Goal: Transaction & Acquisition: Book appointment/travel/reservation

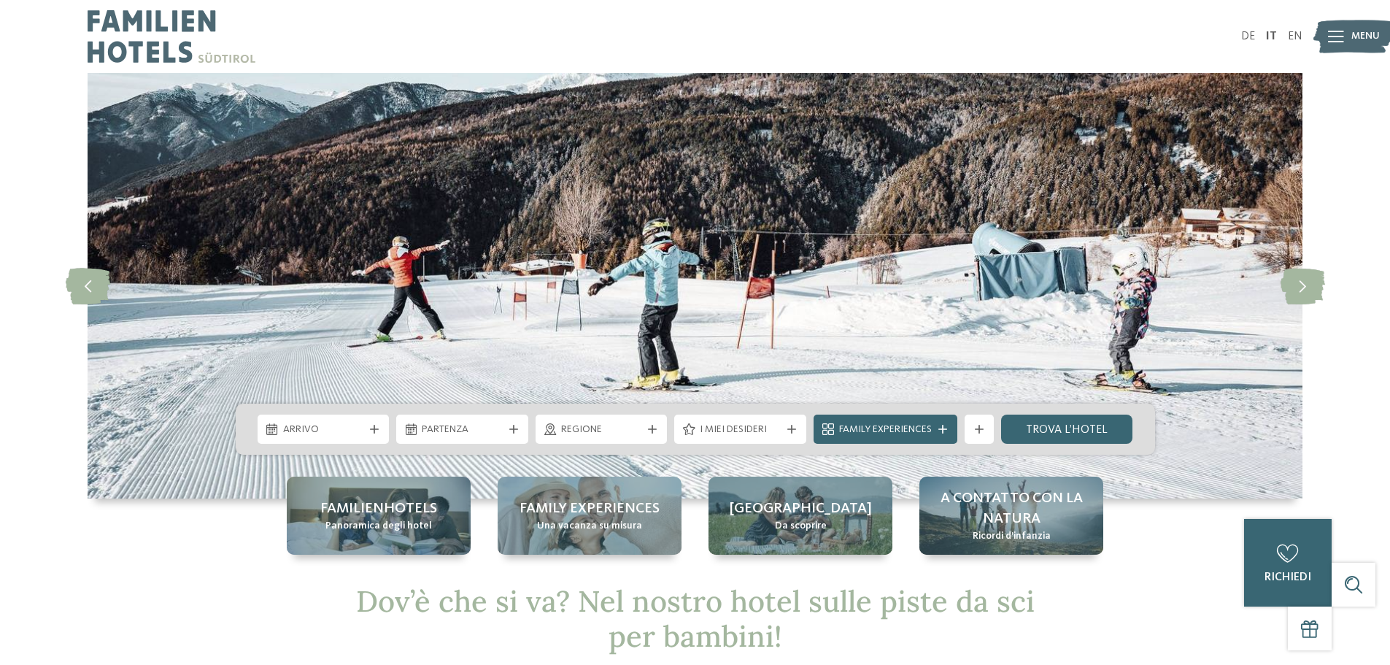
click at [1343, 36] on icon at bounding box center [1336, 37] width 16 height 12
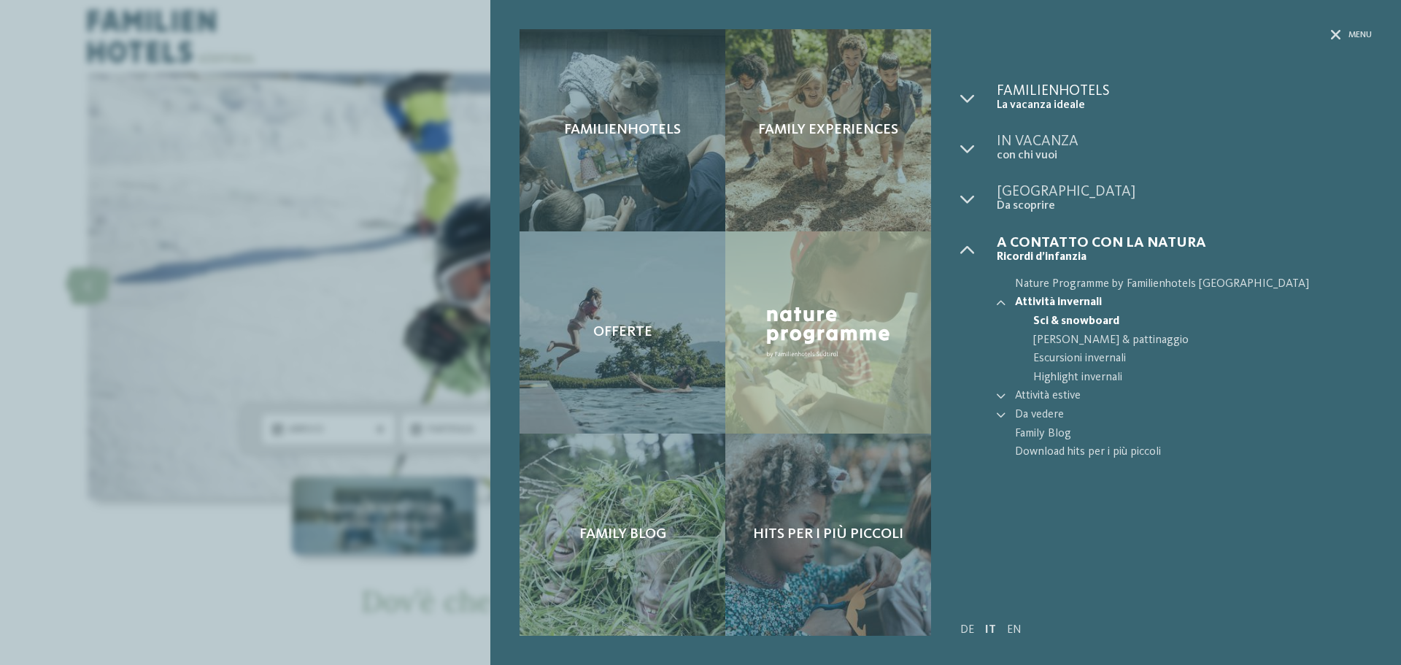
click at [1020, 101] on span "La vacanza ideale" at bounding box center [1184, 106] width 375 height 14
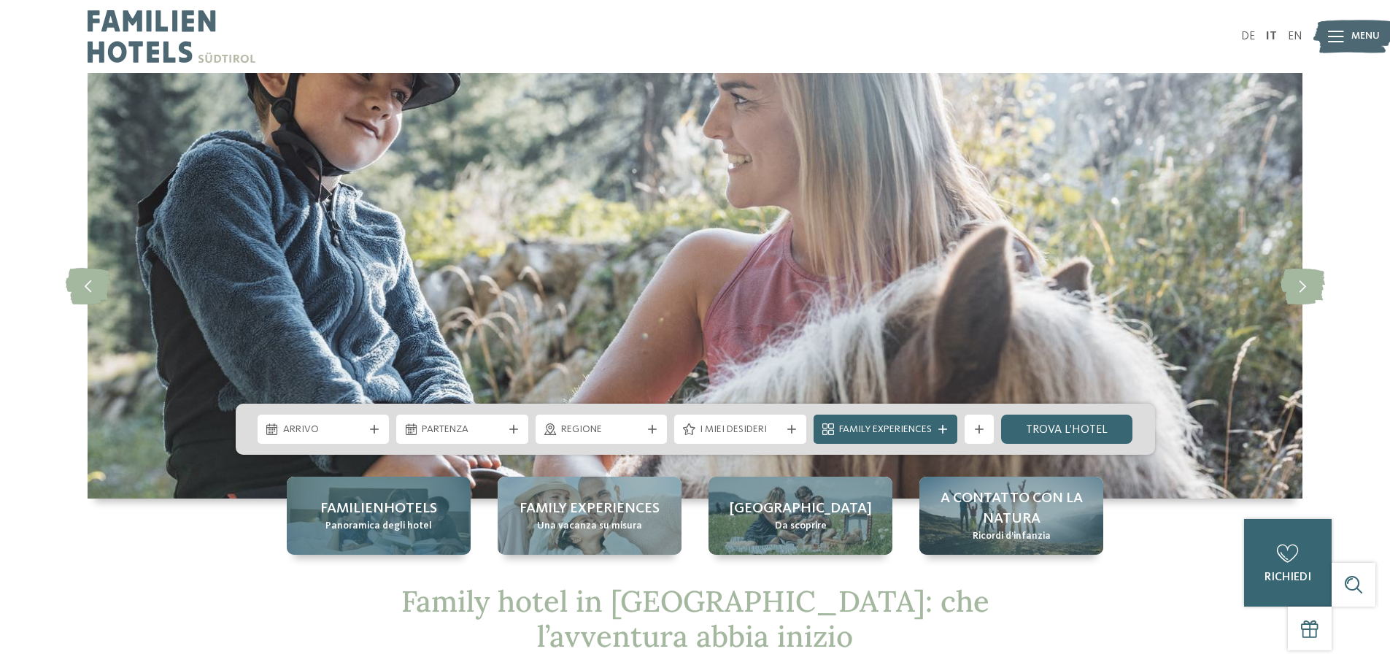
click at [441, 517] on div "Familienhotels Panoramica degli hotel" at bounding box center [379, 516] width 184 height 78
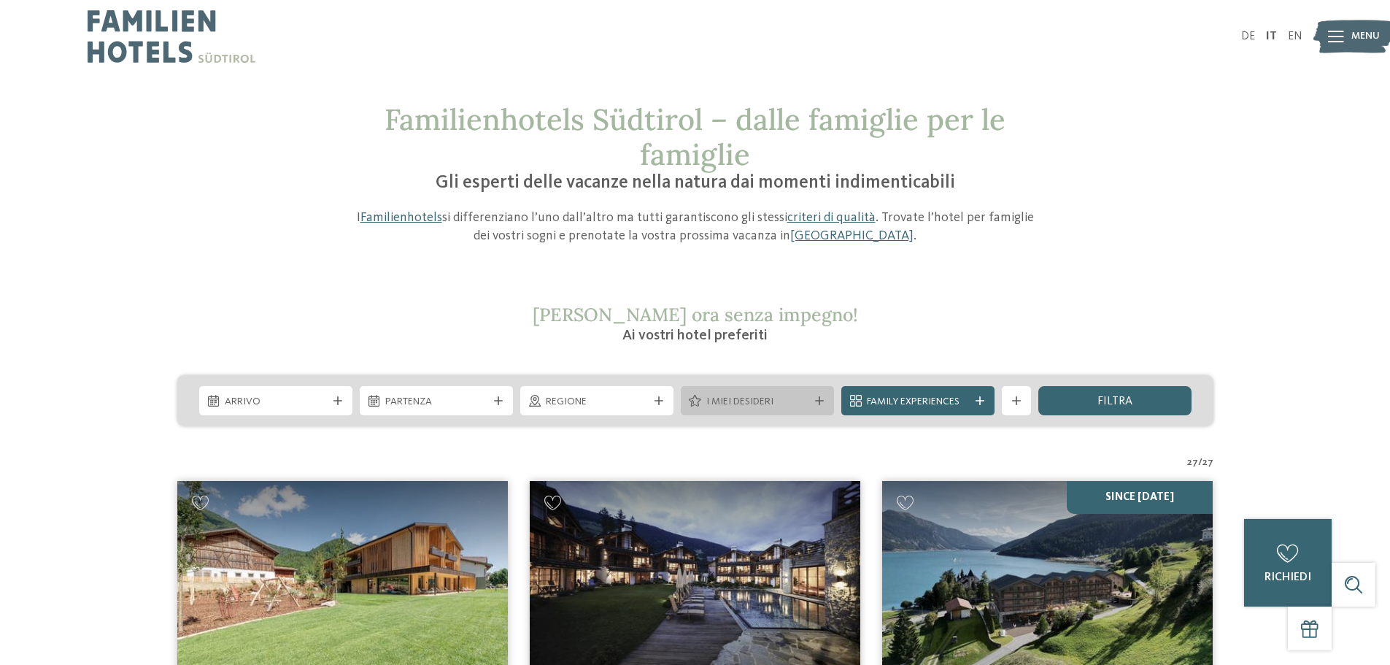
click at [806, 400] on span "I miei desideri" at bounding box center [758, 402] width 102 height 15
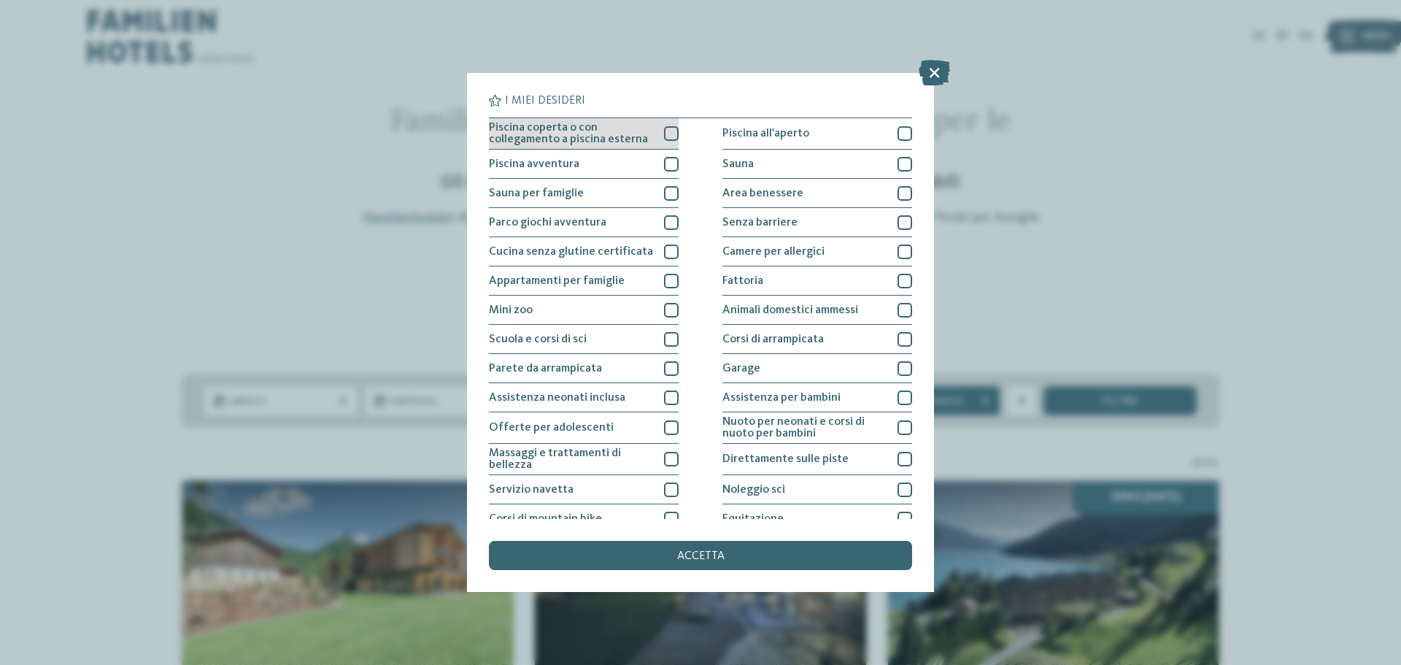
click at [655, 132] on div "Piscina coperta o con collegamento a piscina esterna" at bounding box center [584, 133] width 190 height 31
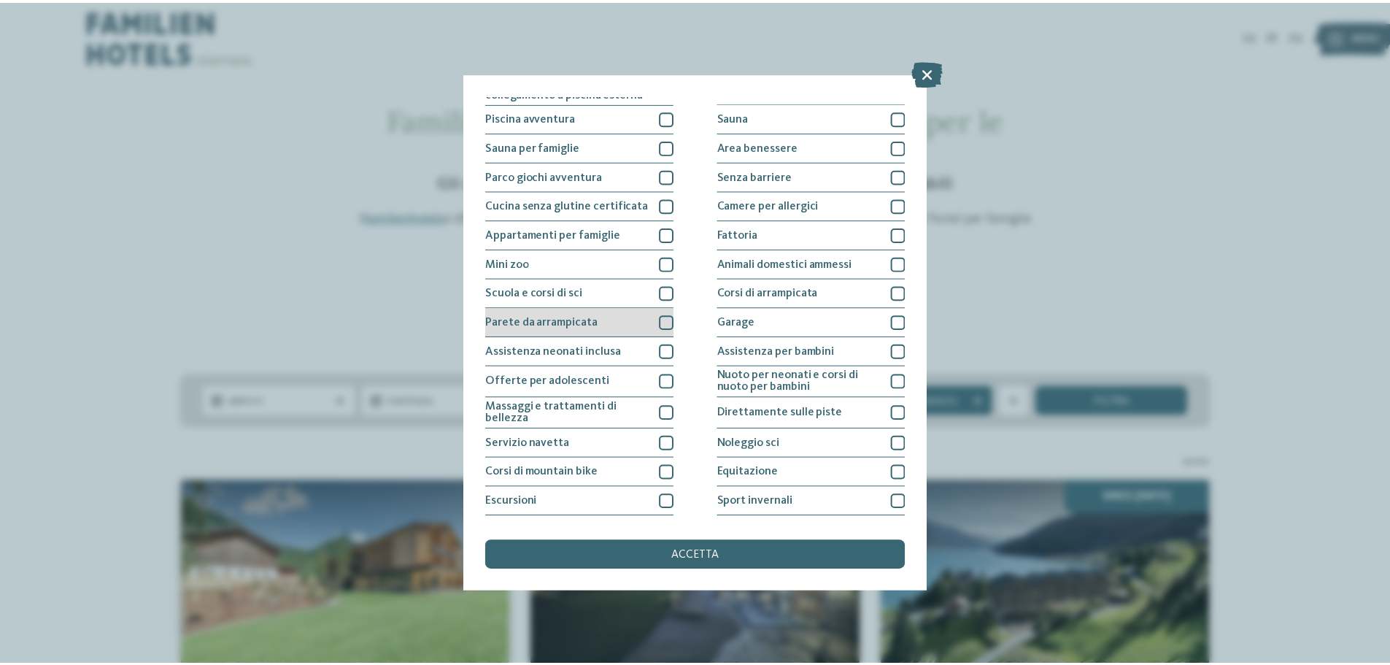
scroll to position [73, 0]
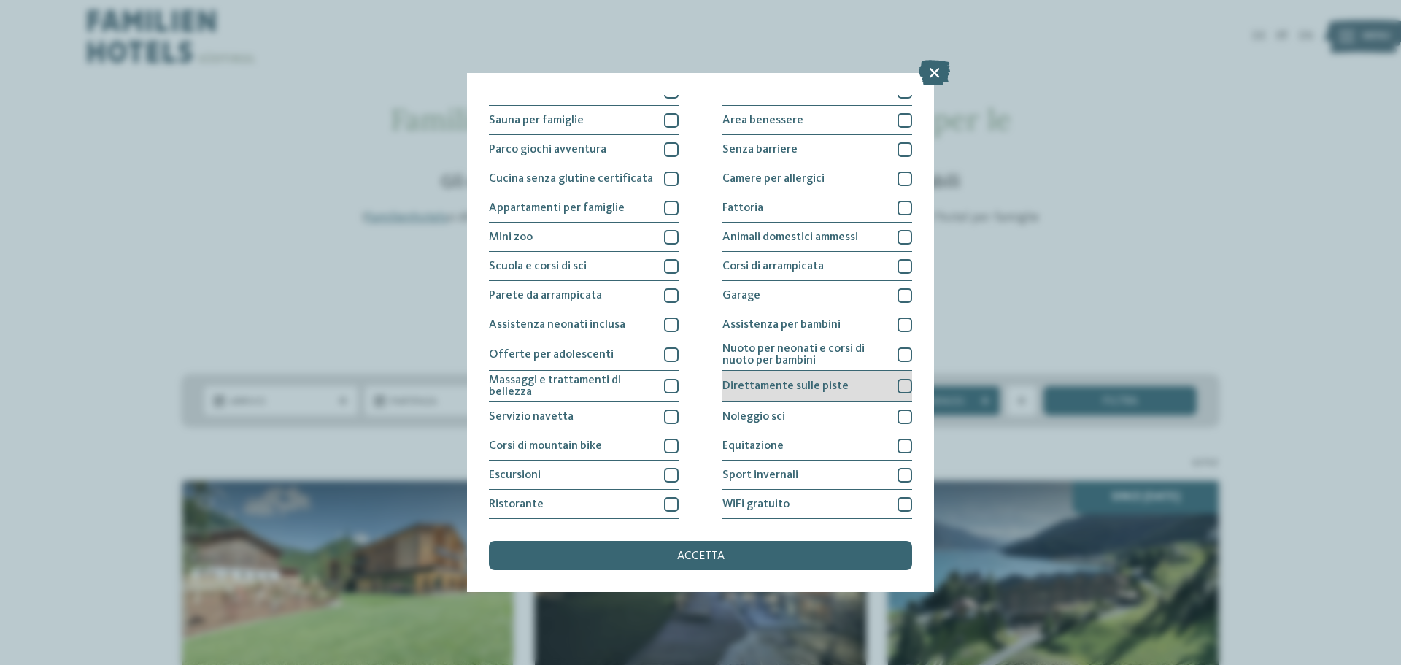
click at [772, 385] on span "Direttamente sulle piste" at bounding box center [786, 386] width 126 height 12
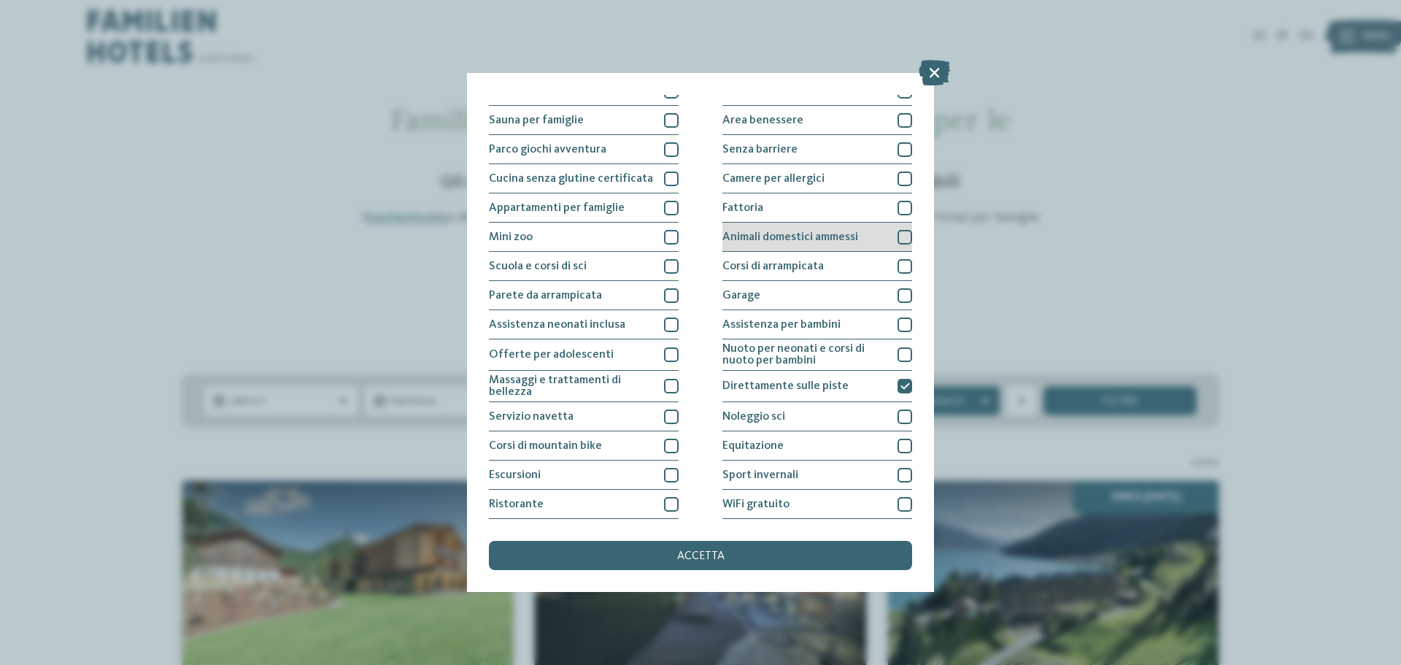
click at [878, 234] on div "Animali domestici ammessi" at bounding box center [818, 237] width 190 height 29
click at [696, 553] on span "accetta" at bounding box center [700, 556] width 47 height 12
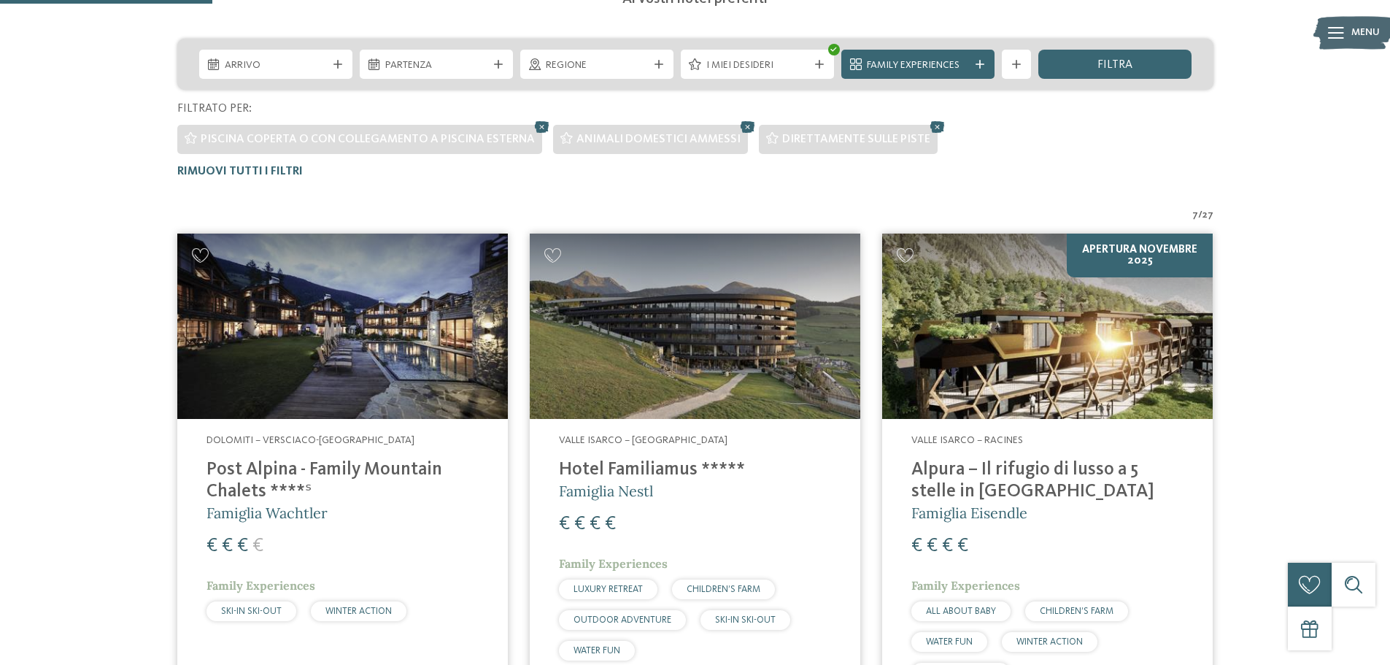
scroll to position [333, 0]
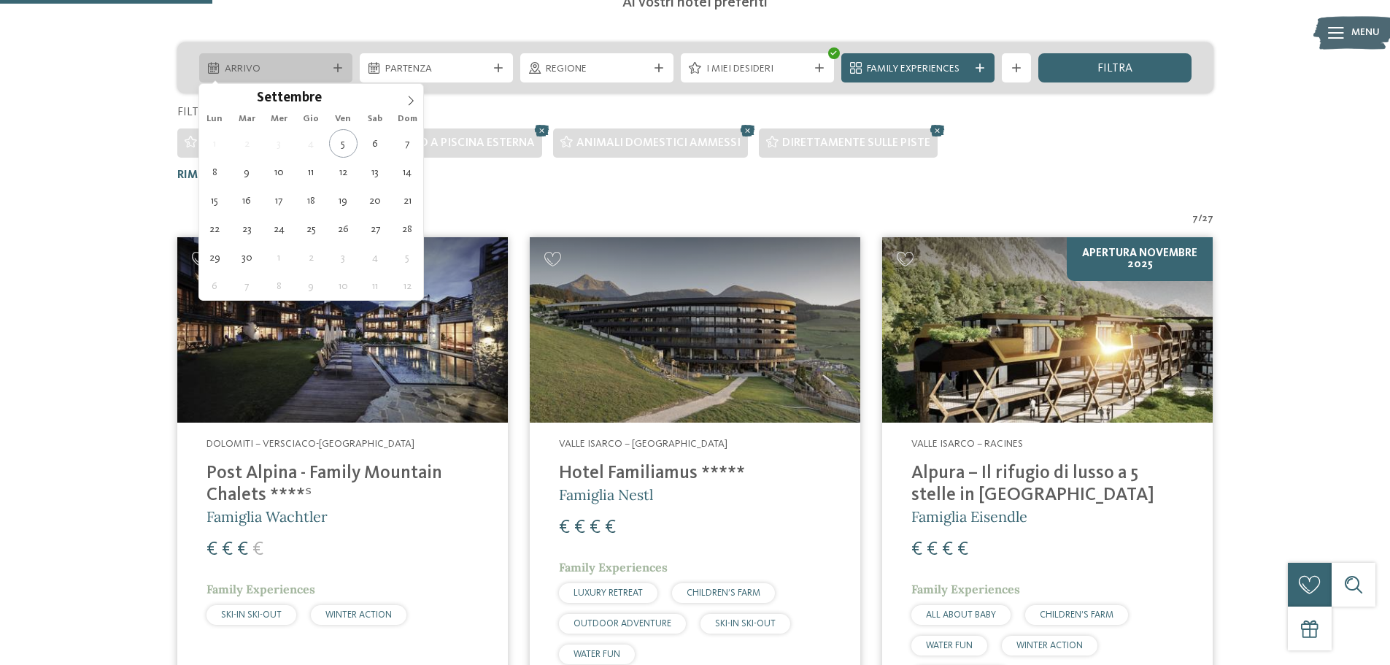
click at [341, 63] on icon at bounding box center [338, 67] width 9 height 9
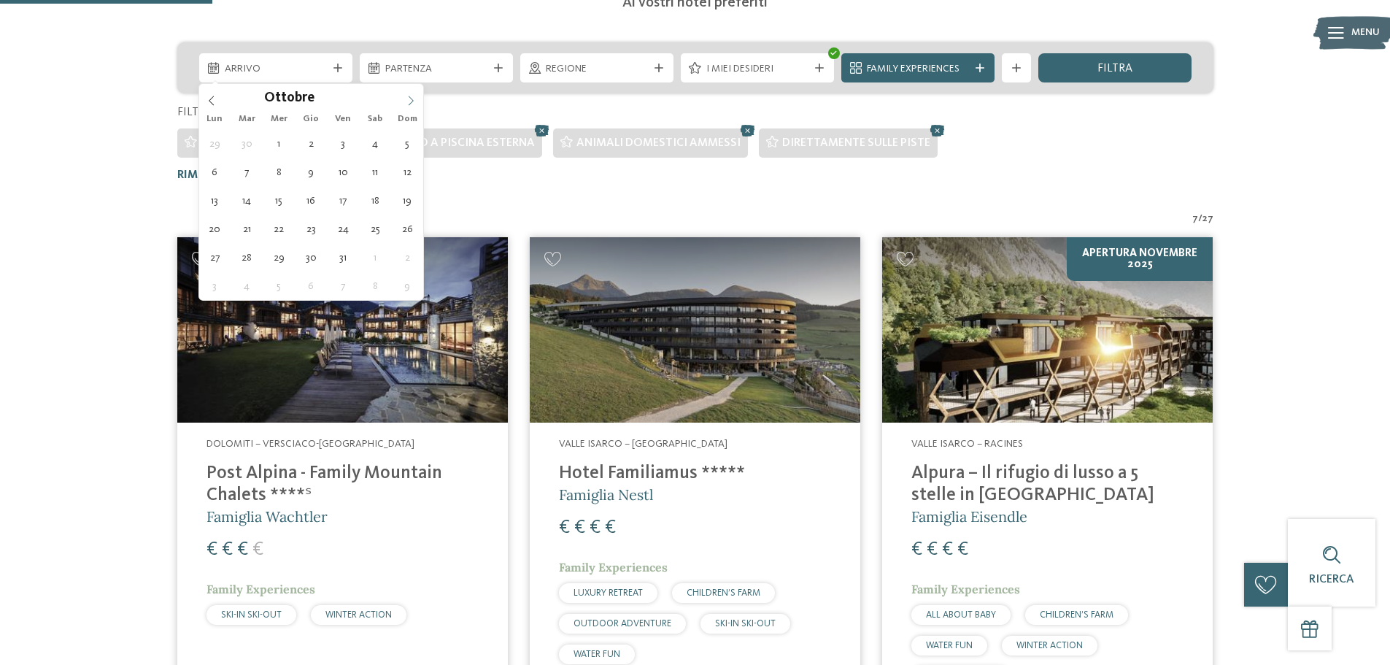
click at [409, 100] on icon at bounding box center [411, 101] width 10 height 10
type input "****"
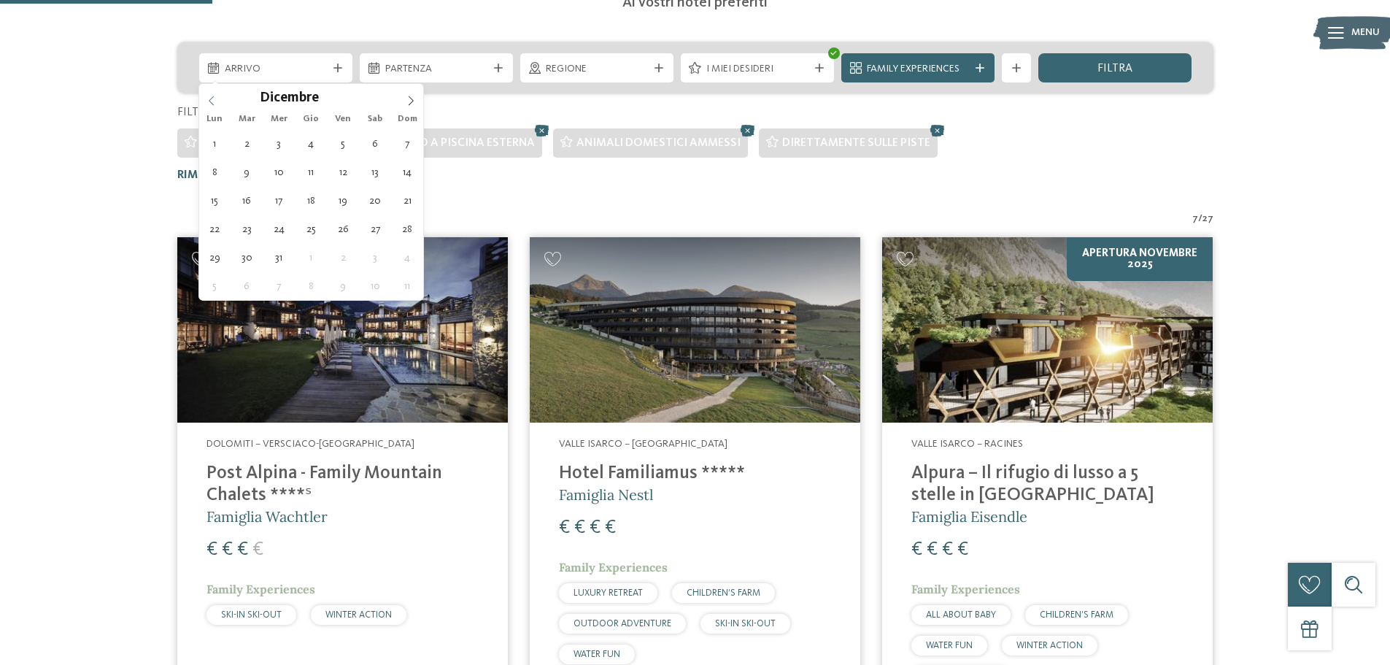
click at [213, 101] on icon at bounding box center [212, 101] width 10 height 10
type div "30.12.2025"
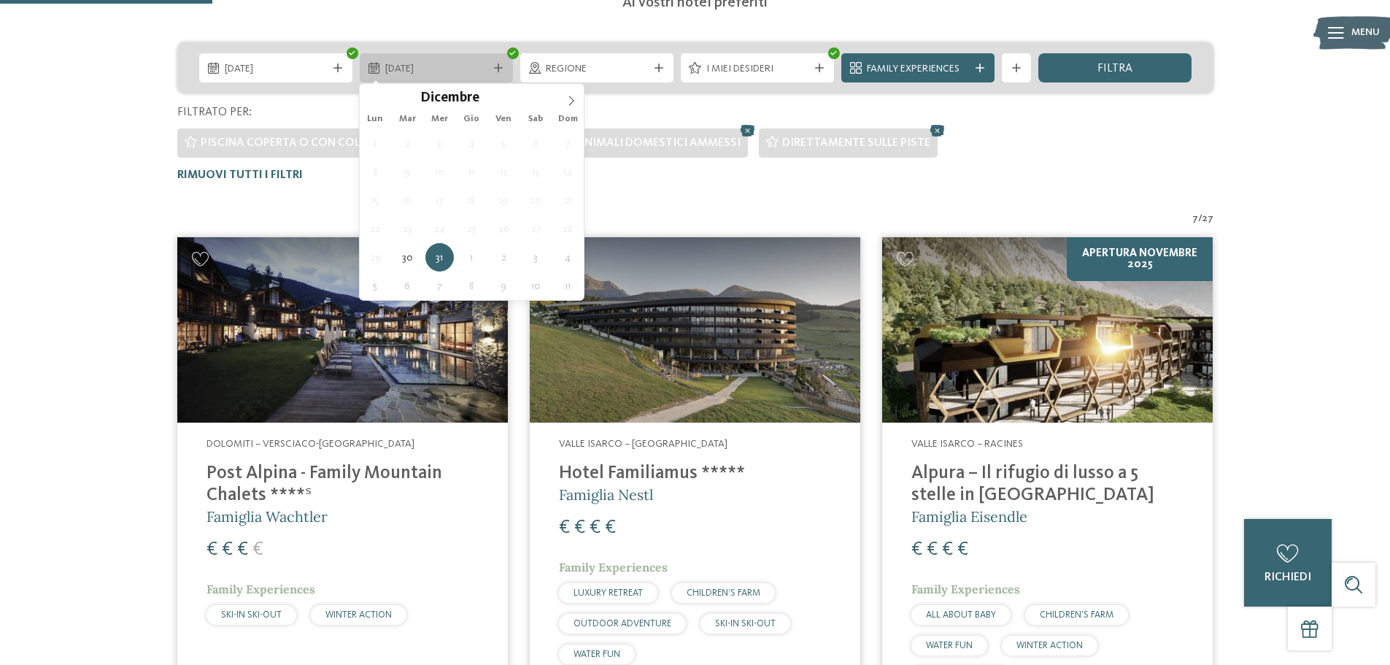
click at [501, 65] on icon at bounding box center [498, 67] width 9 height 9
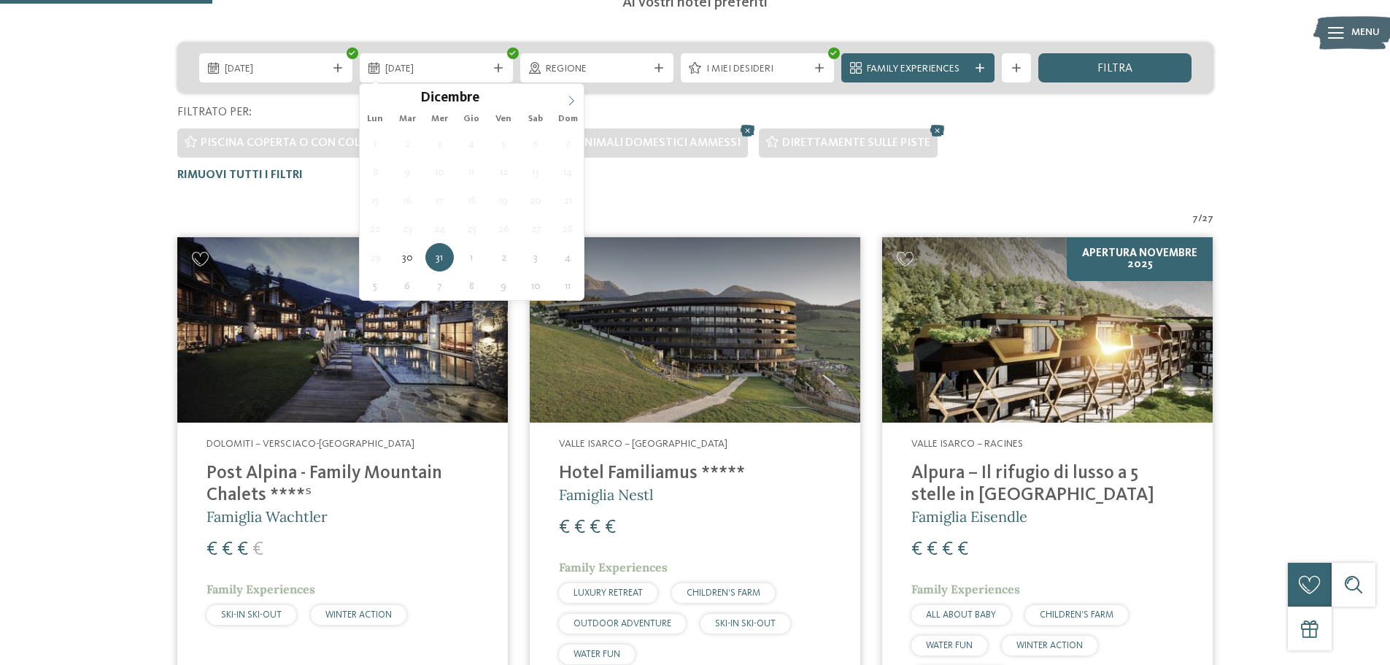
type input "****"
click at [576, 98] on icon at bounding box center [571, 101] width 10 height 10
type div "06.01.2026"
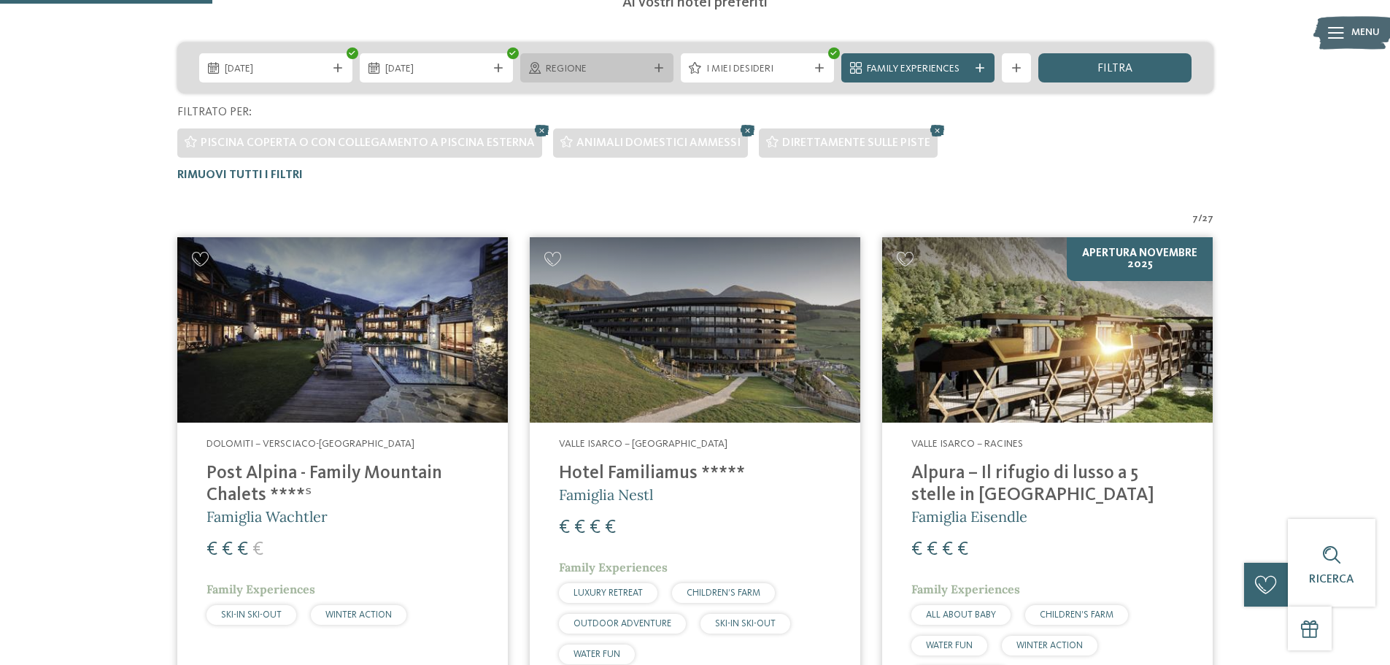
click at [660, 69] on icon at bounding box center [659, 67] width 9 height 9
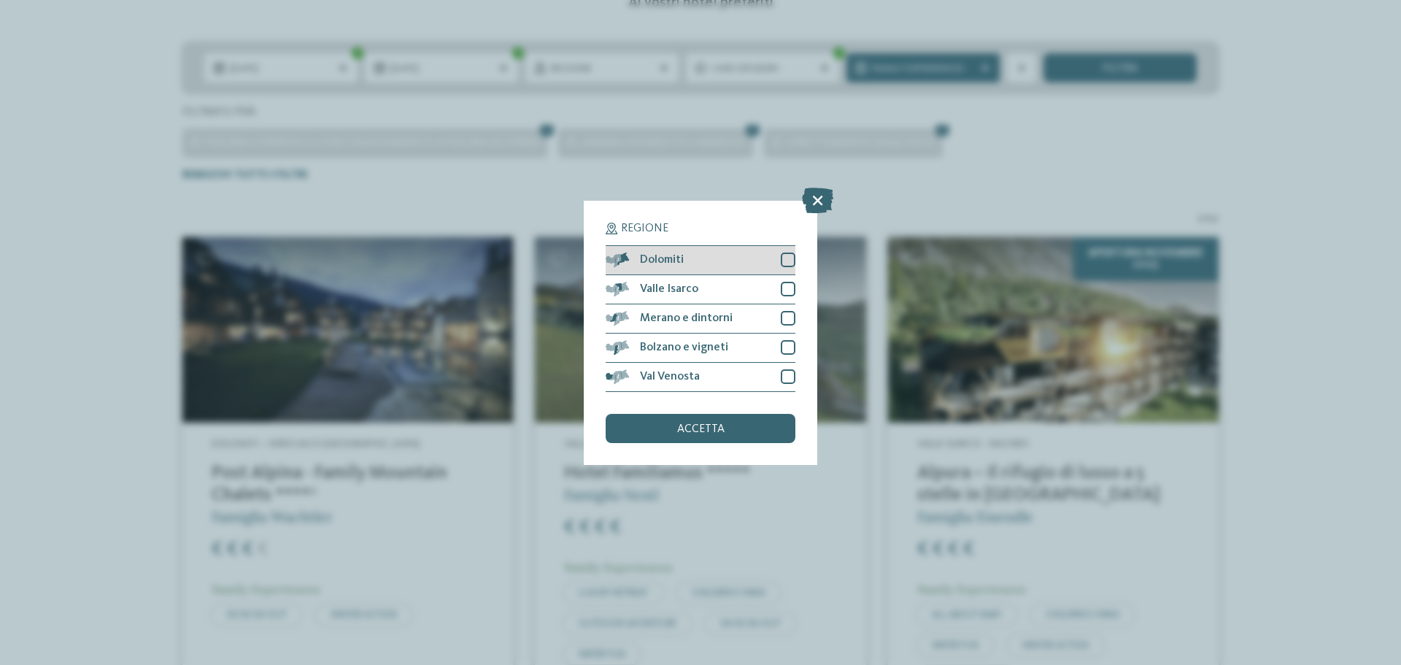
click at [787, 255] on div at bounding box center [788, 260] width 15 height 15
click at [753, 435] on div "accetta" at bounding box center [701, 428] width 190 height 29
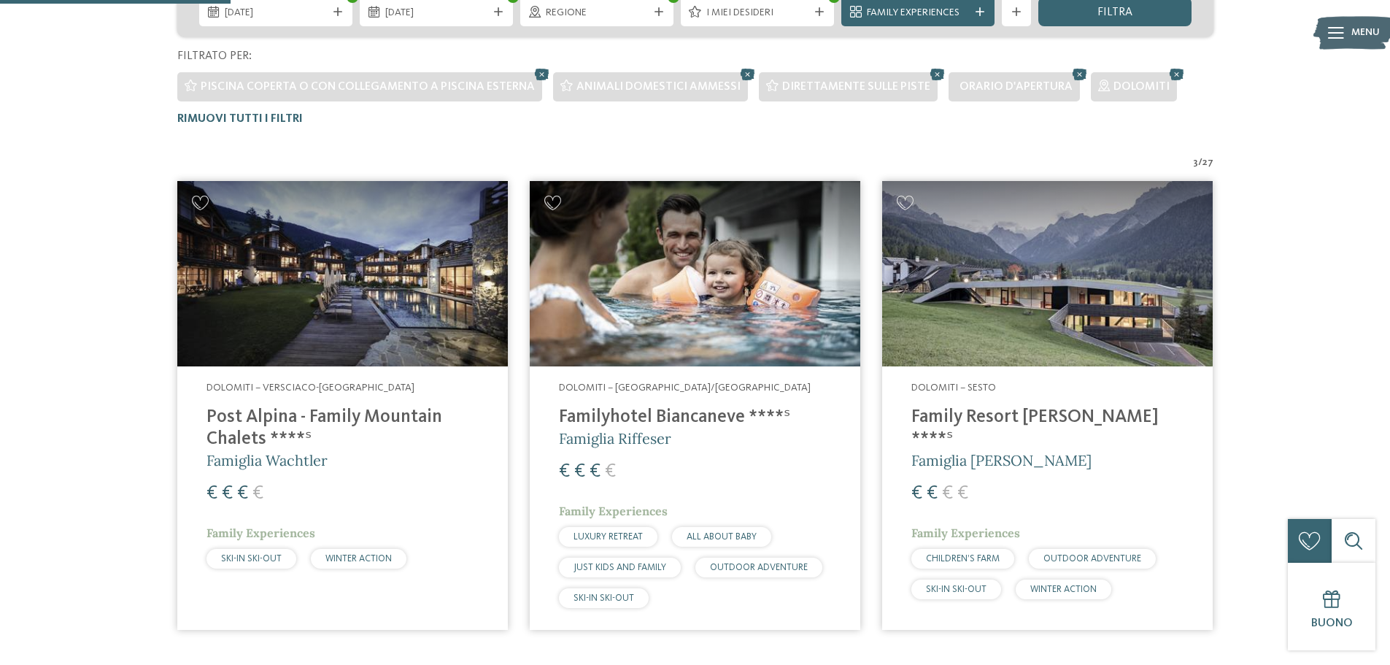
scroll to position [187, 0]
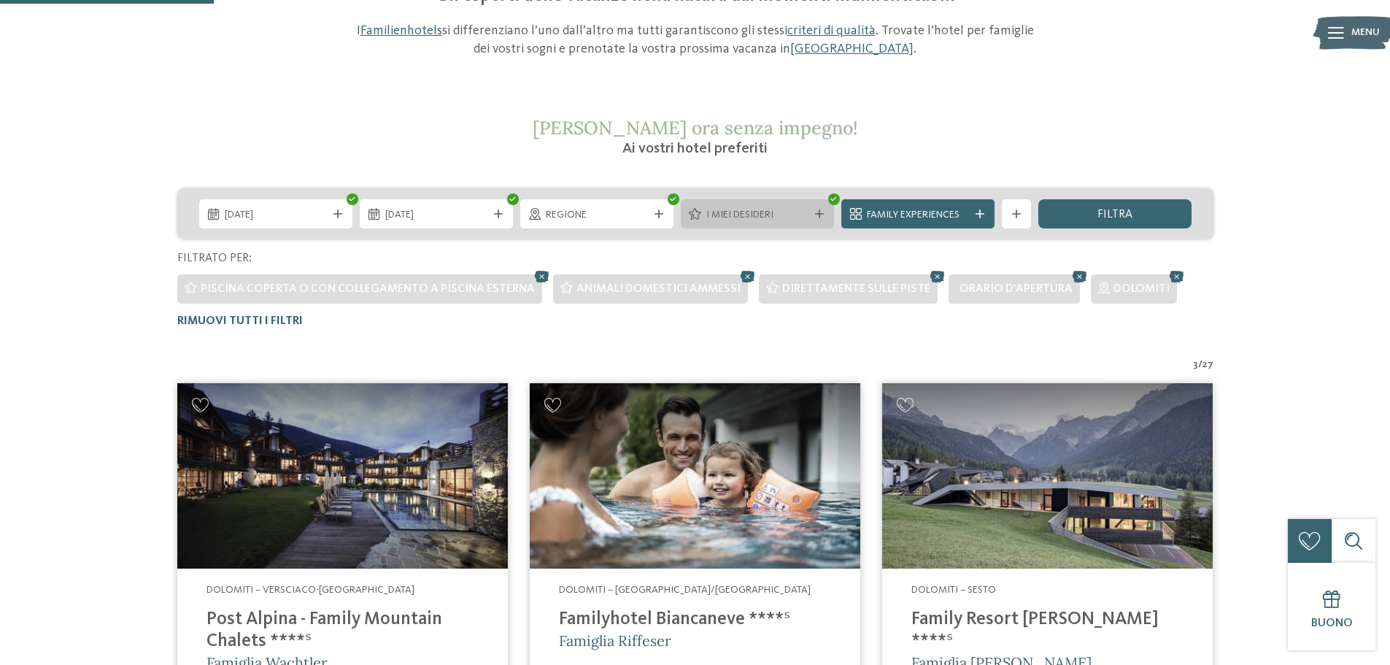
click at [817, 215] on icon at bounding box center [819, 213] width 9 height 9
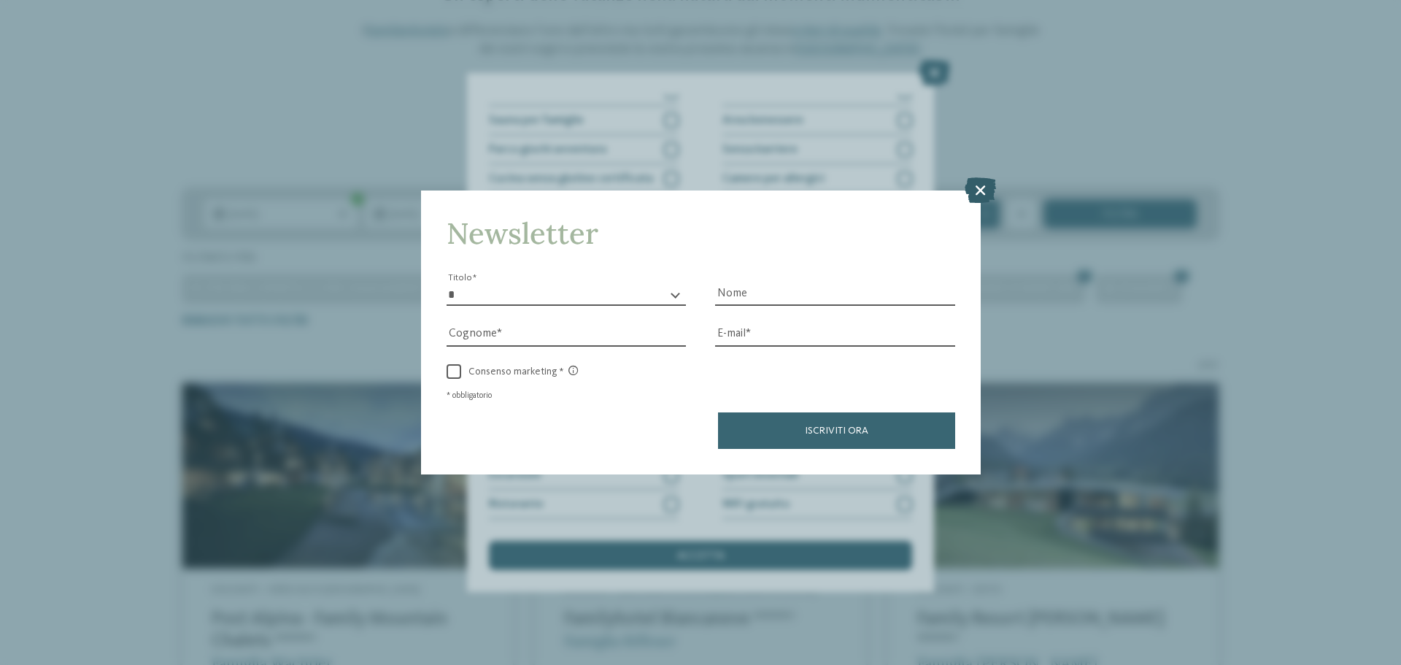
click at [979, 192] on icon at bounding box center [980, 190] width 31 height 26
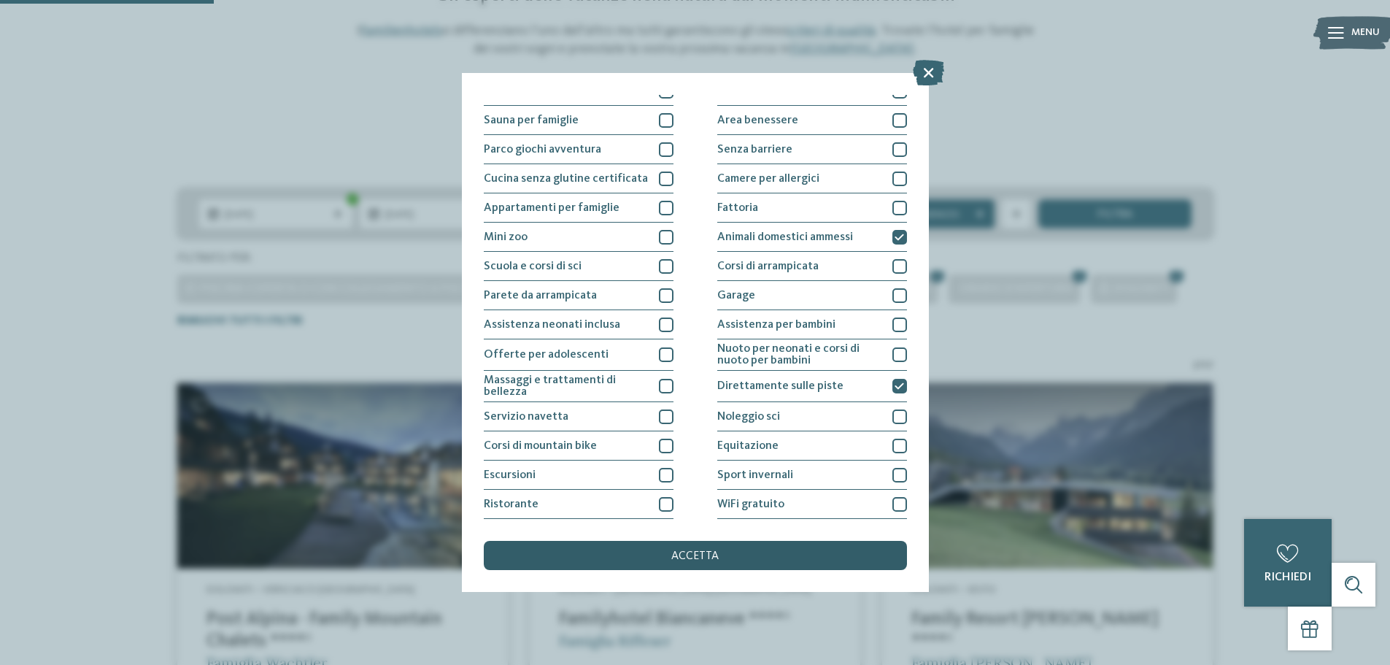
click at [647, 551] on div "accetta" at bounding box center [695, 555] width 423 height 29
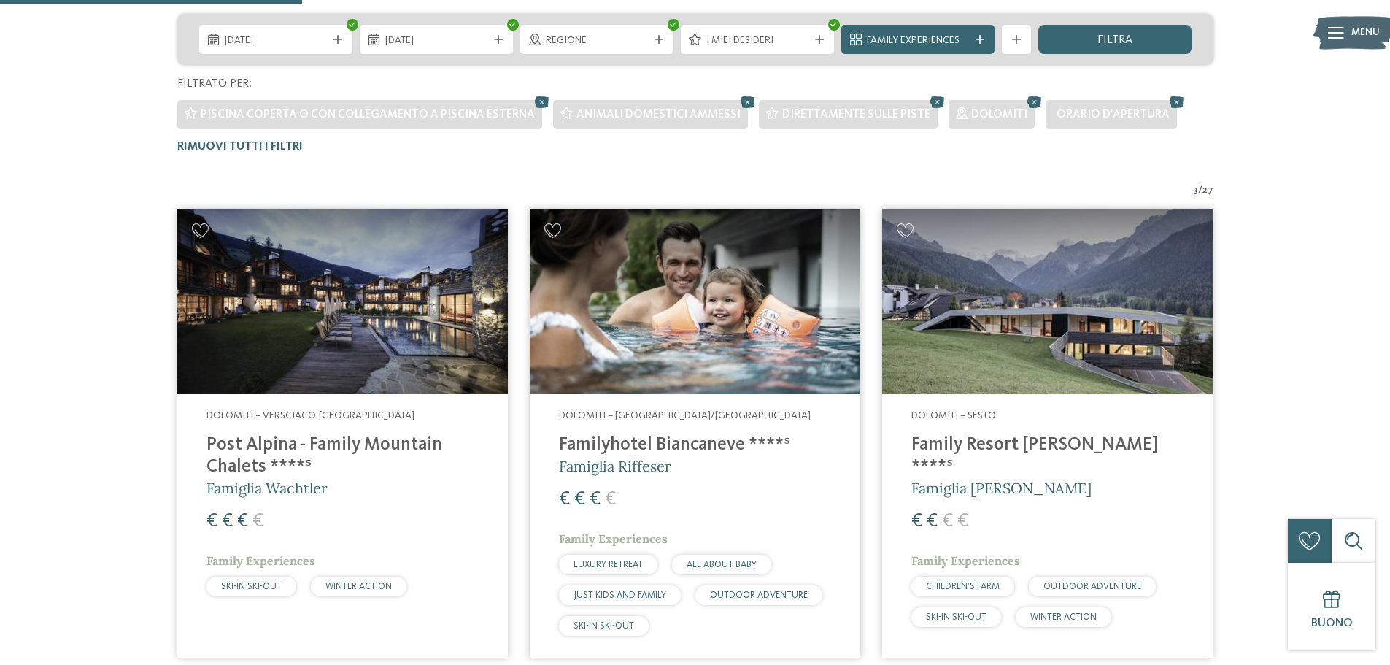
scroll to position [406, 0]
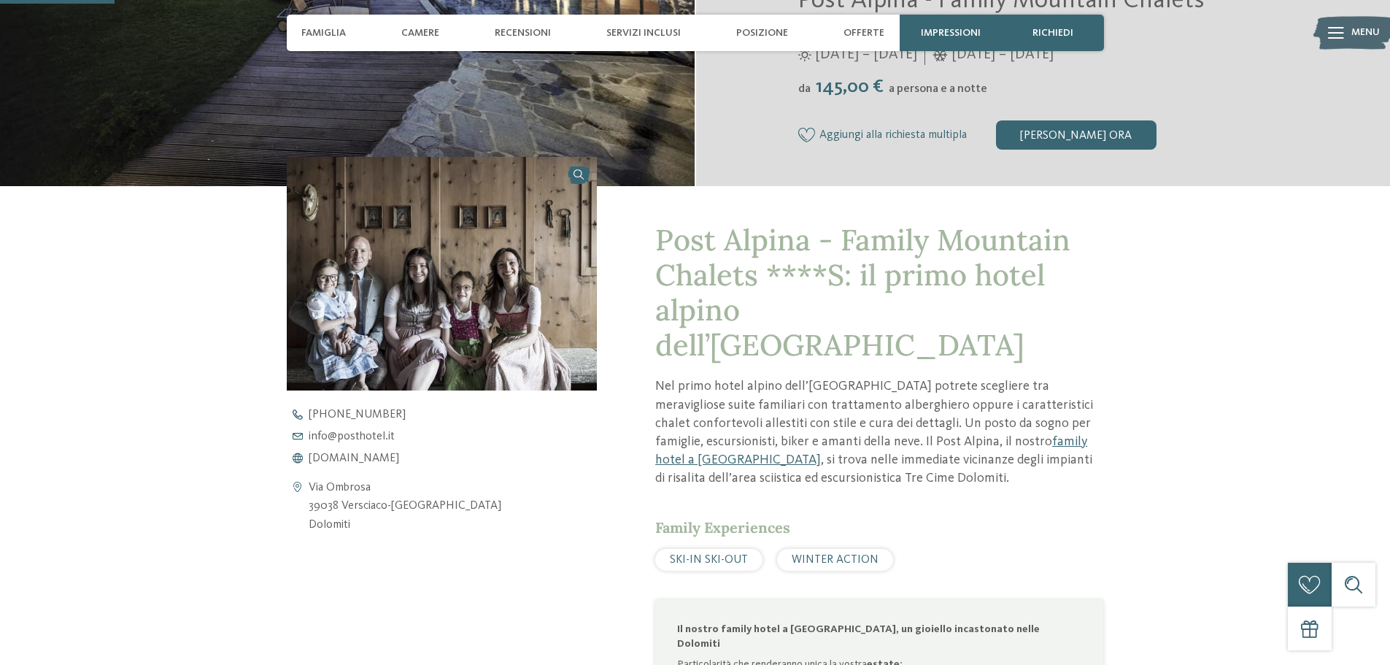
scroll to position [438, 0]
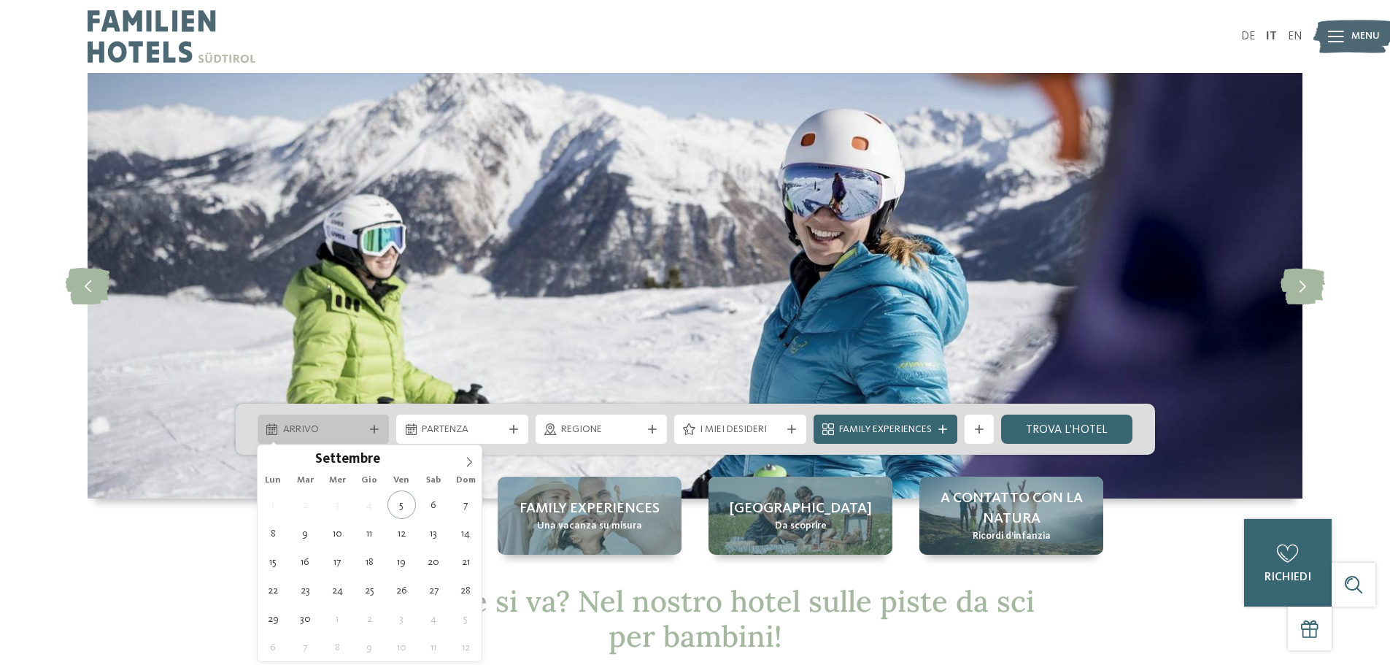
click at [372, 425] on icon at bounding box center [374, 429] width 9 height 9
click at [465, 463] on icon at bounding box center [469, 462] width 10 height 10
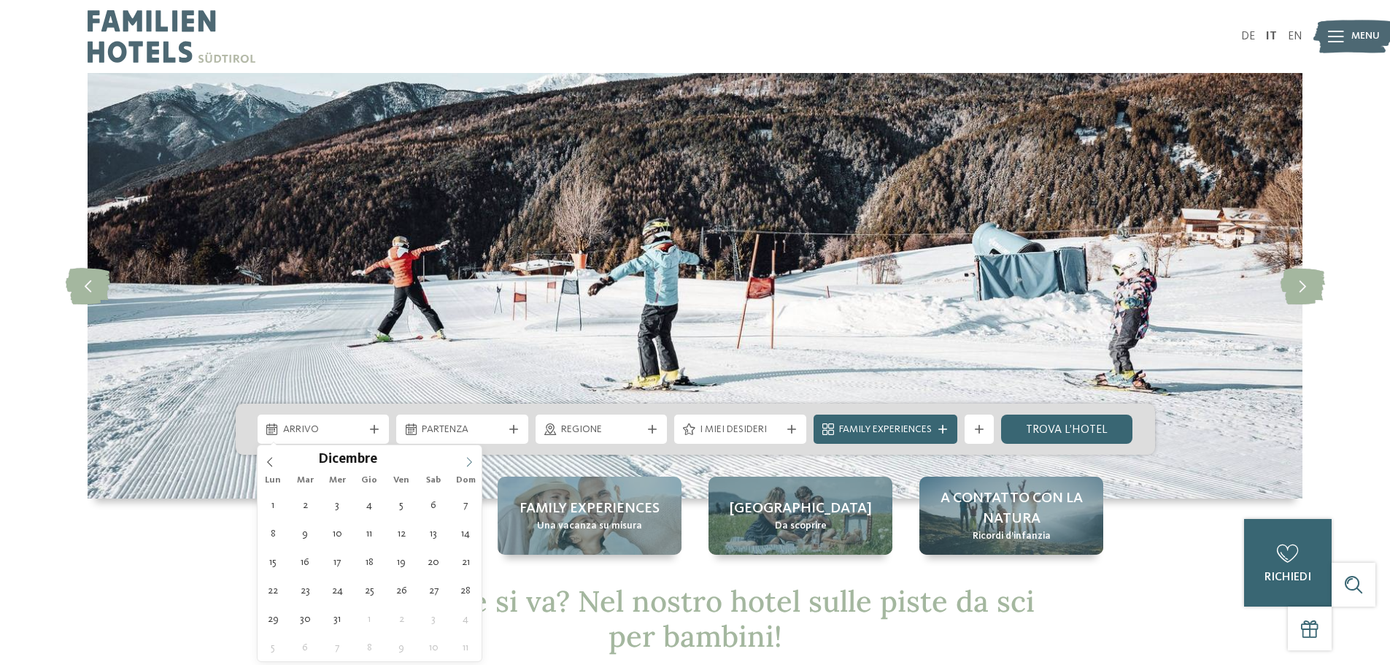
type input "****"
click at [465, 463] on icon at bounding box center [469, 462] width 10 height 10
type div "01.01.2026"
type input "****"
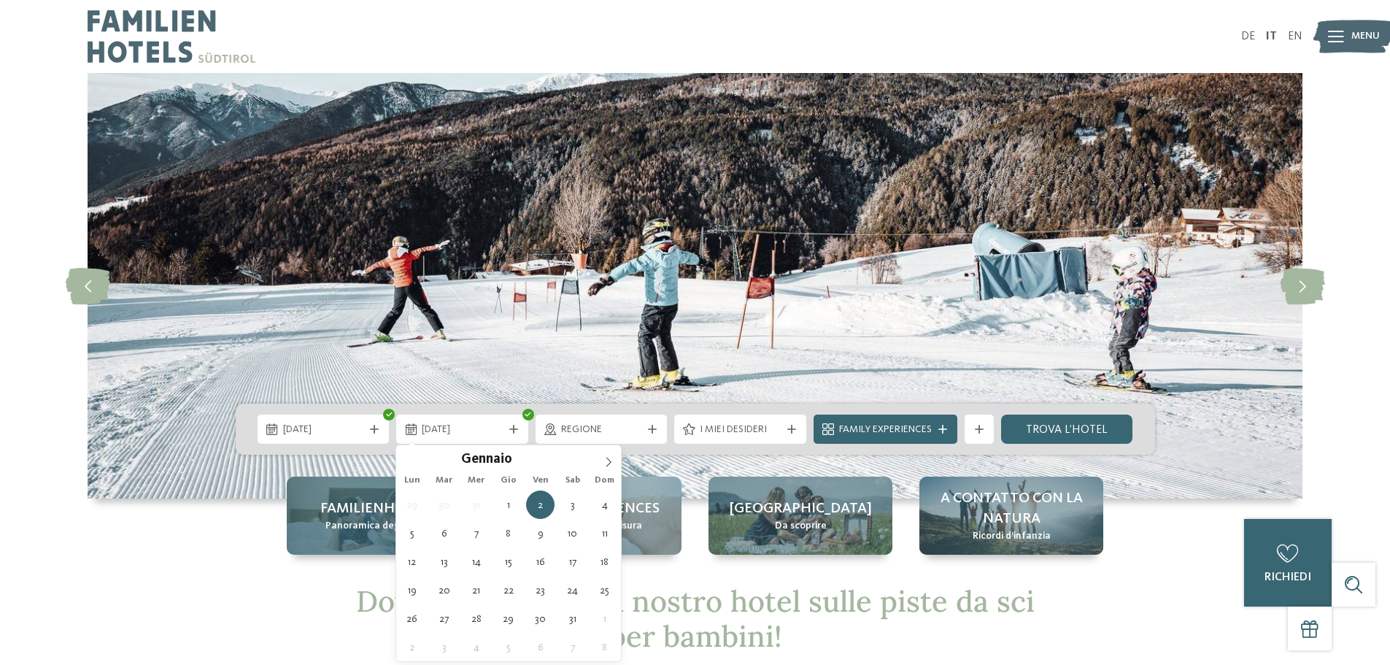
type div "06.01.2026"
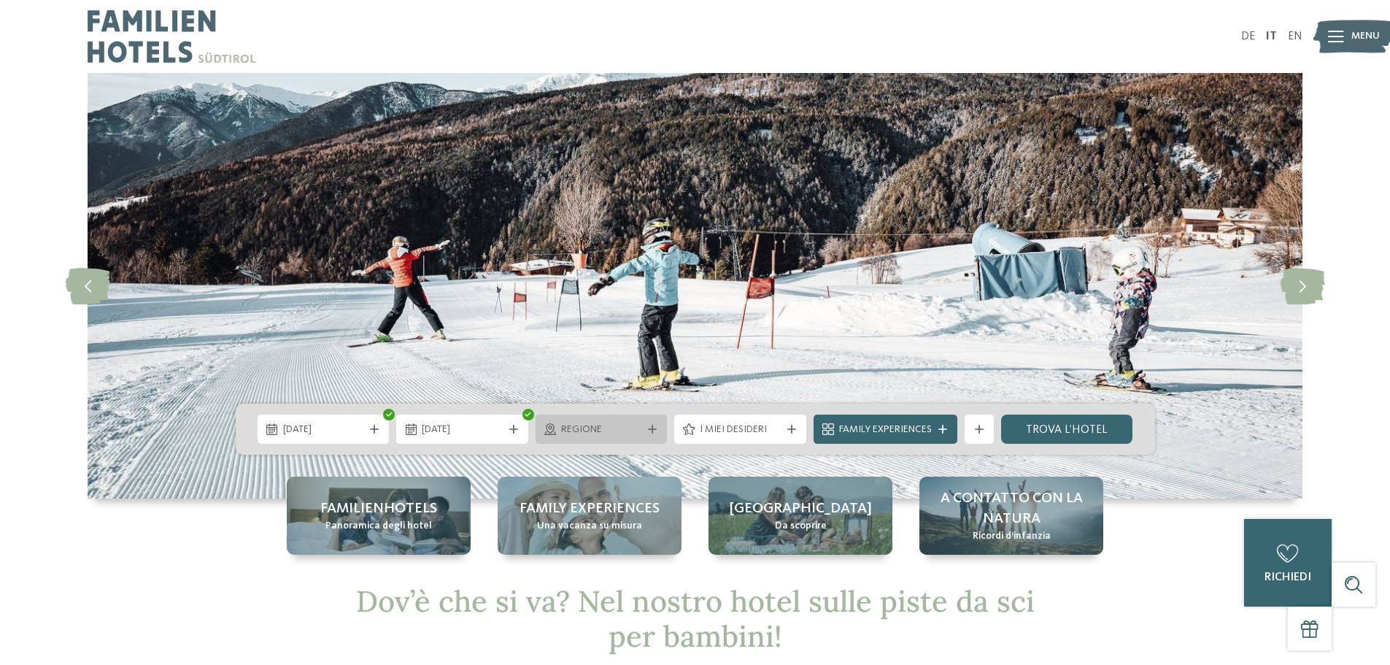
click at [656, 424] on div "Regione" at bounding box center [602, 429] width 132 height 29
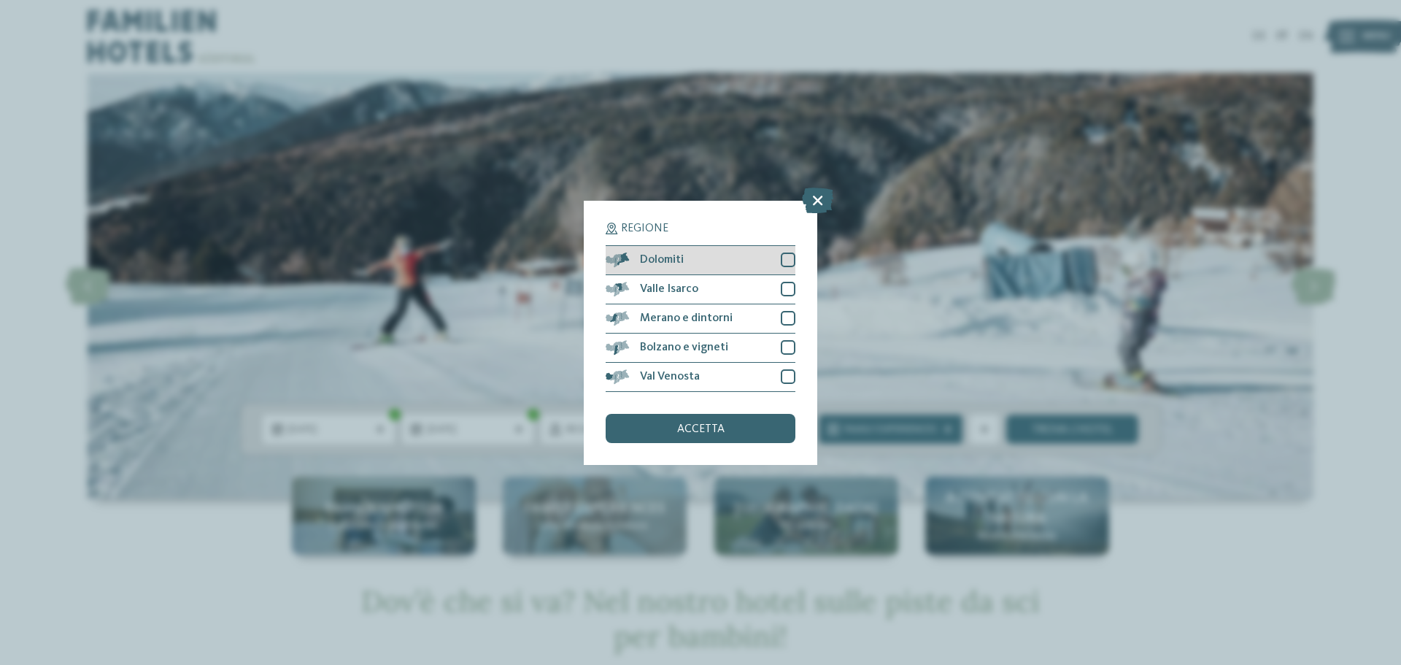
click at [723, 253] on div "Dolomiti" at bounding box center [701, 260] width 190 height 29
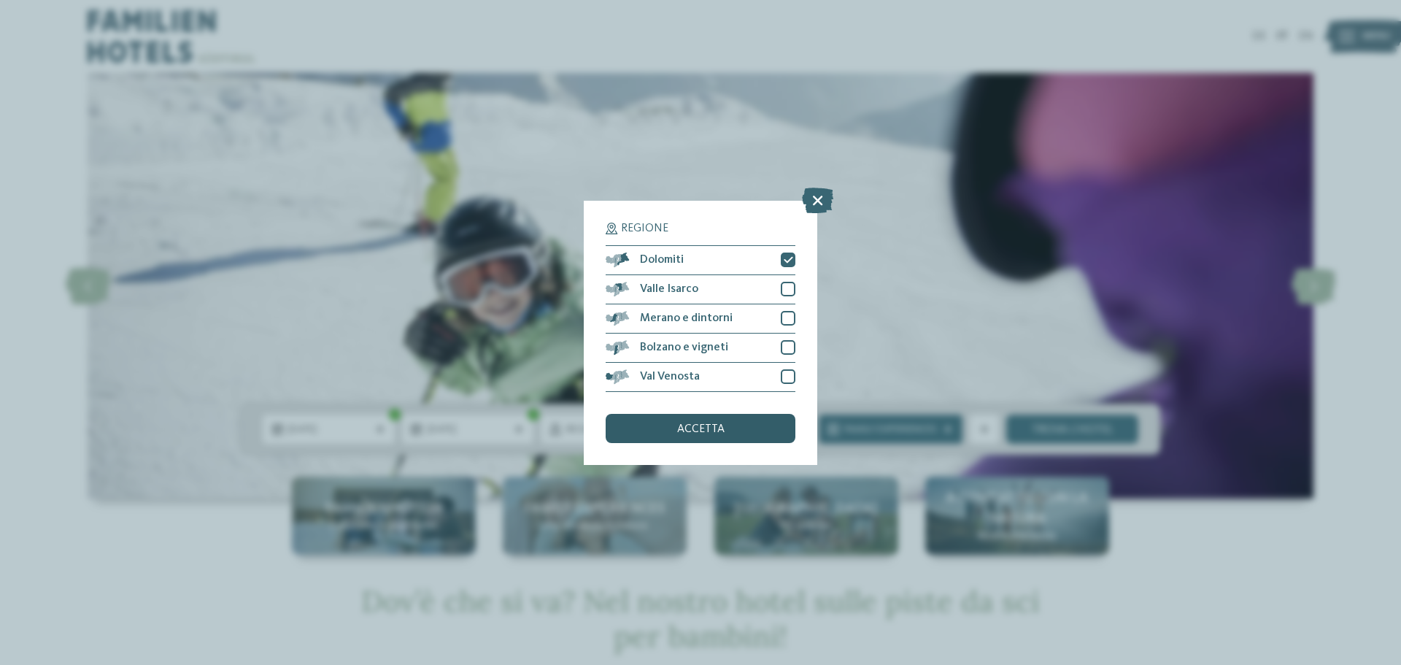
click at [742, 426] on div "accetta" at bounding box center [701, 428] width 190 height 29
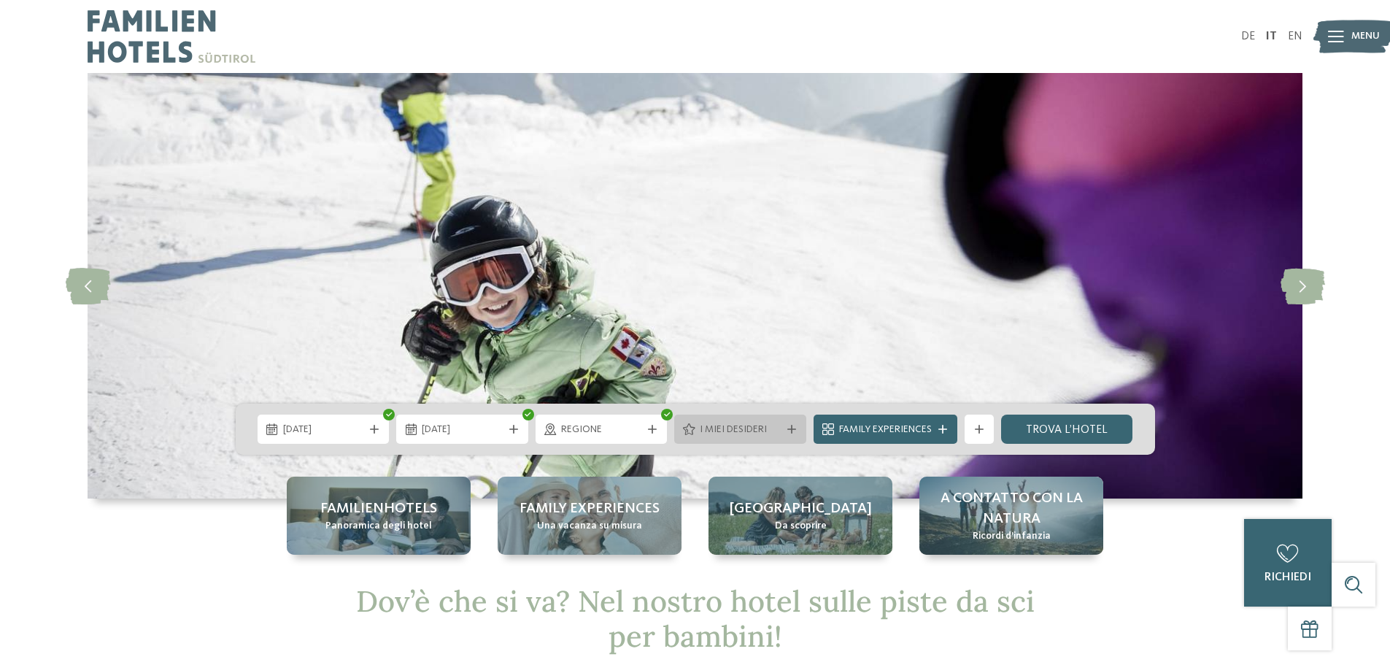
click at [792, 422] on div "I miei desideri" at bounding box center [740, 429] width 132 height 29
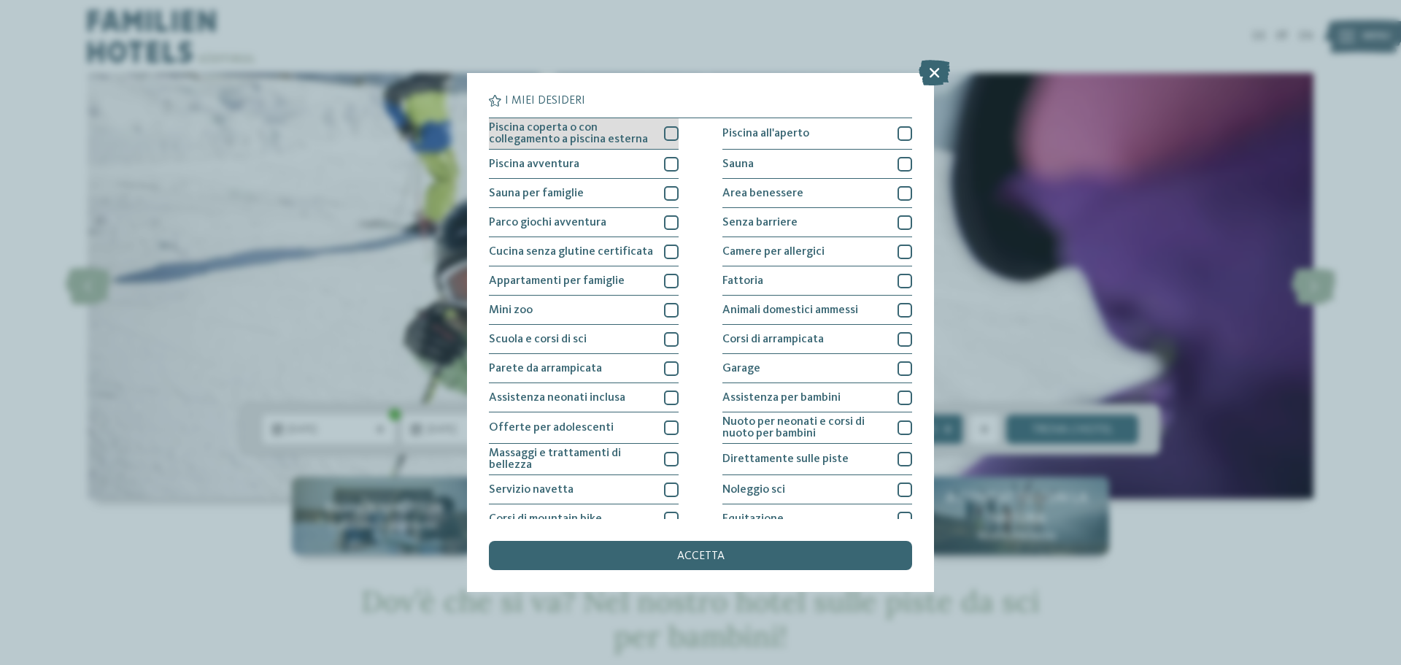
click at [664, 134] on div at bounding box center [671, 133] width 15 height 15
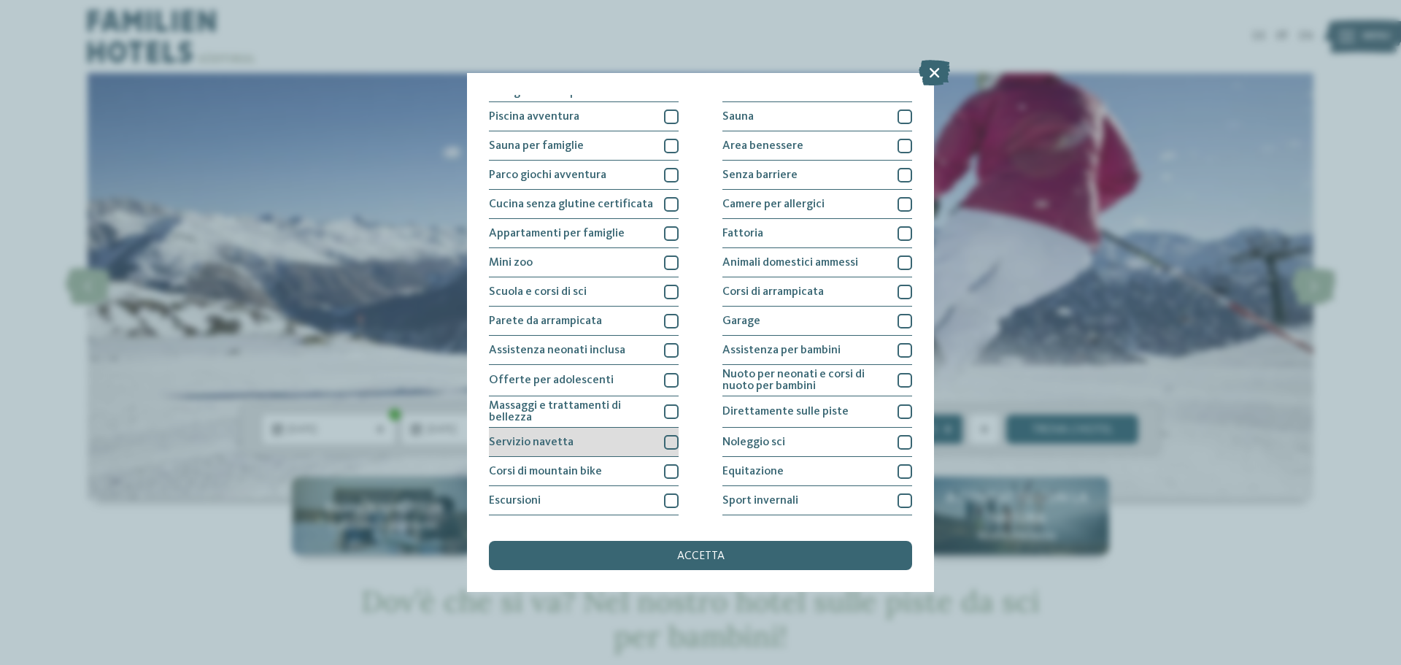
scroll to position [73, 0]
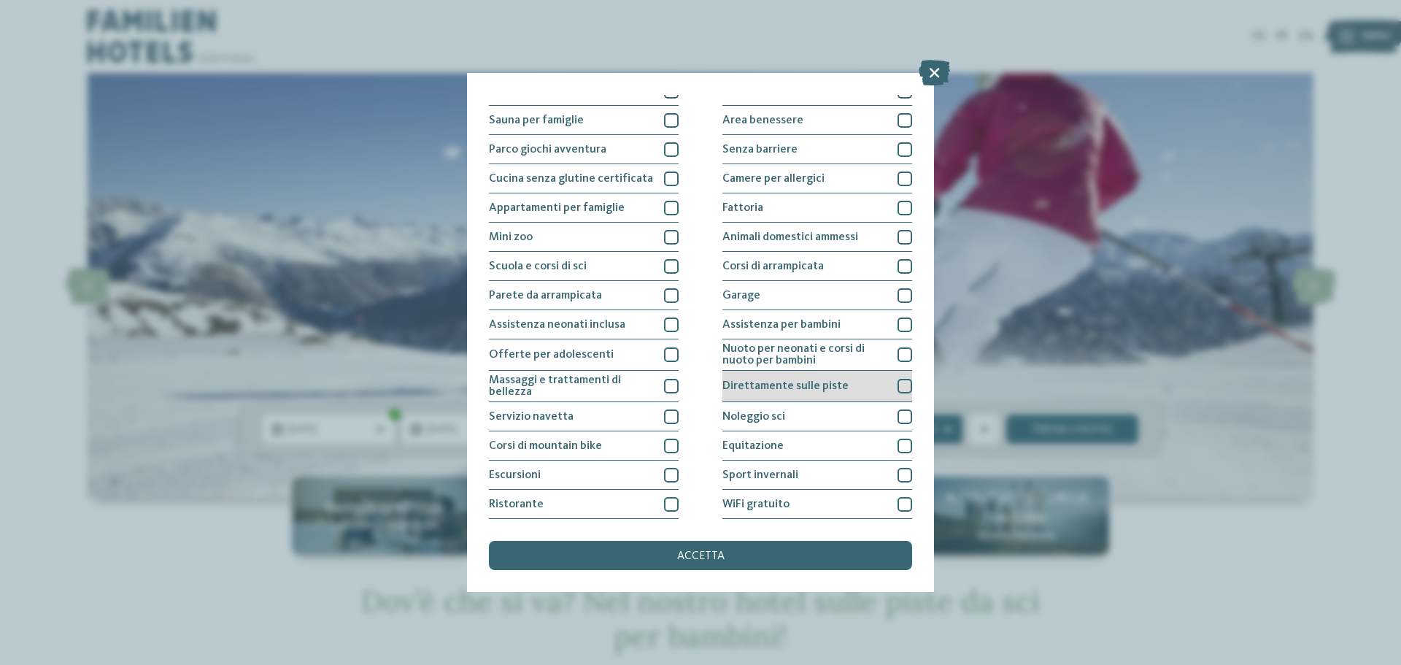
click at [863, 380] on div "Direttamente sulle piste" at bounding box center [818, 386] width 190 height 31
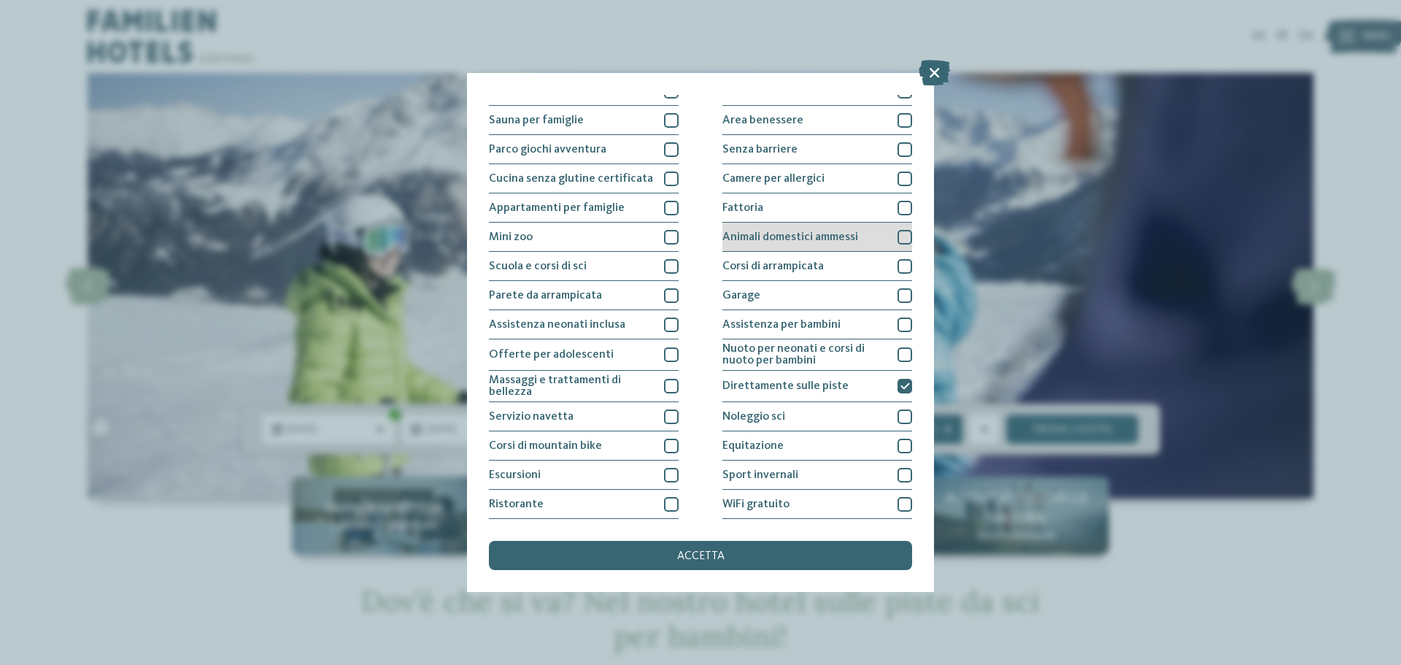
click at [842, 232] on span "Animali domestici ammessi" at bounding box center [791, 237] width 136 height 12
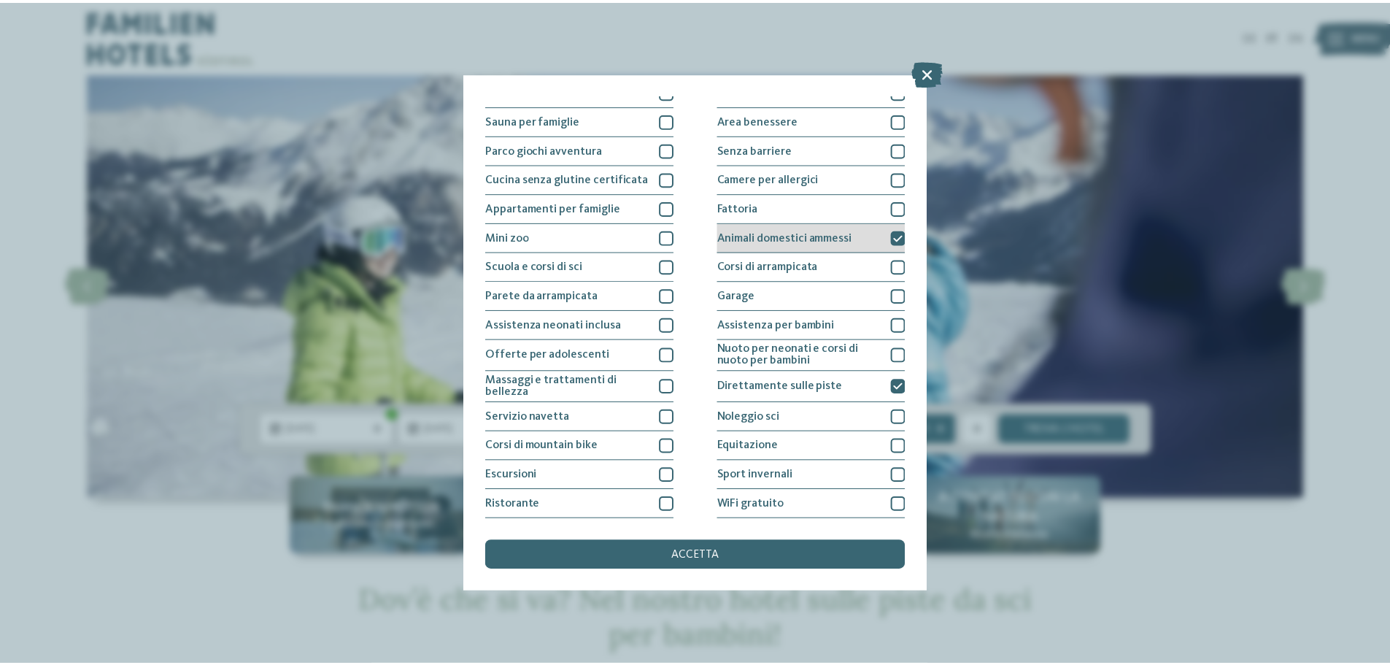
scroll to position [0, 0]
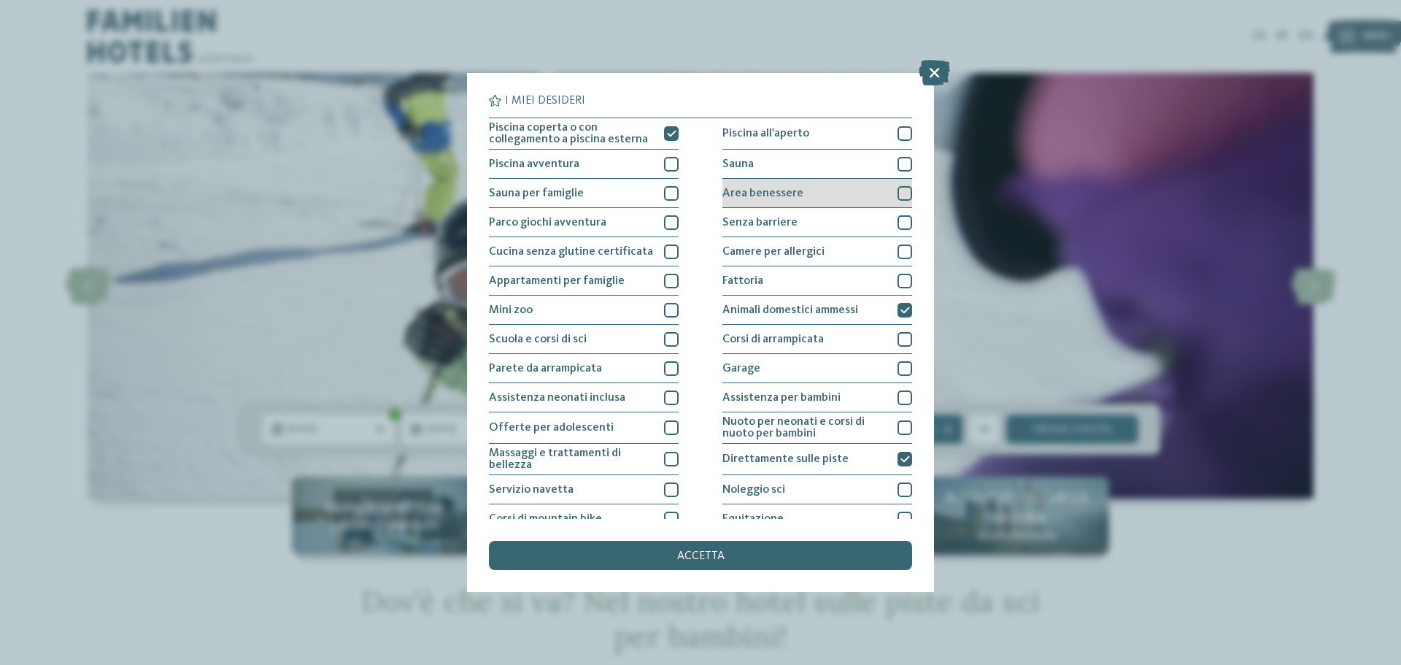
click at [844, 189] on div "Area benessere" at bounding box center [818, 193] width 190 height 29
click at [799, 553] on div "accetta" at bounding box center [700, 555] width 423 height 29
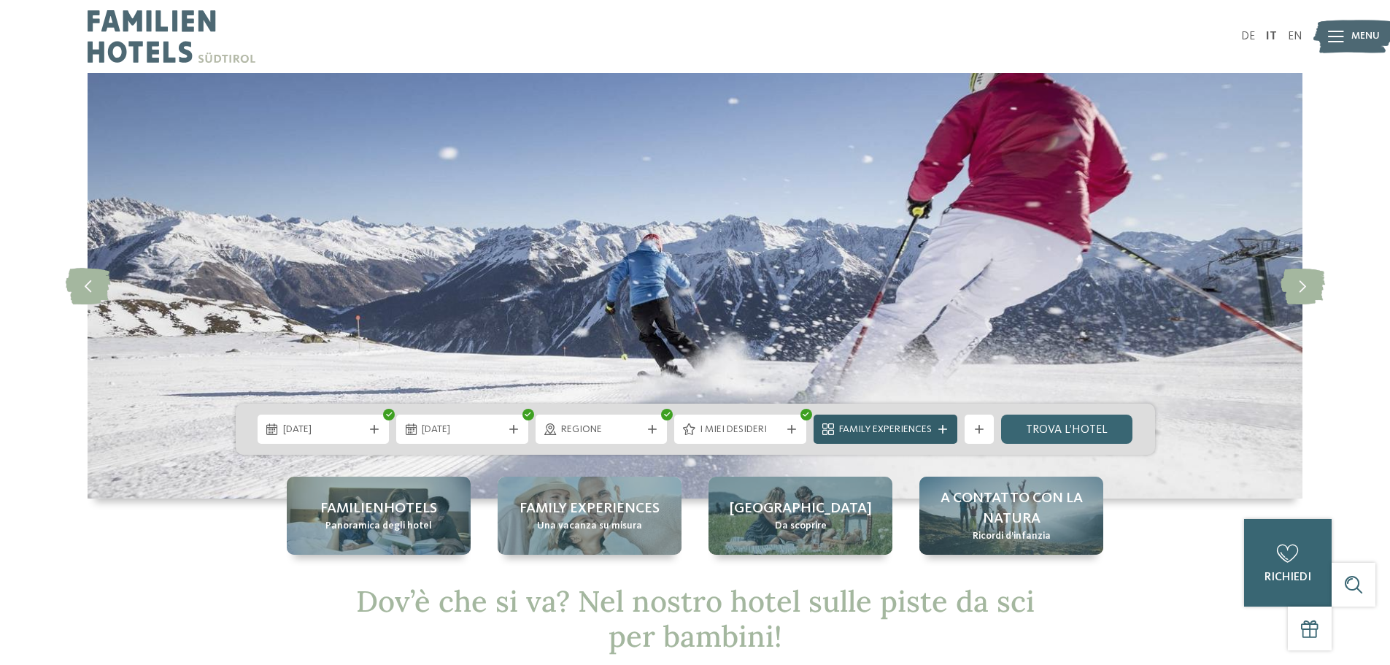
click at [930, 433] on span "Family Experiences" at bounding box center [885, 430] width 93 height 15
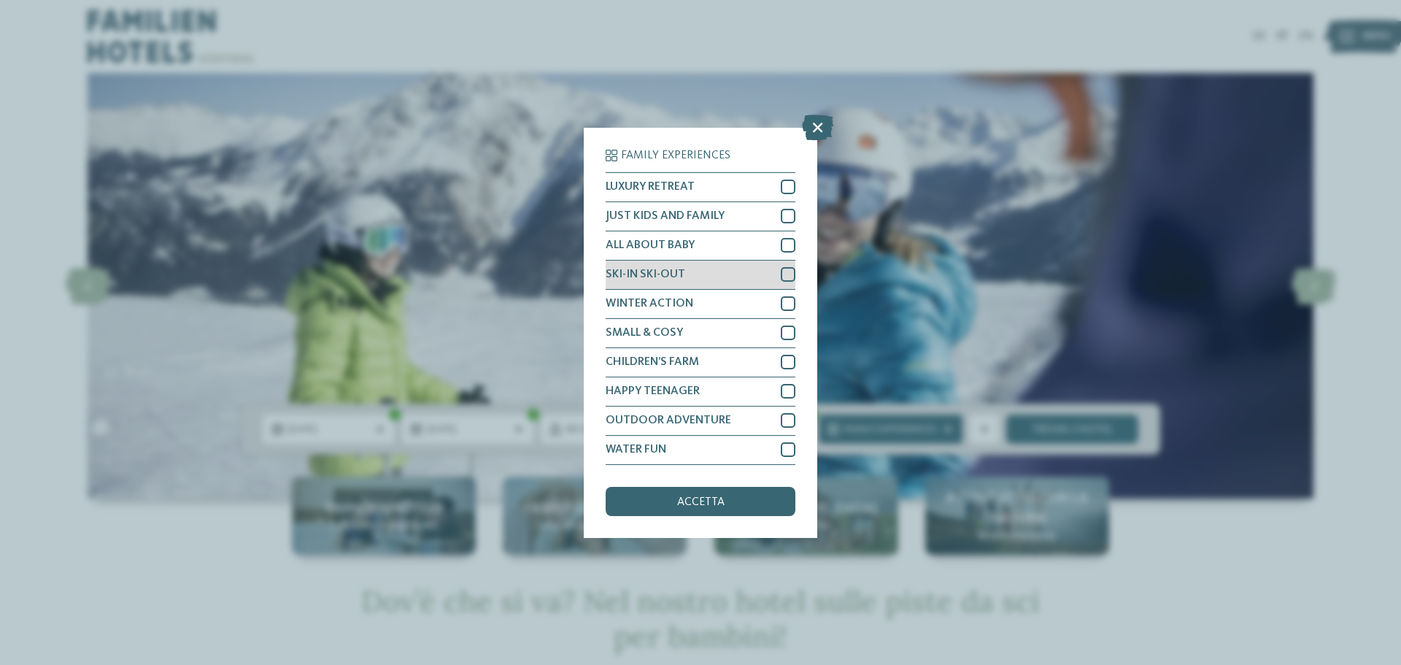
click at [786, 271] on div at bounding box center [788, 274] width 15 height 15
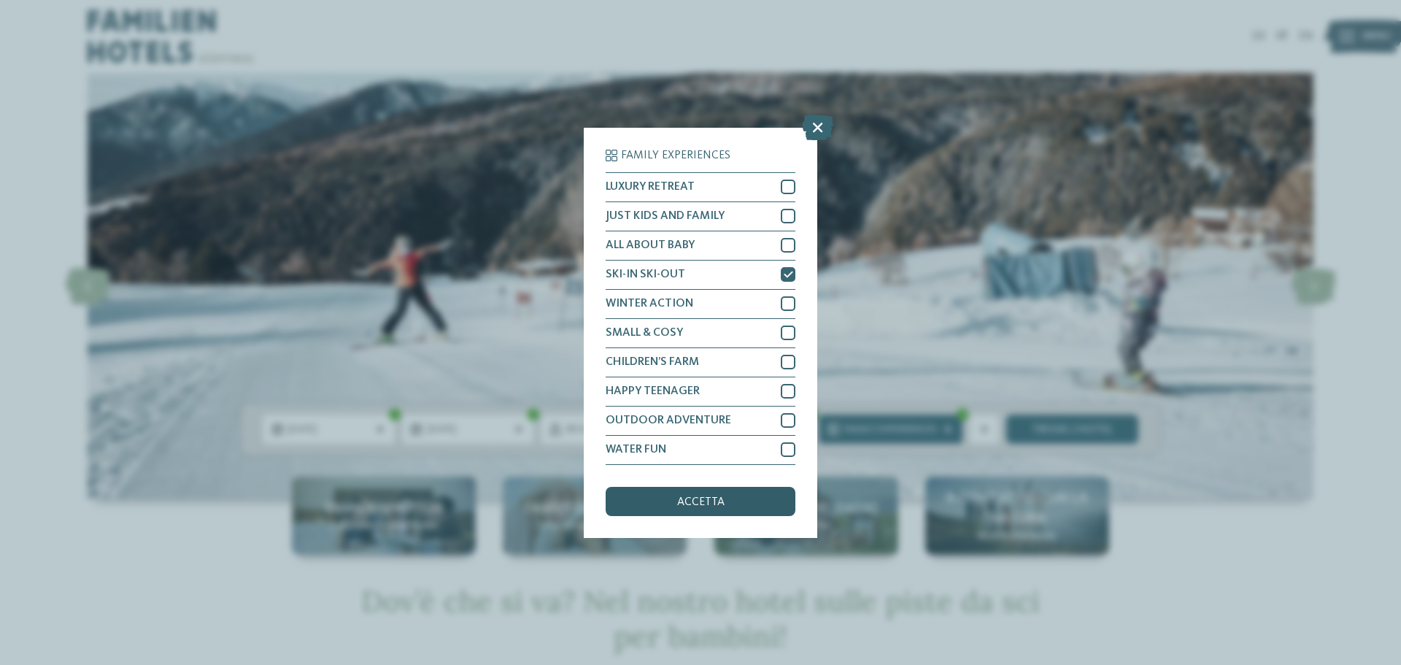
click at [728, 493] on div "accetta" at bounding box center [701, 501] width 190 height 29
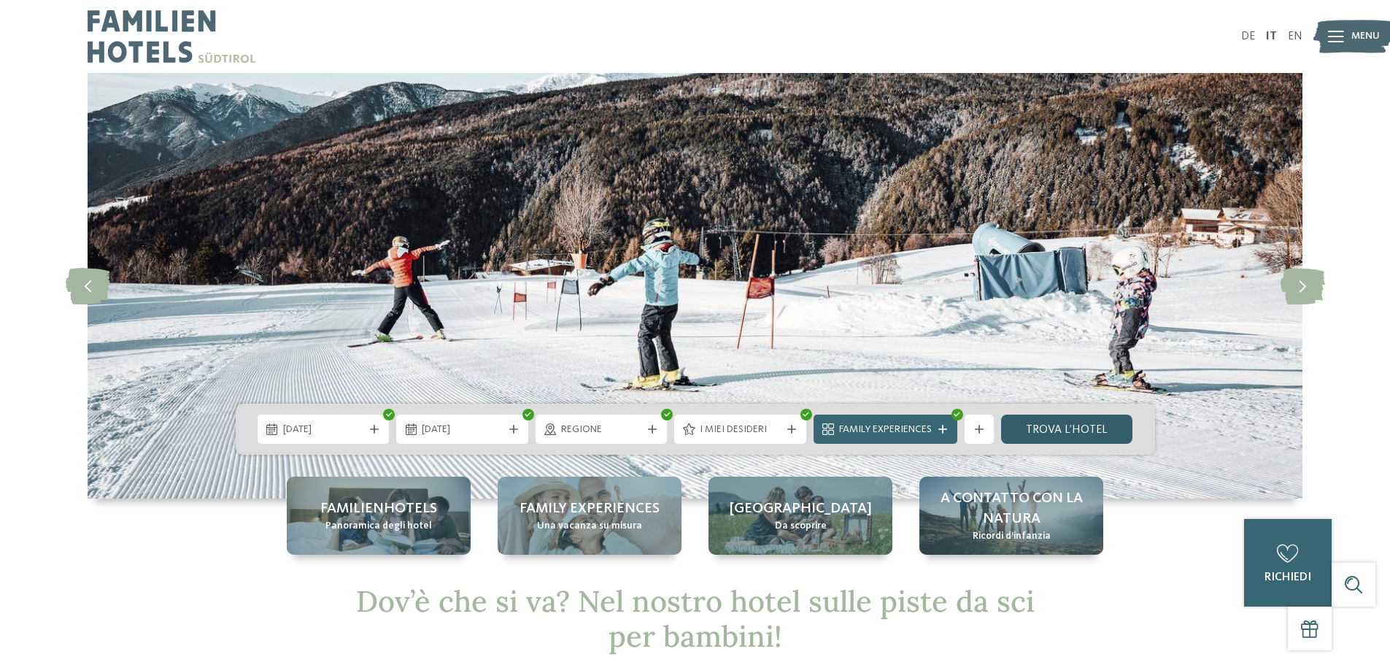
click at [1058, 424] on link "trova l’hotel" at bounding box center [1067, 429] width 132 height 29
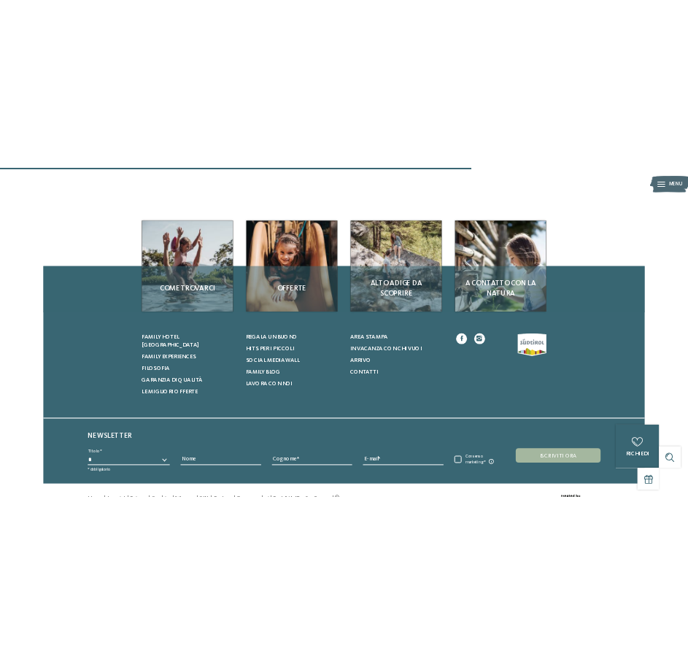
scroll to position [1172, 0]
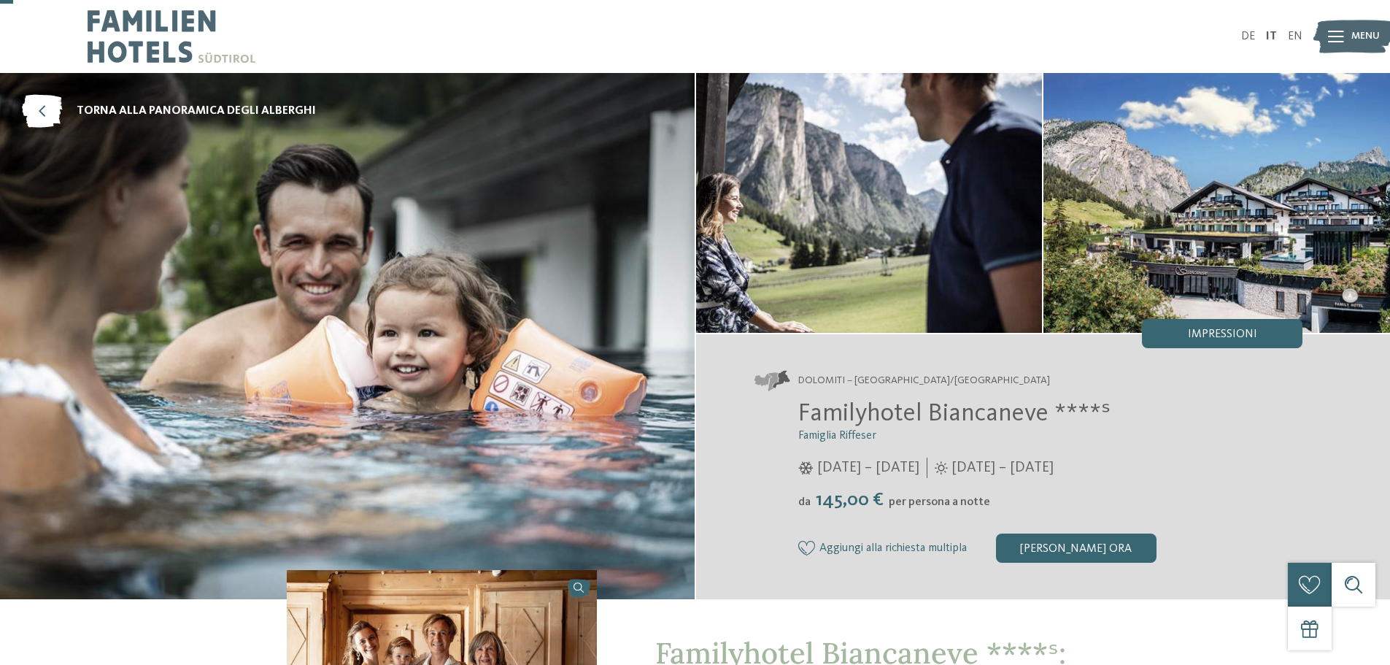
scroll to position [73, 0]
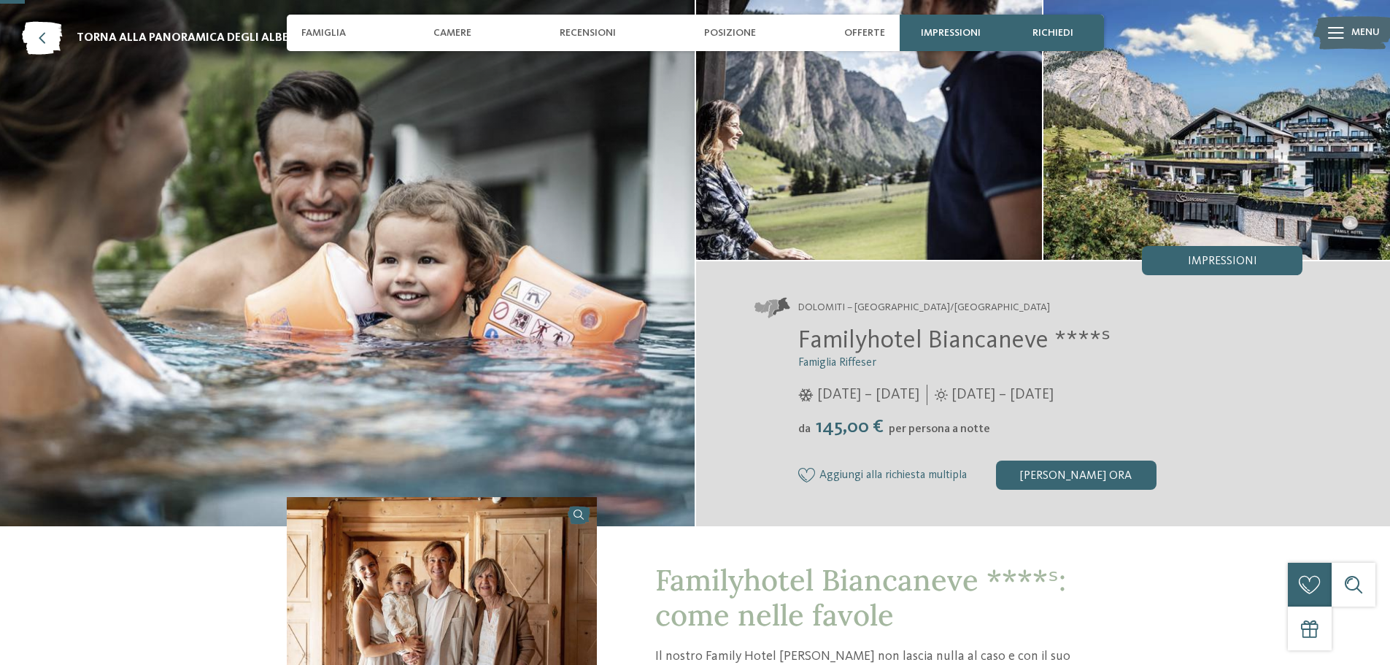
click at [1333, 35] on icon at bounding box center [1336, 33] width 16 height 12
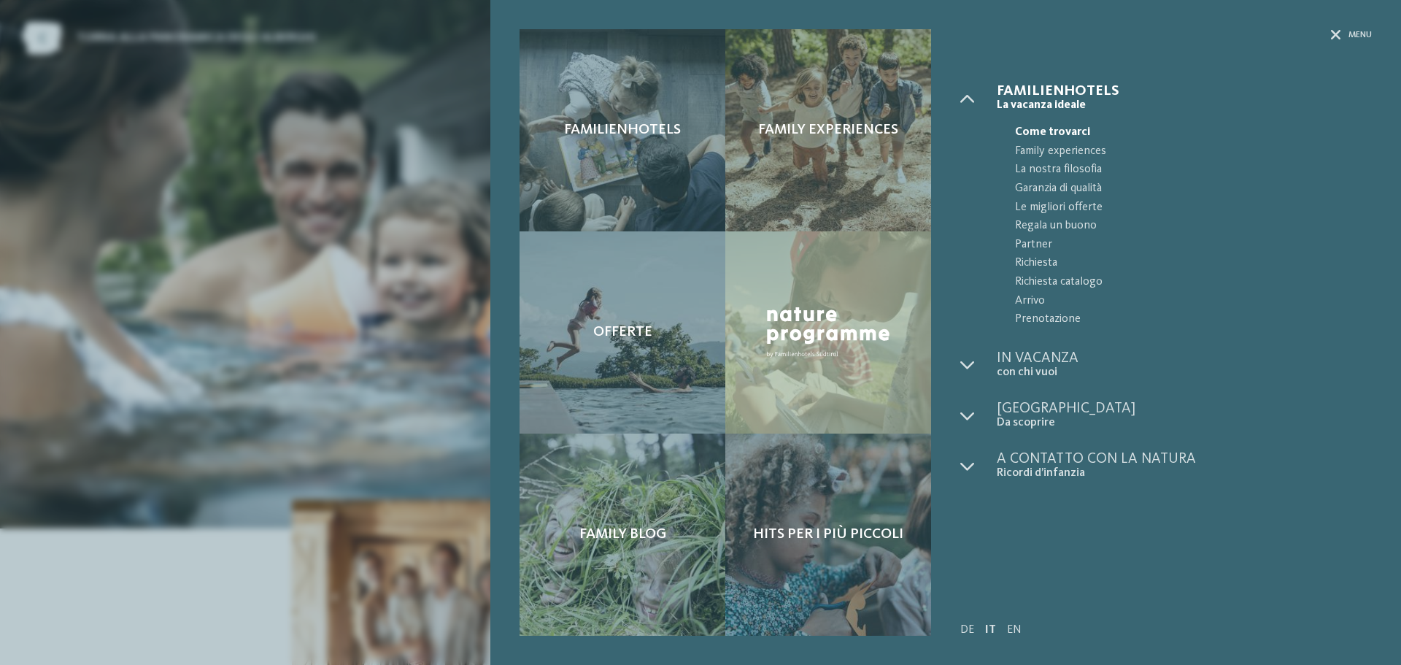
click at [1345, 25] on div "Familienhotels Family experiences" at bounding box center [945, 332] width 911 height 665
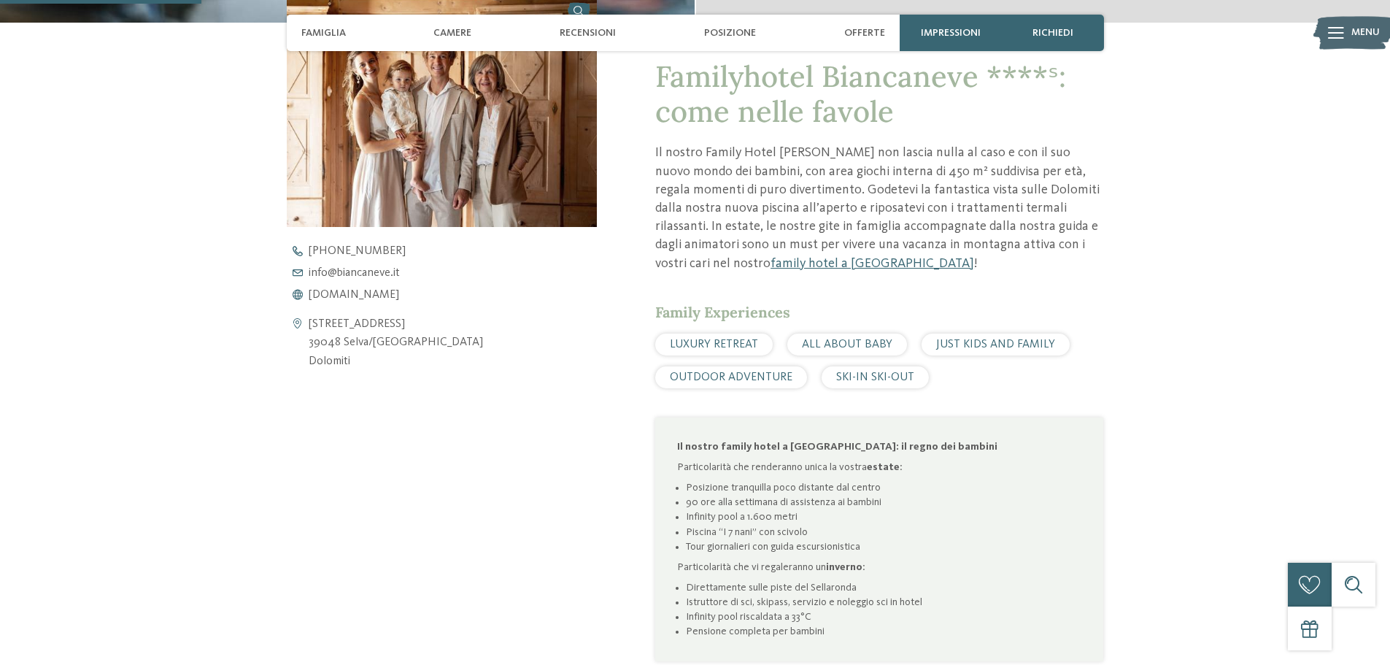
scroll to position [584, 0]
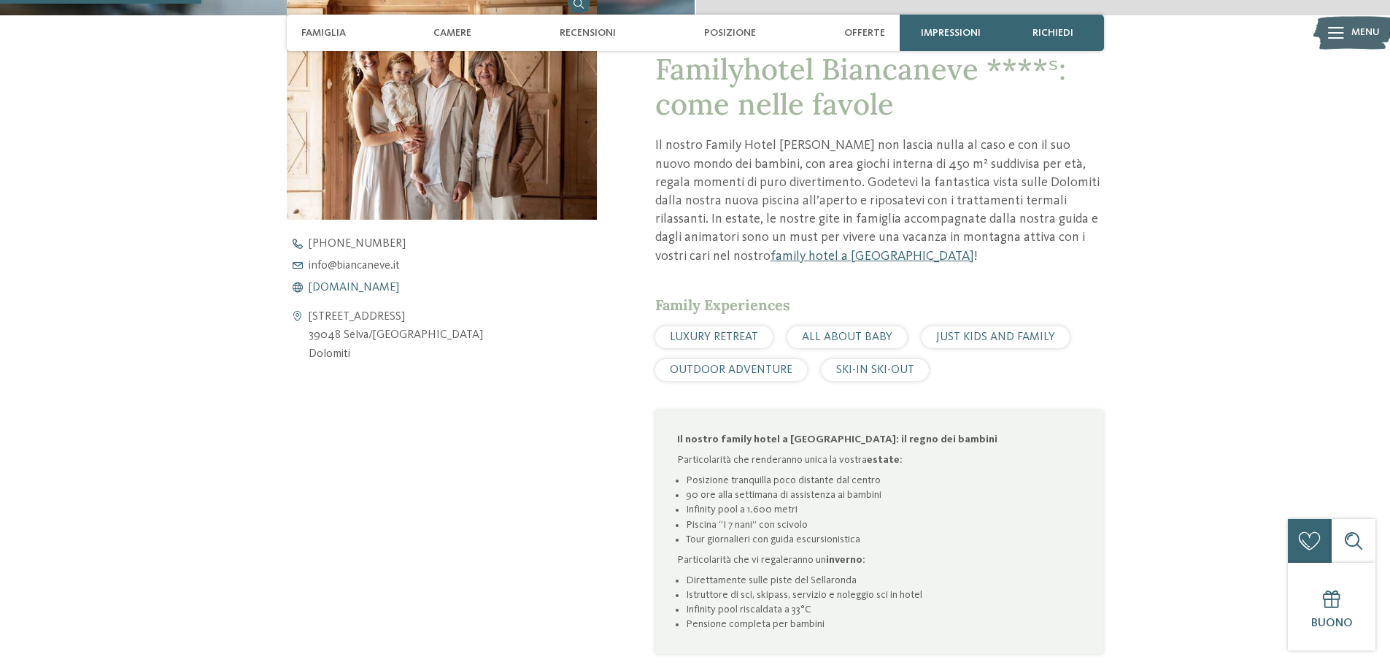
click at [380, 286] on span "[DOMAIN_NAME]" at bounding box center [354, 288] width 91 height 12
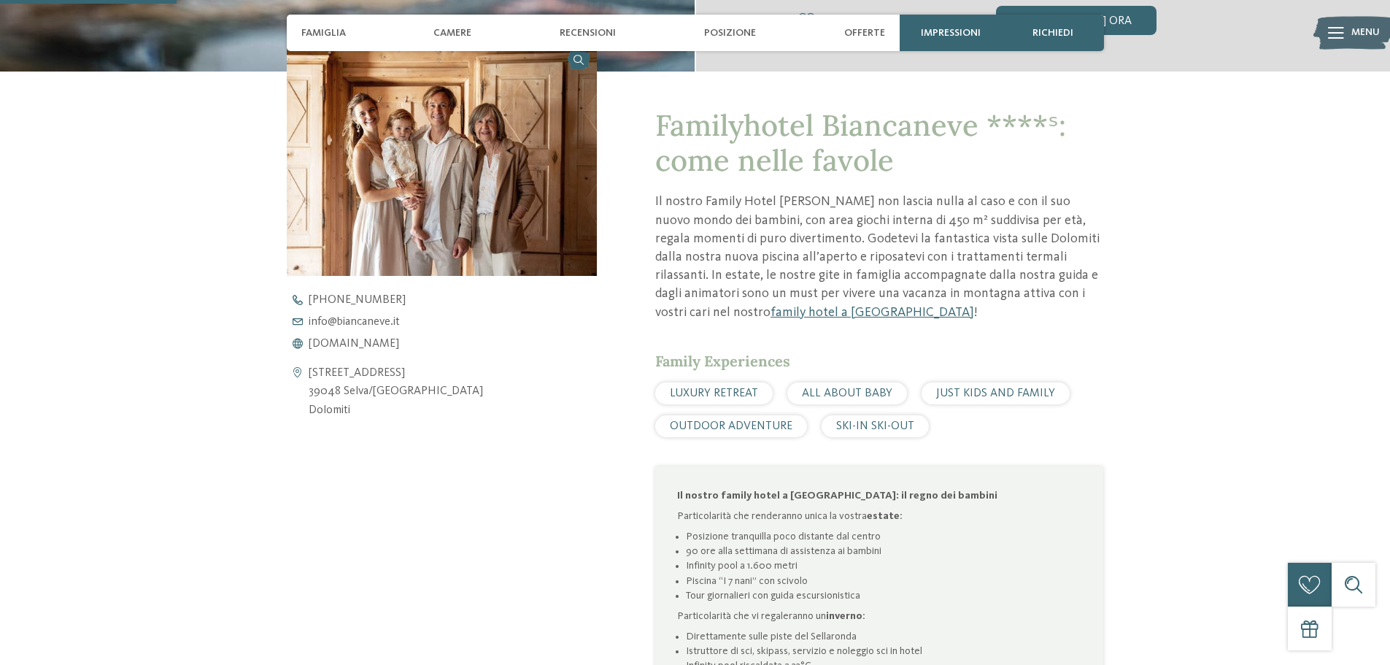
scroll to position [511, 0]
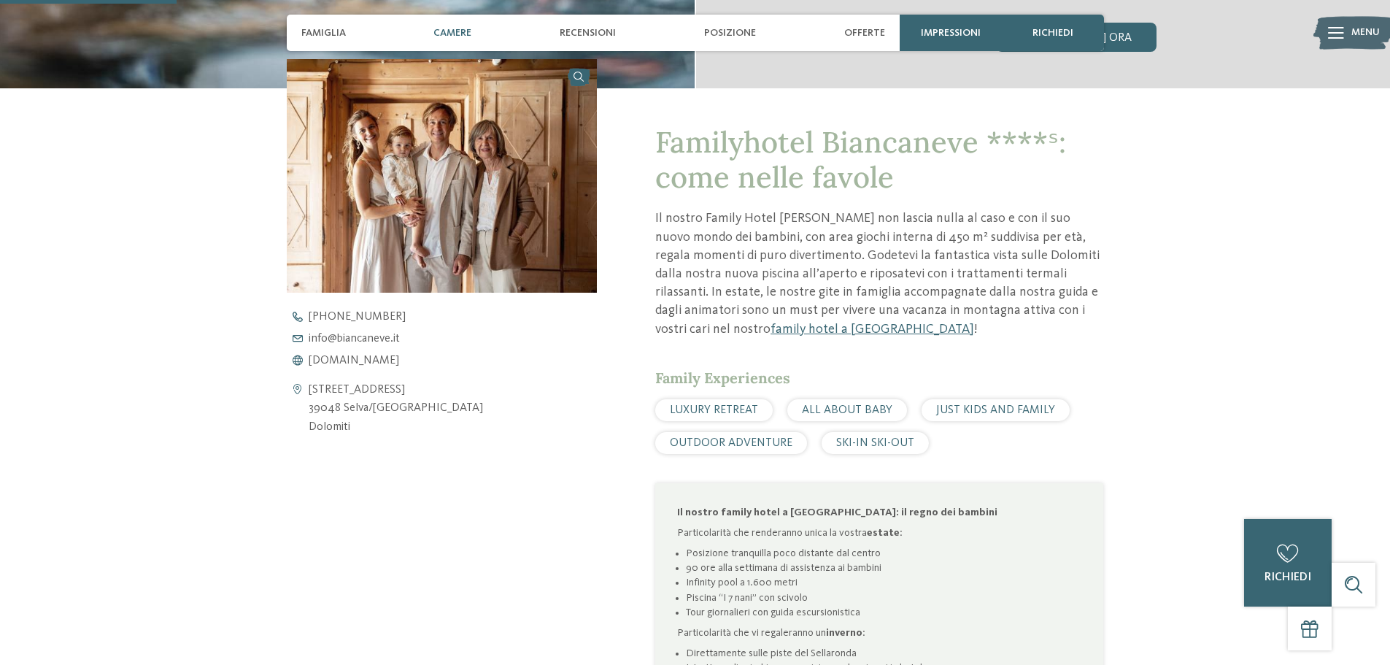
click at [452, 34] on span "Camere" at bounding box center [453, 33] width 38 height 12
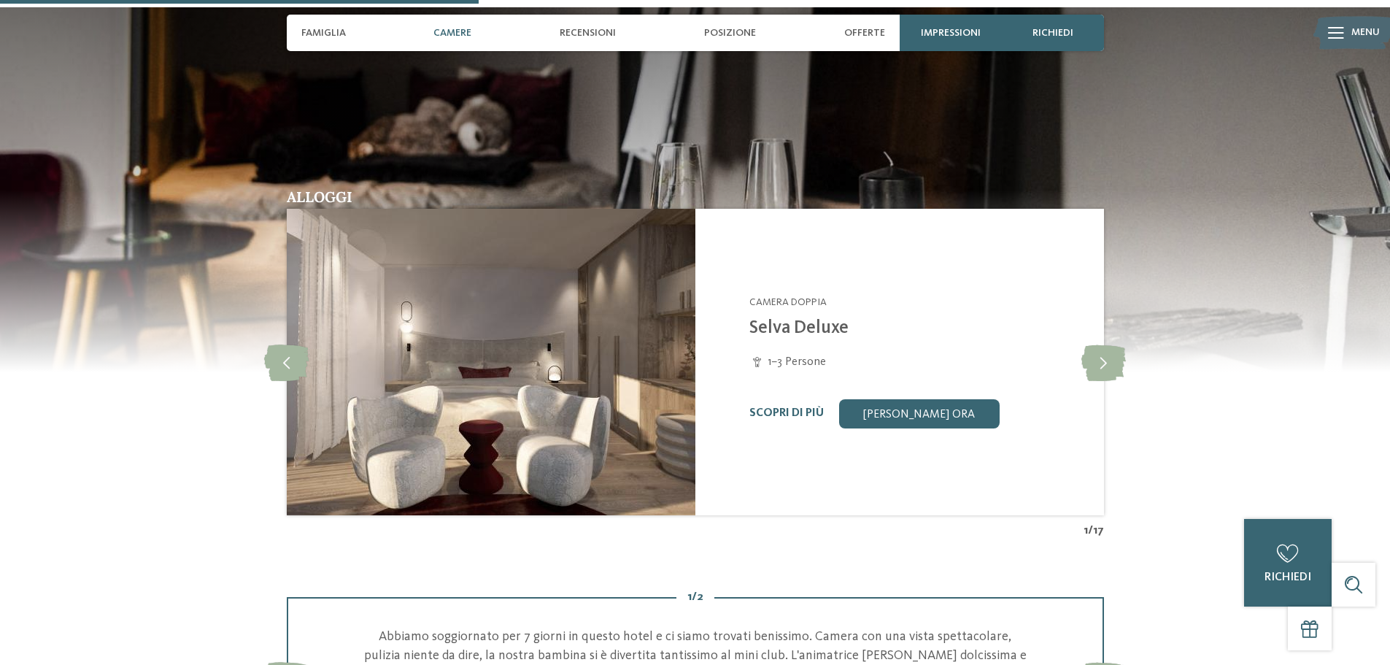
scroll to position [1516, 0]
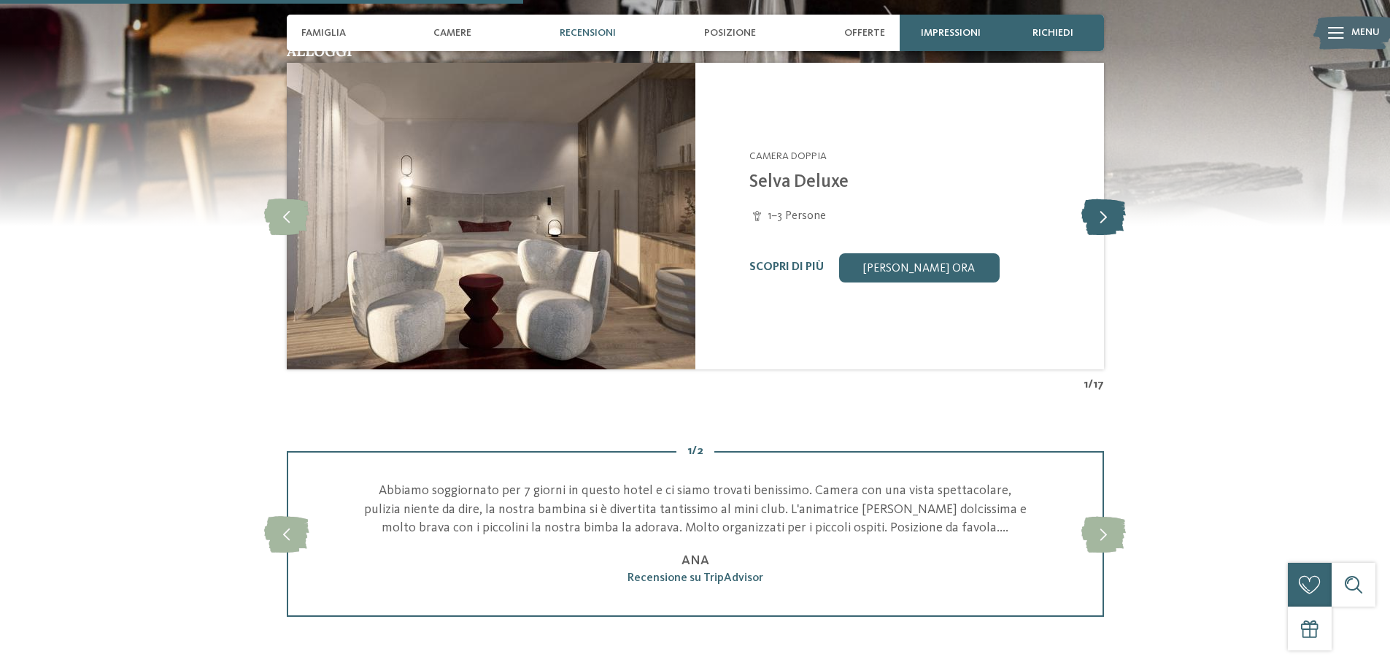
click at [1104, 214] on icon at bounding box center [1104, 216] width 45 height 36
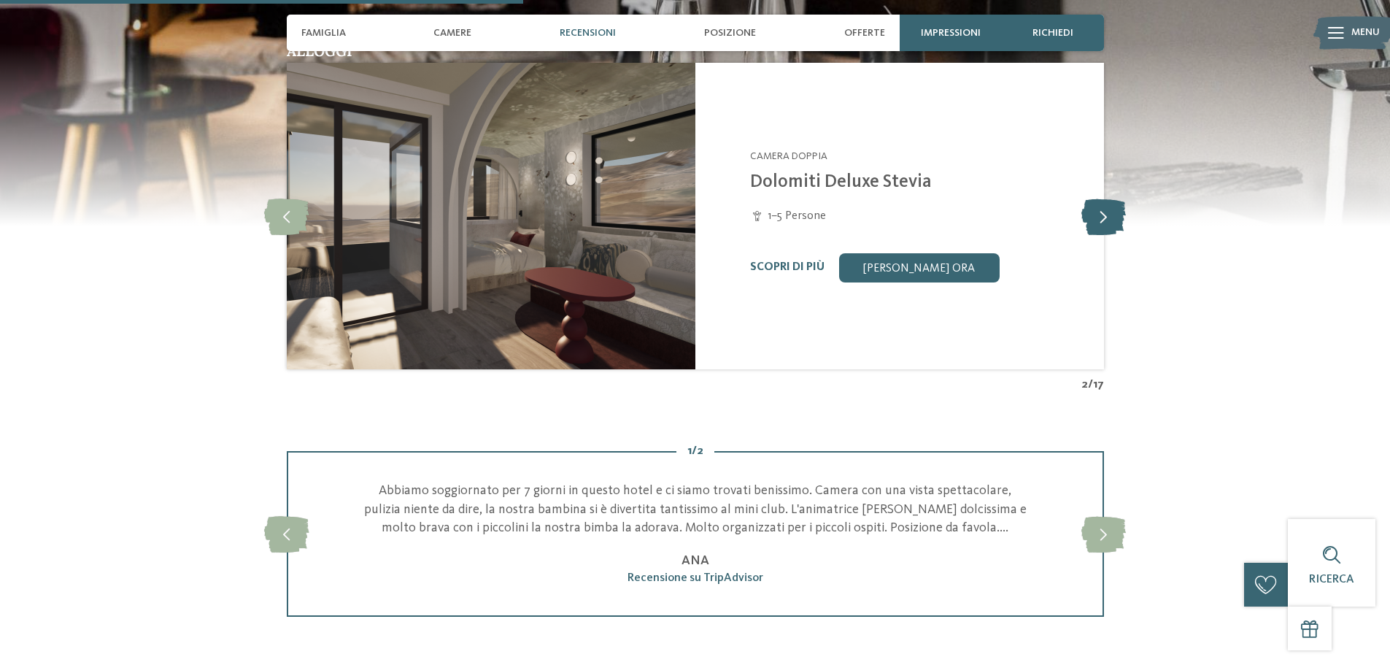
click at [1104, 214] on icon at bounding box center [1104, 216] width 45 height 36
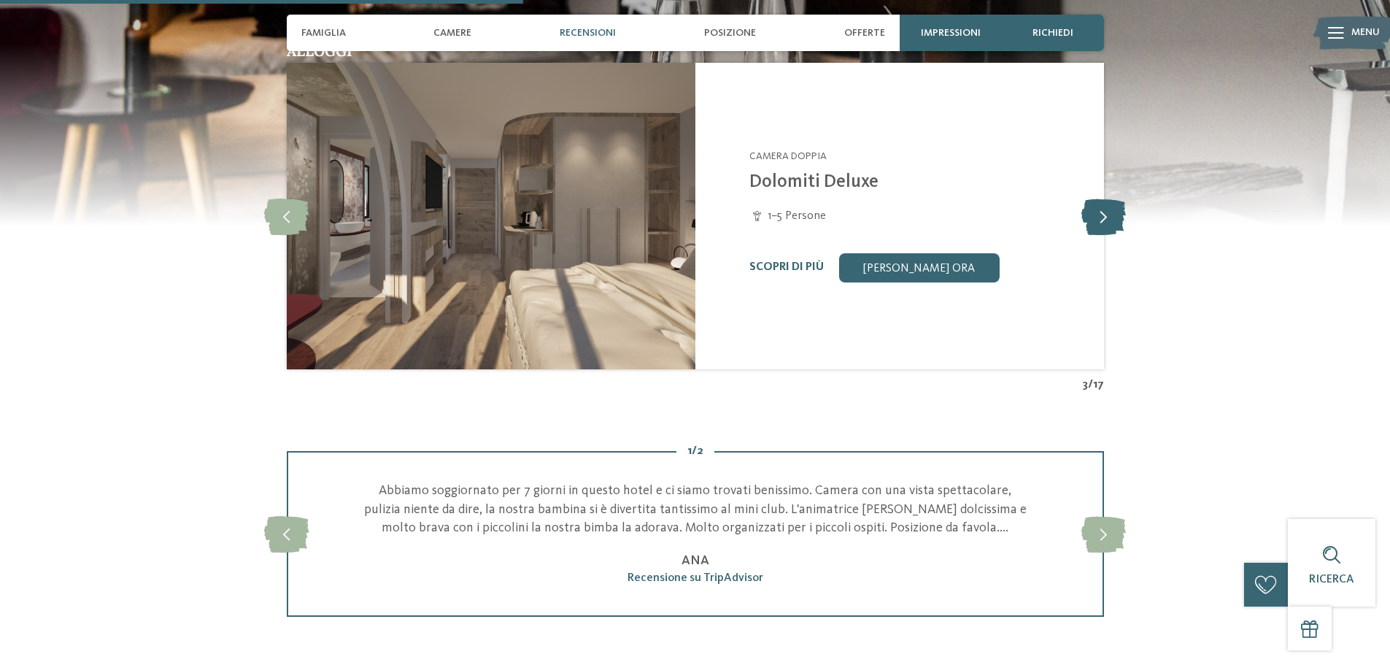
click at [1104, 214] on icon at bounding box center [1104, 216] width 45 height 36
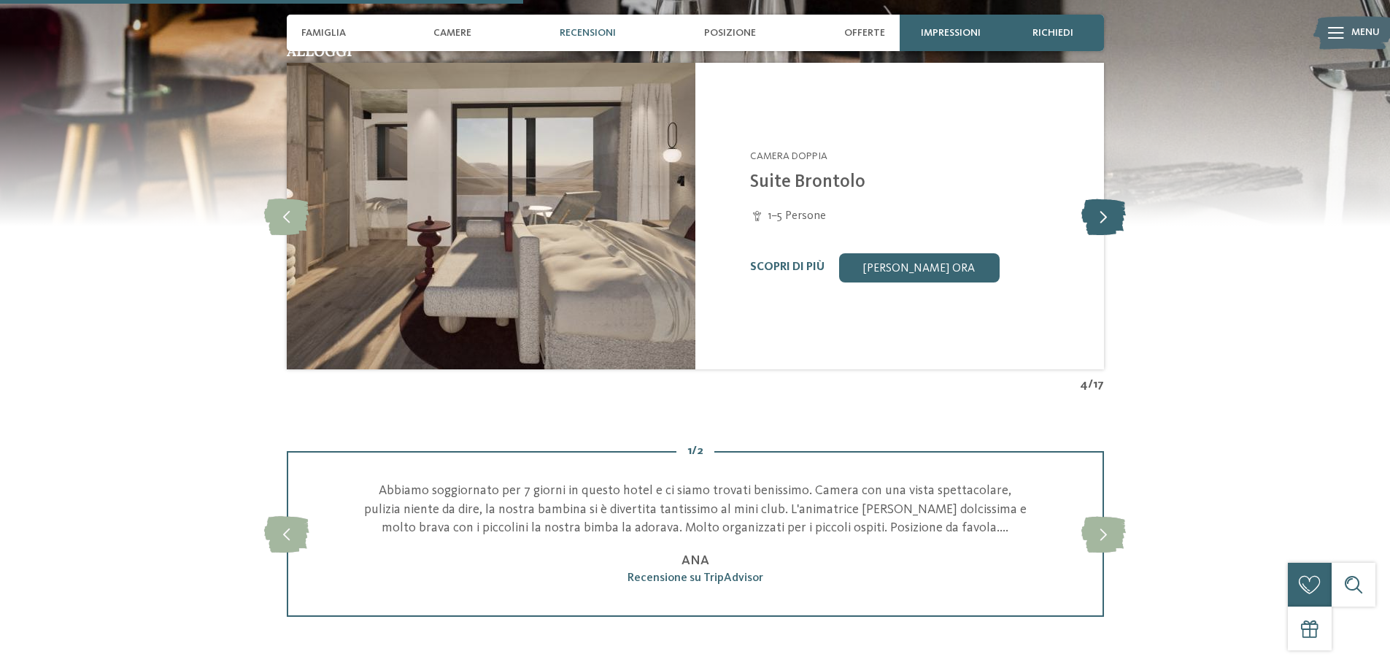
click at [1104, 214] on icon at bounding box center [1104, 216] width 45 height 36
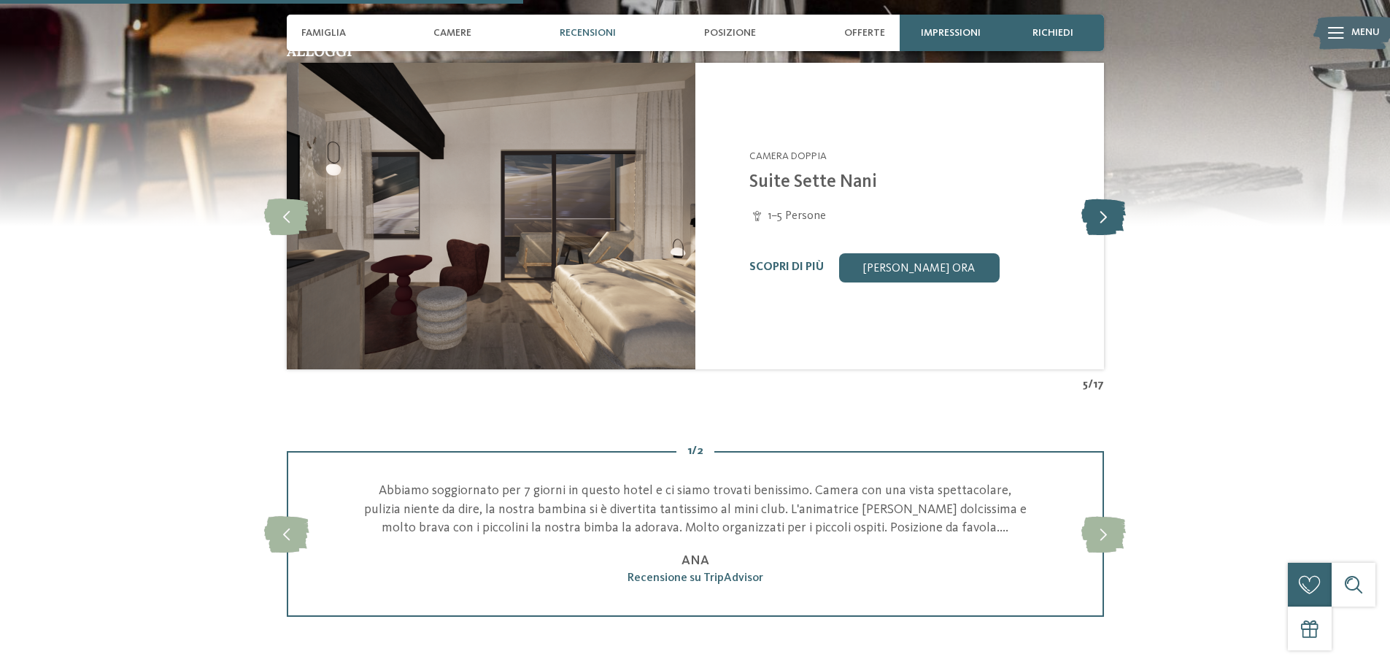
click at [1104, 214] on icon at bounding box center [1104, 216] width 45 height 36
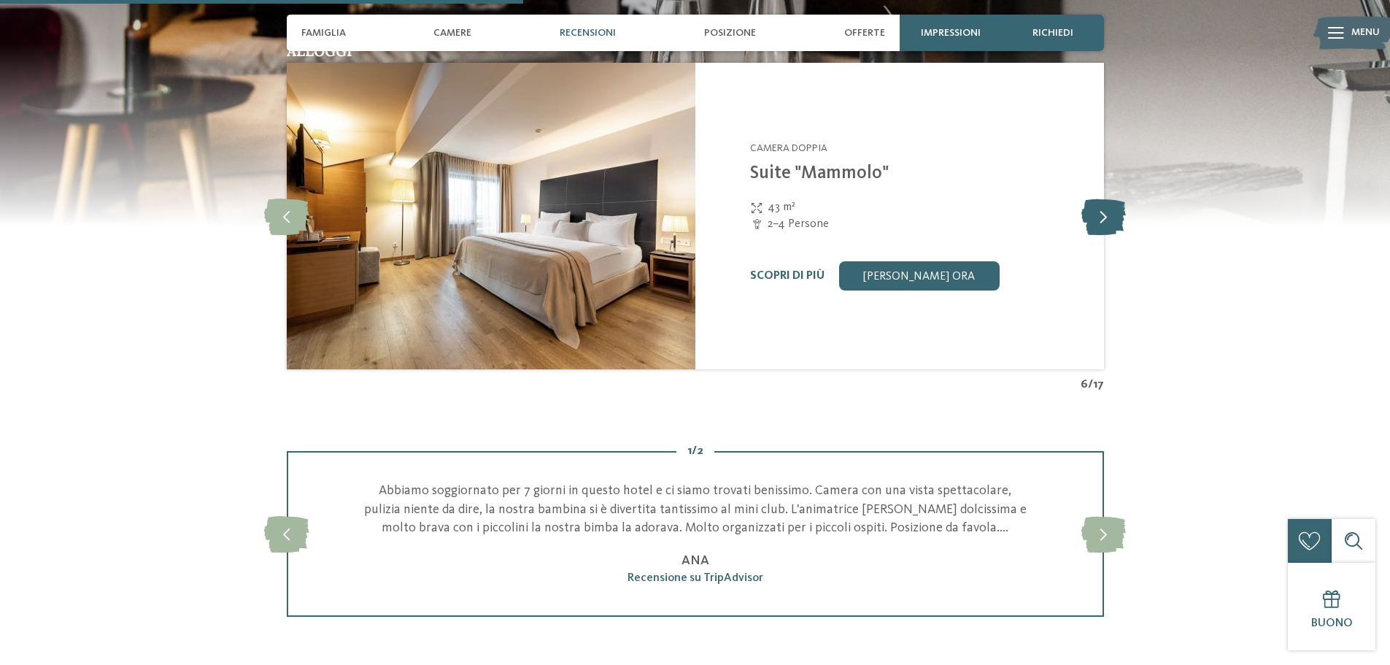
click at [1104, 214] on icon at bounding box center [1104, 216] width 45 height 36
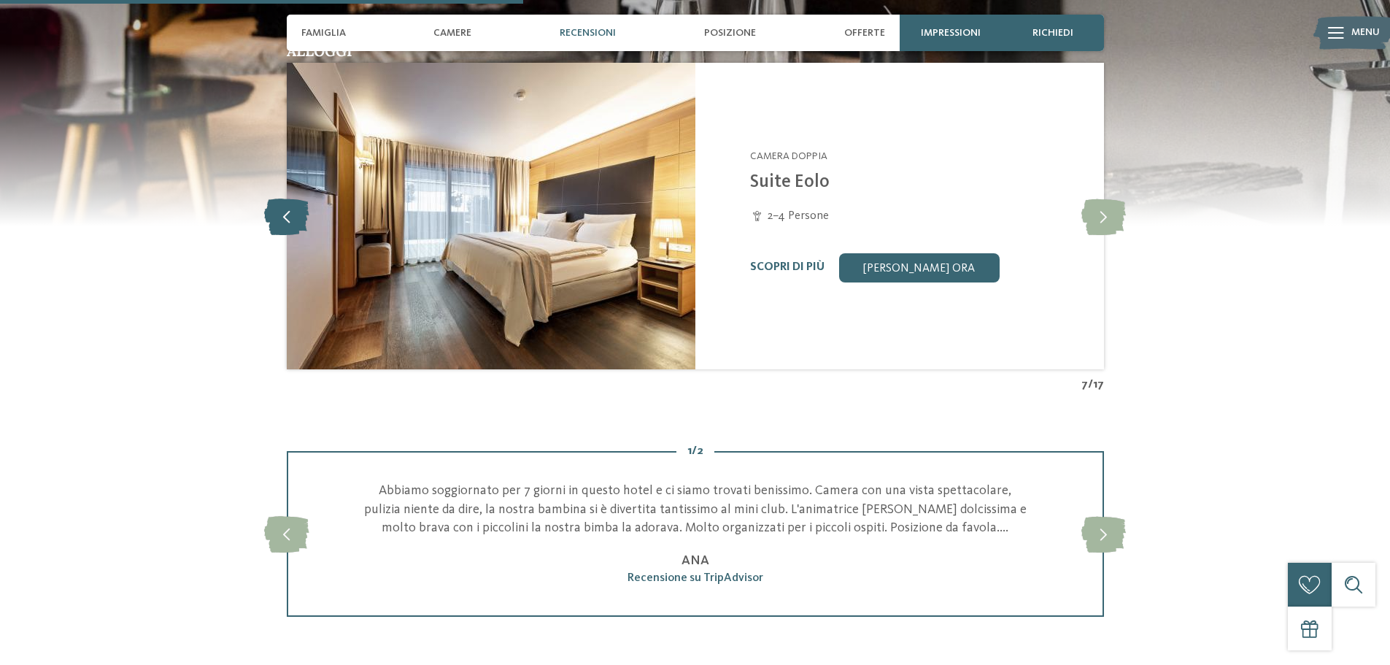
click at [285, 212] on icon at bounding box center [286, 216] width 45 height 36
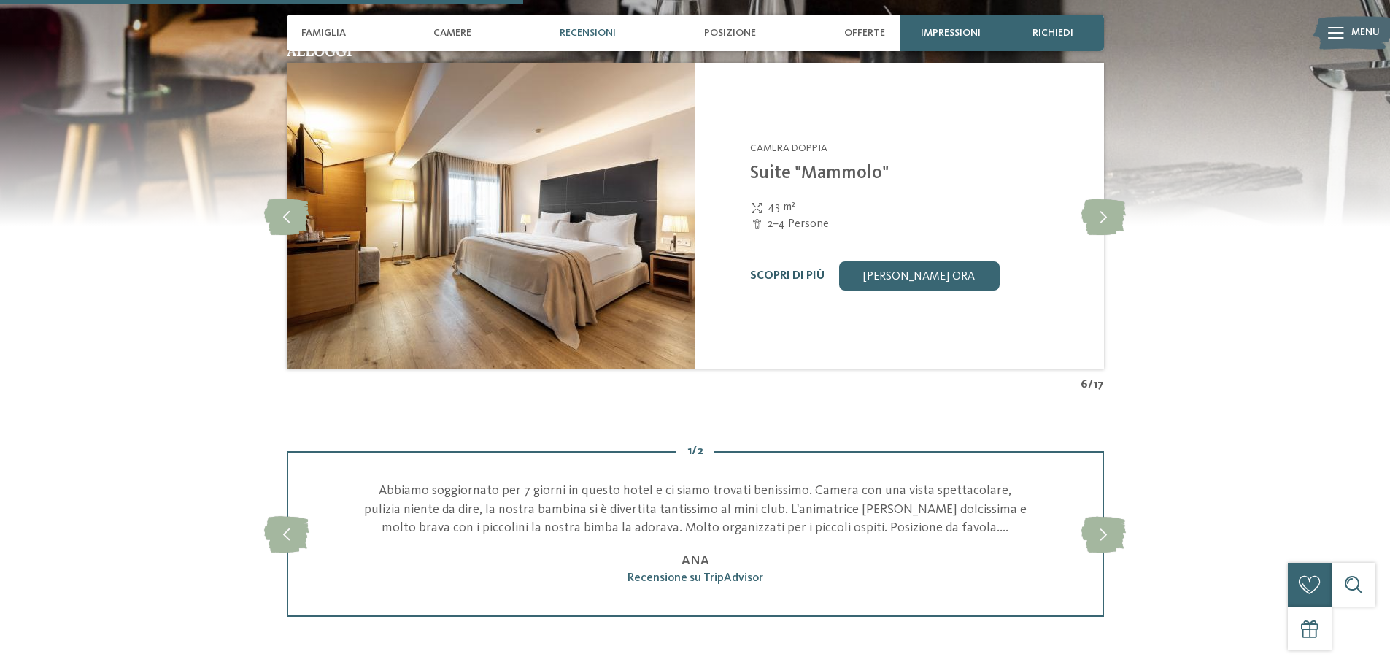
click at [762, 270] on link "Scopri di più" at bounding box center [787, 276] width 74 height 12
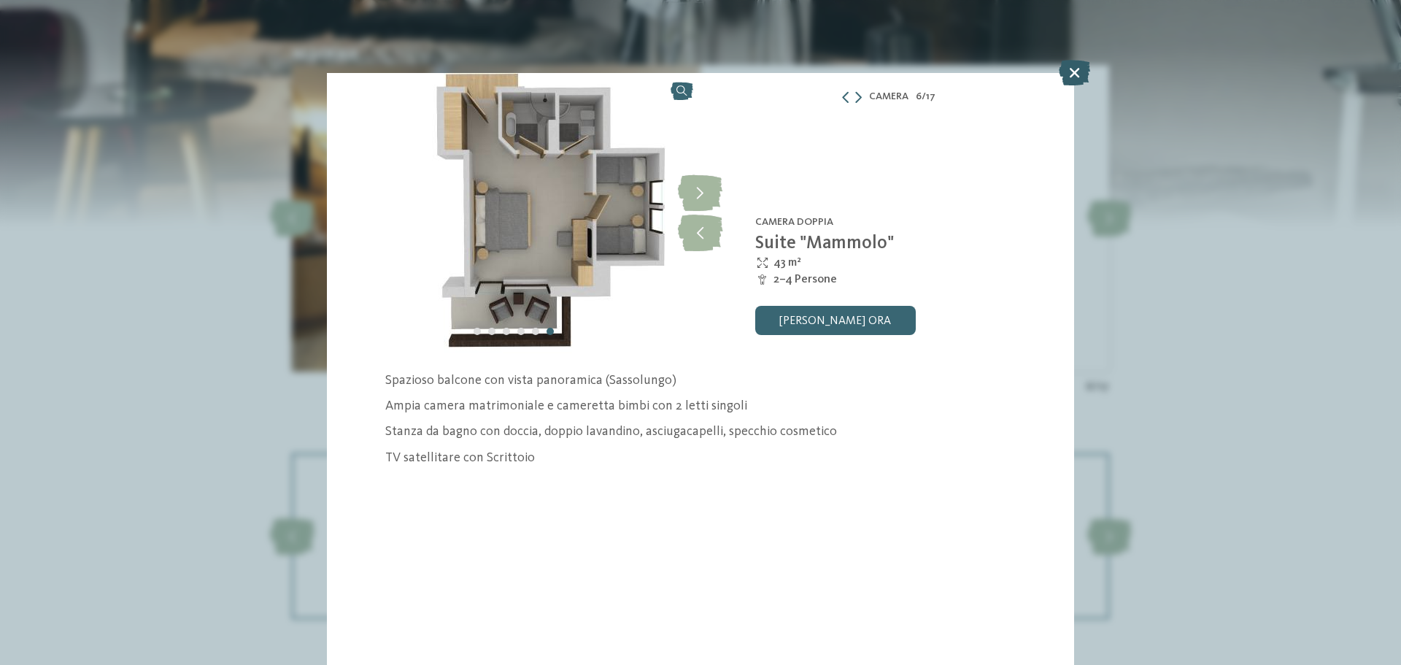
click at [1079, 72] on icon at bounding box center [1074, 73] width 31 height 26
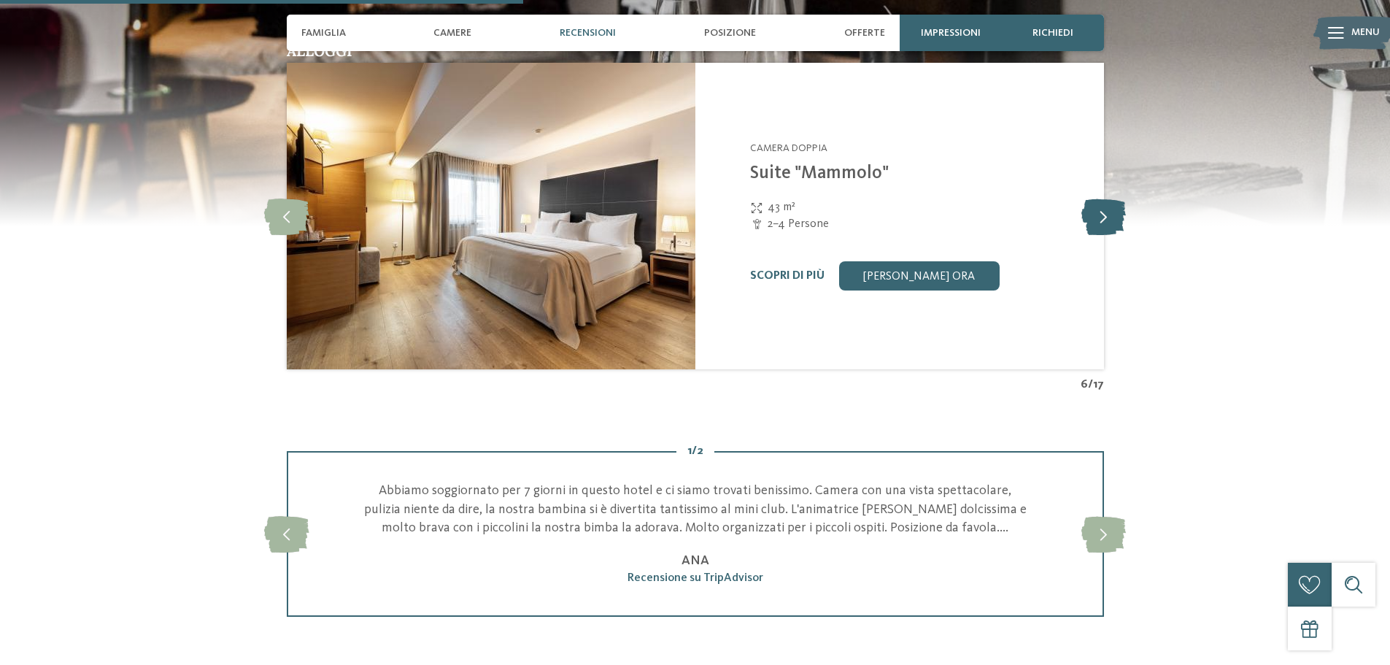
click at [1101, 217] on icon at bounding box center [1104, 216] width 45 height 36
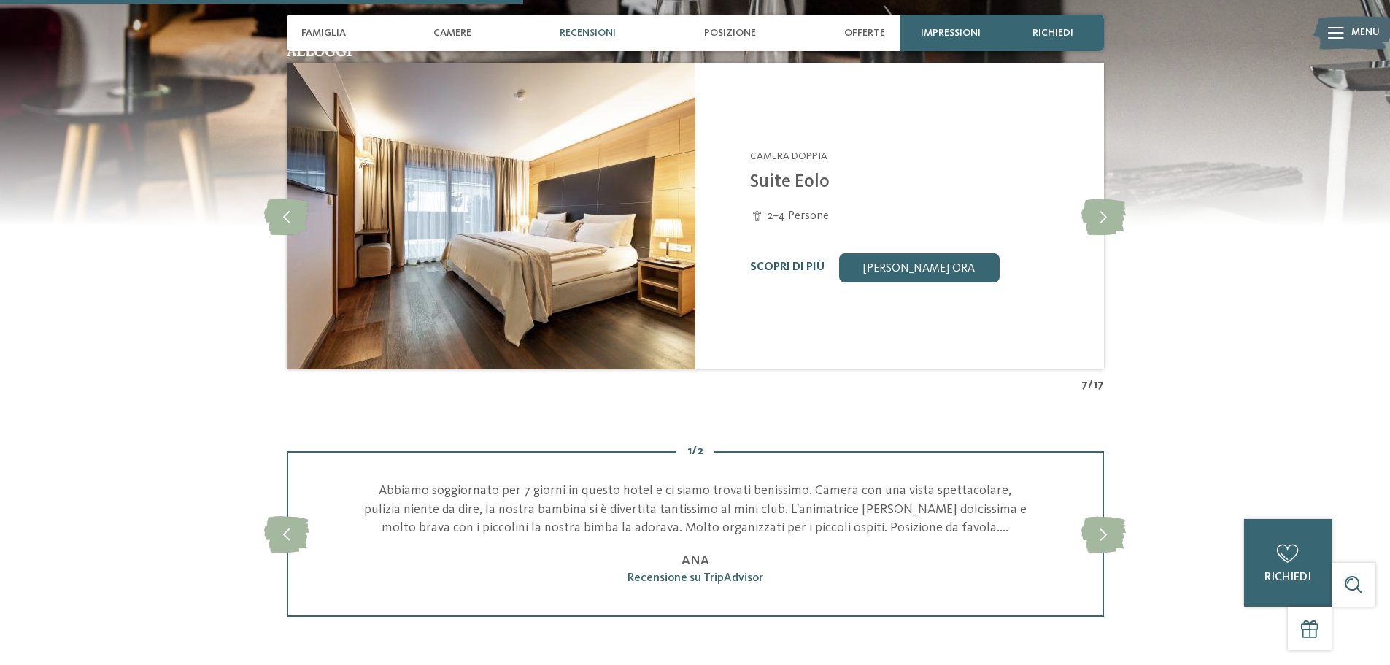
click at [769, 266] on link "Scopri di più" at bounding box center [787, 267] width 74 height 12
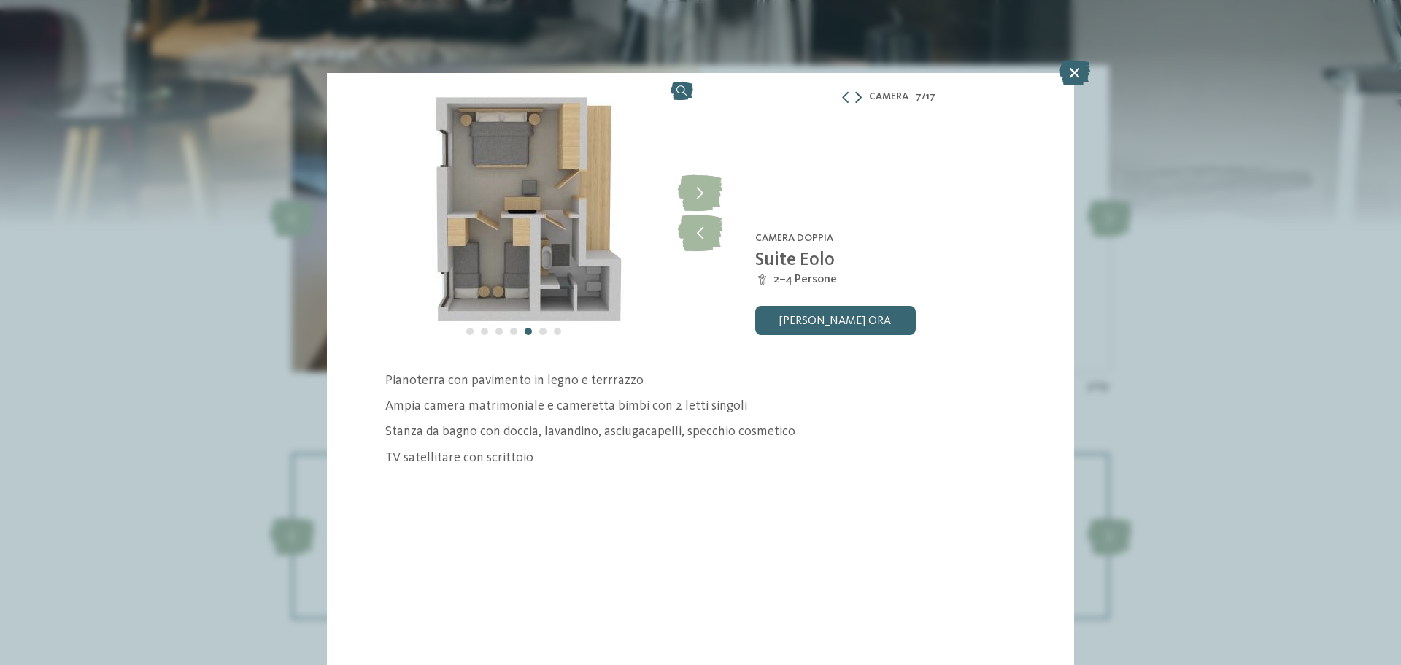
click at [858, 97] on icon at bounding box center [858, 97] width 7 height 12
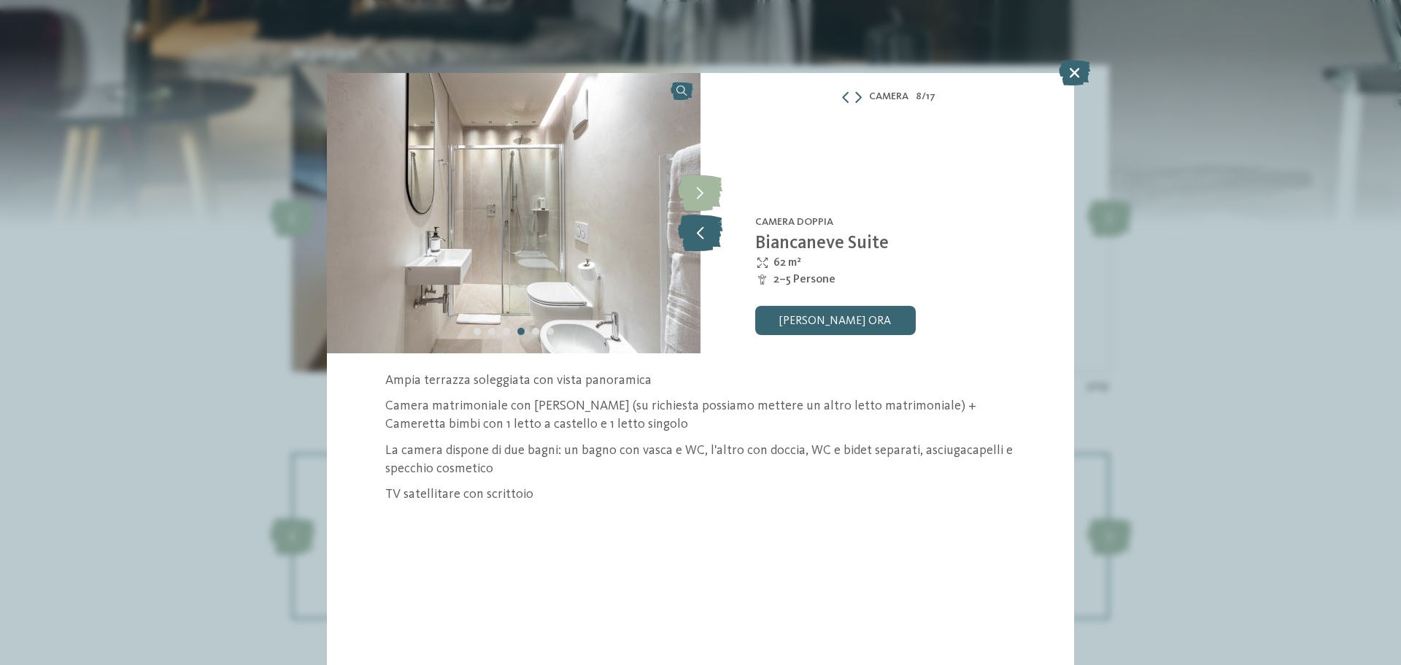
click at [708, 231] on icon at bounding box center [700, 233] width 45 height 36
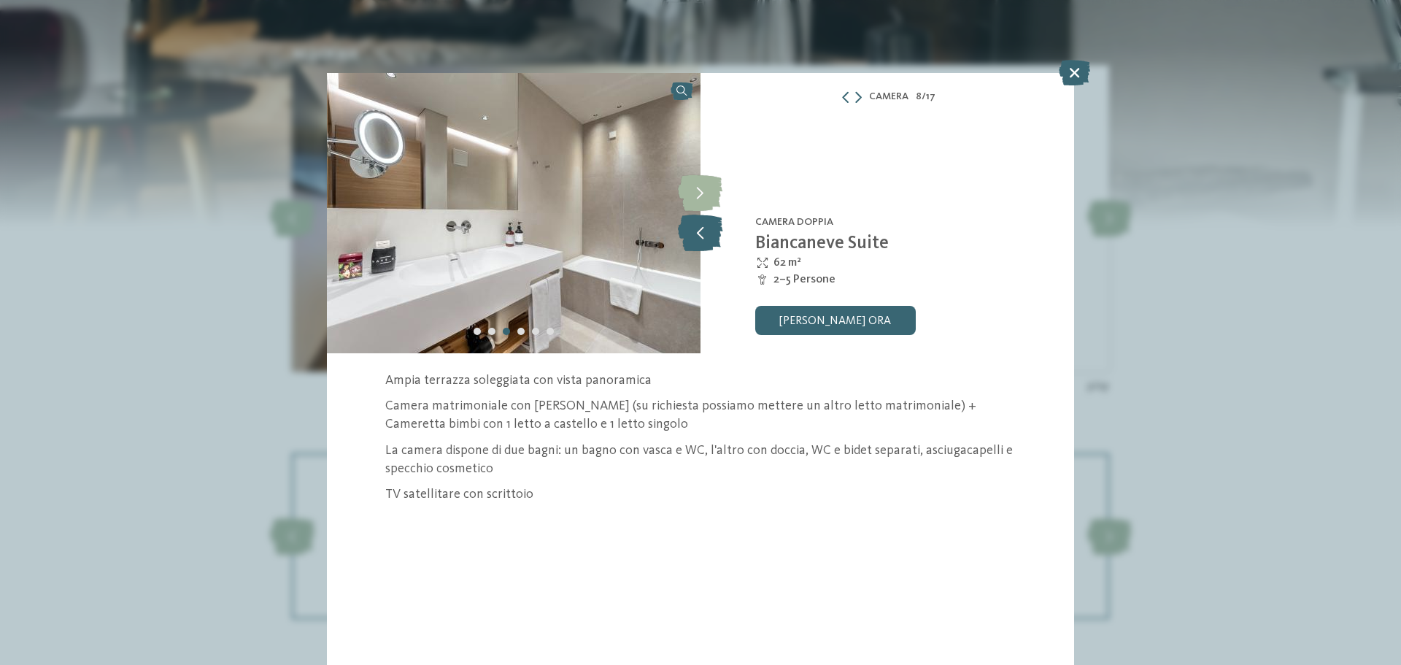
click at [708, 231] on icon at bounding box center [700, 233] width 45 height 36
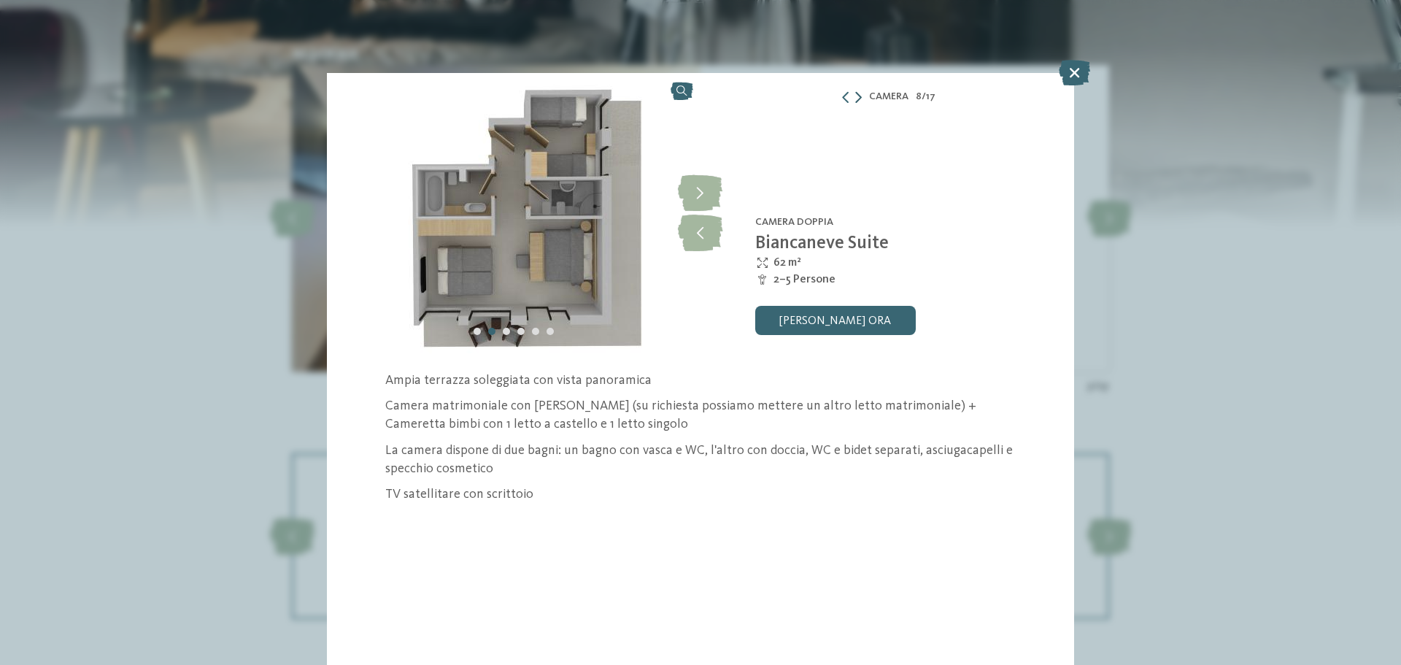
click at [858, 94] on icon at bounding box center [858, 97] width 7 height 12
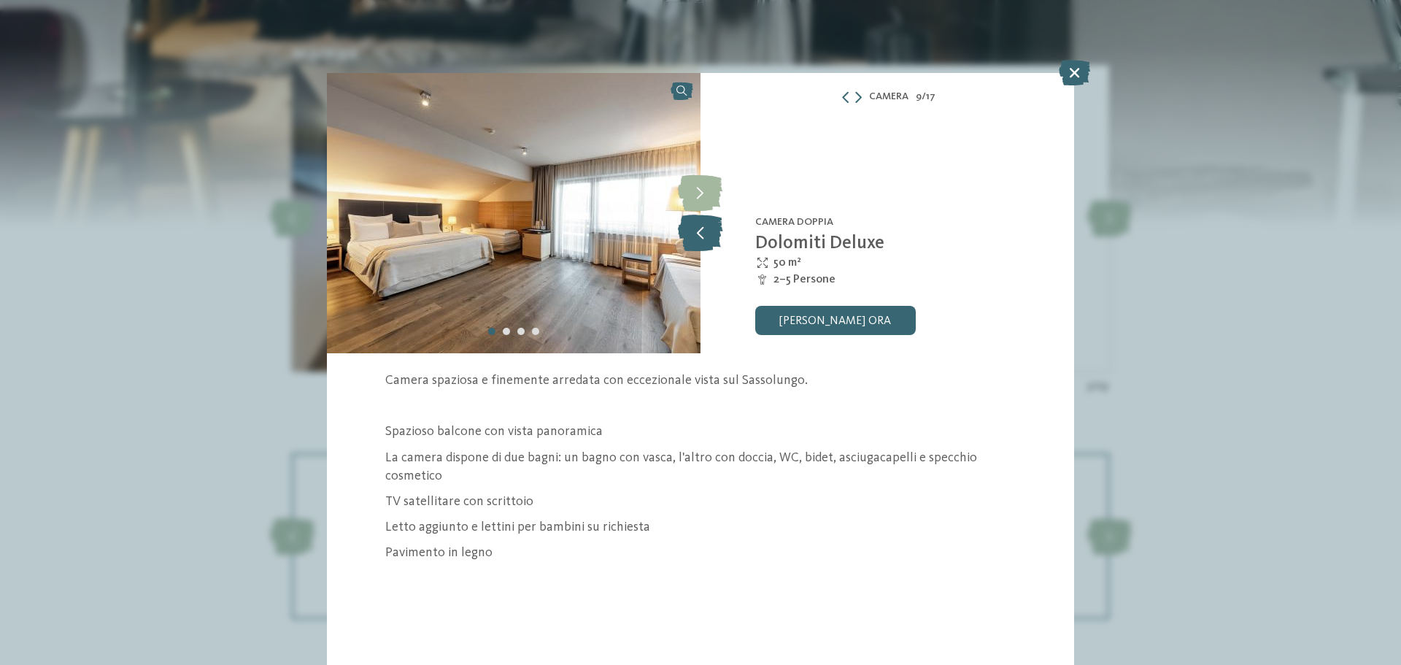
click at [705, 239] on icon at bounding box center [700, 233] width 45 height 36
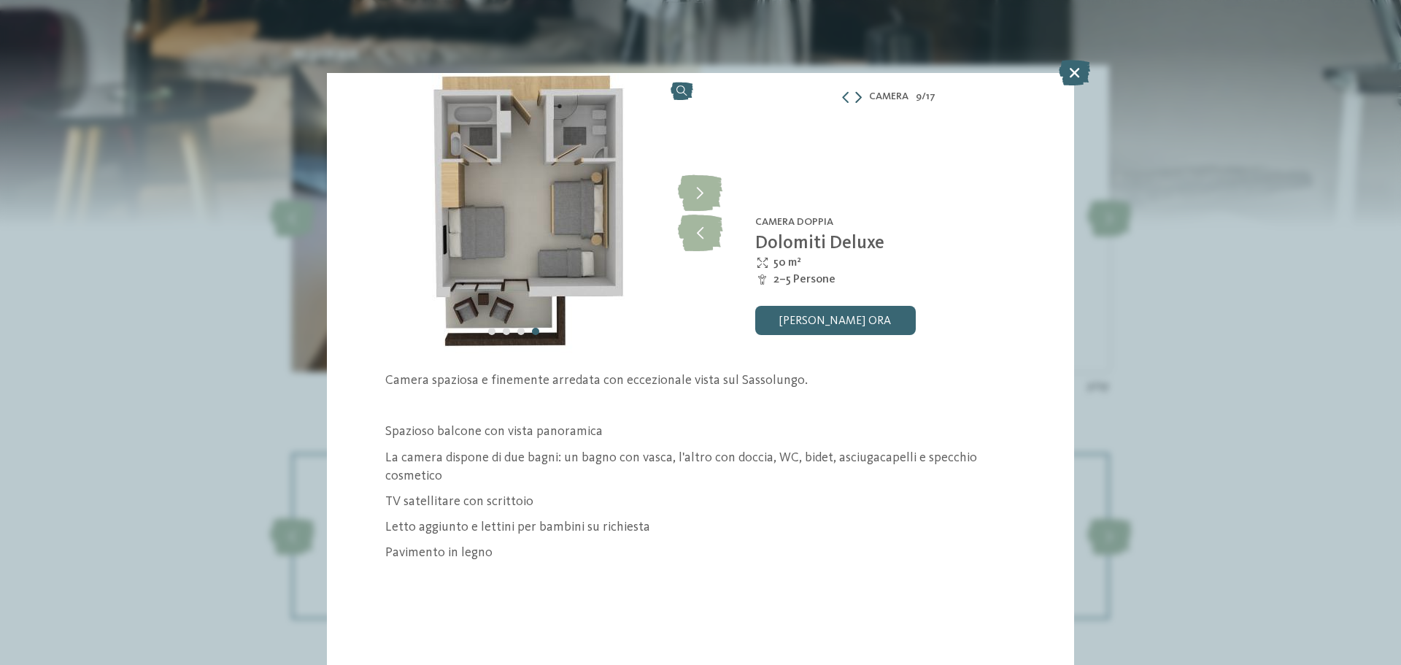
click at [859, 93] on icon at bounding box center [858, 97] width 7 height 12
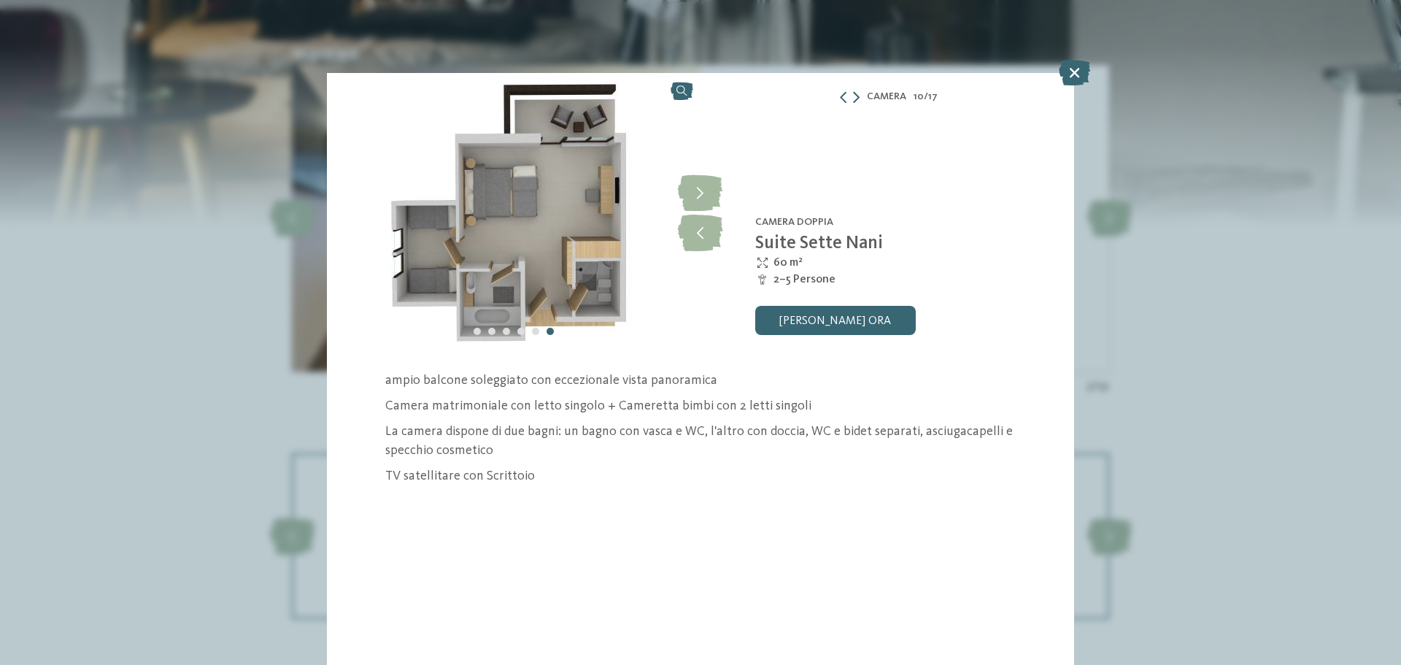
click at [859, 93] on icon at bounding box center [856, 97] width 7 height 12
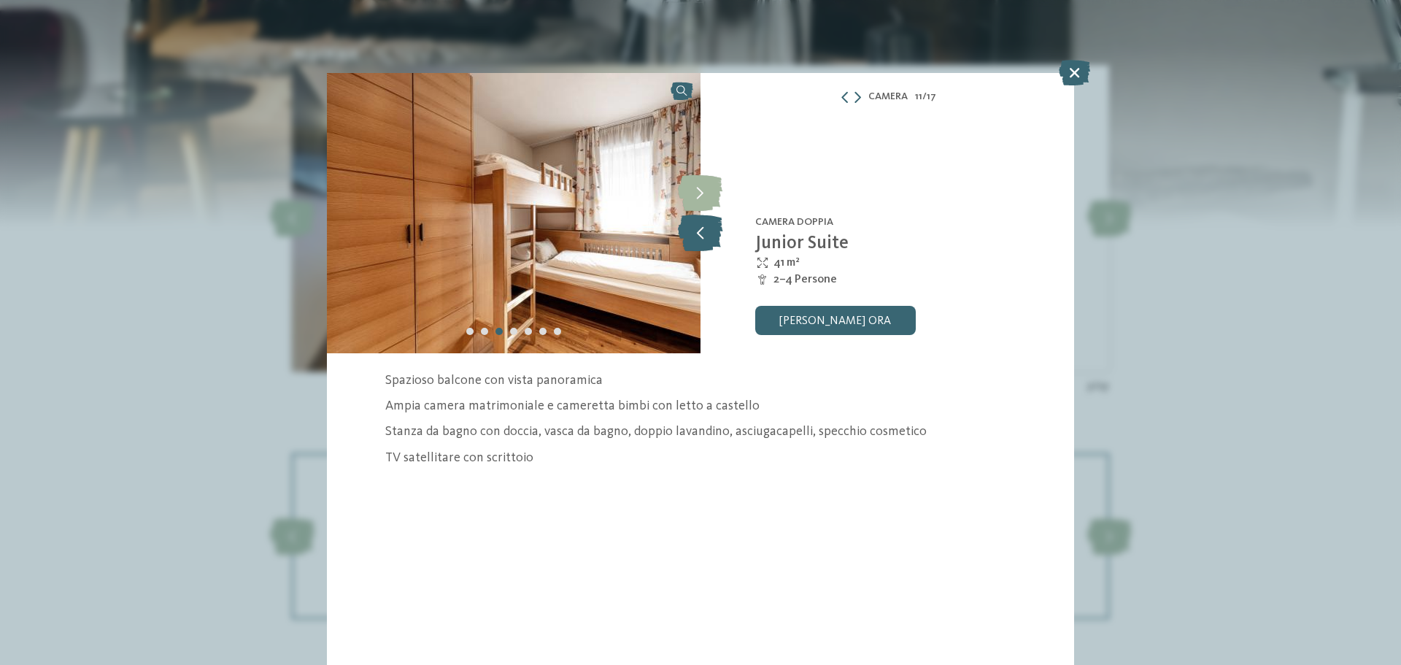
click at [693, 237] on icon at bounding box center [700, 233] width 45 height 36
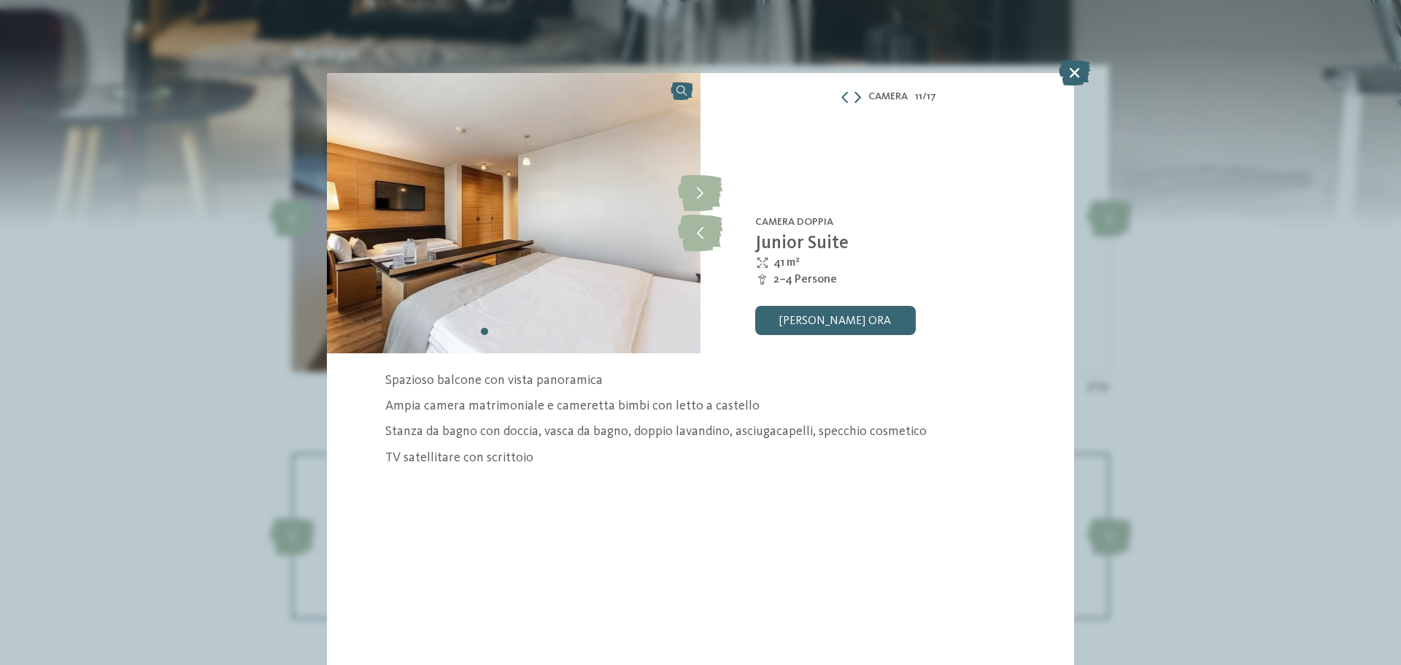
click at [858, 91] on icon at bounding box center [858, 97] width 7 height 12
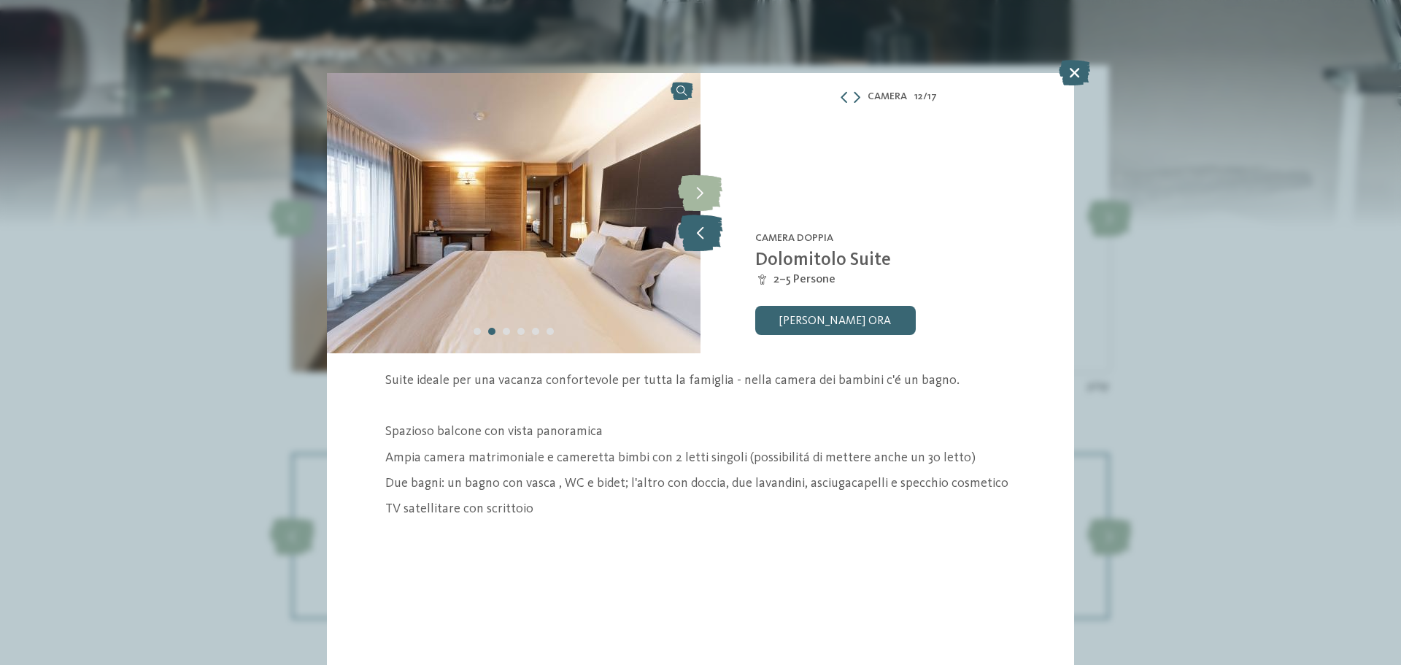
click at [696, 229] on icon at bounding box center [700, 233] width 45 height 36
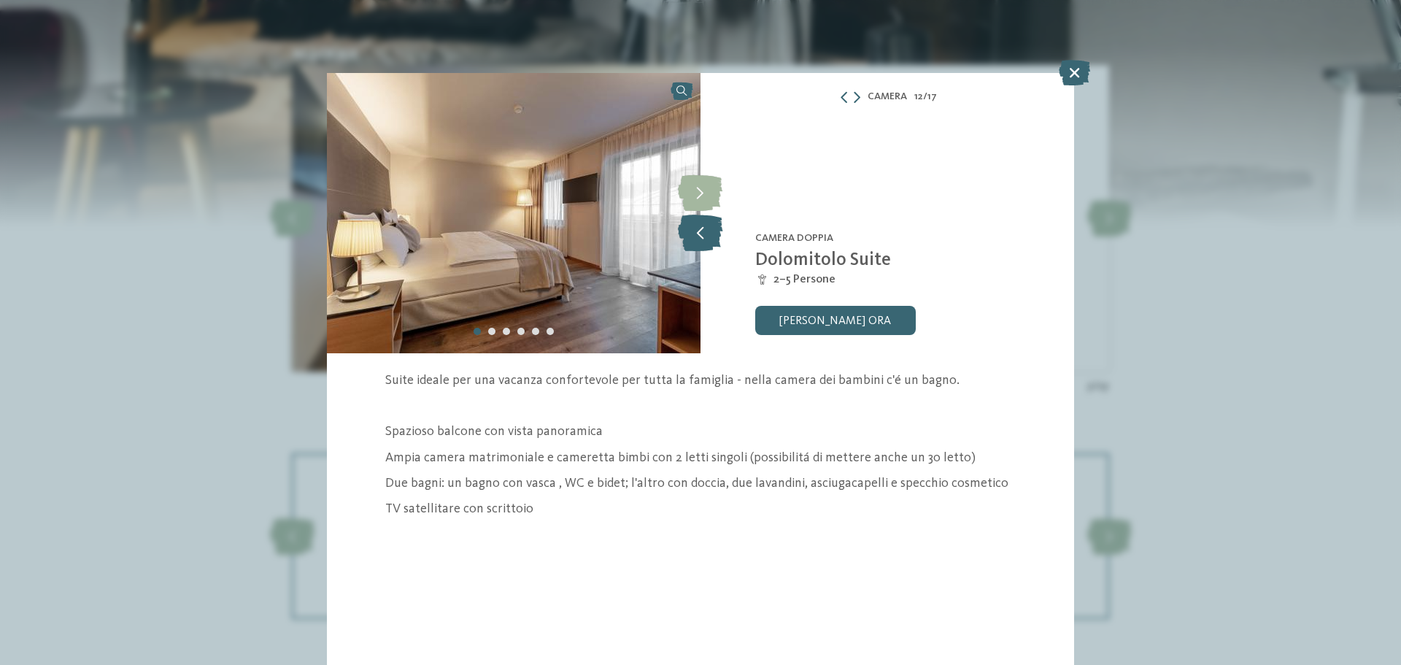
click at [697, 233] on icon at bounding box center [700, 233] width 45 height 36
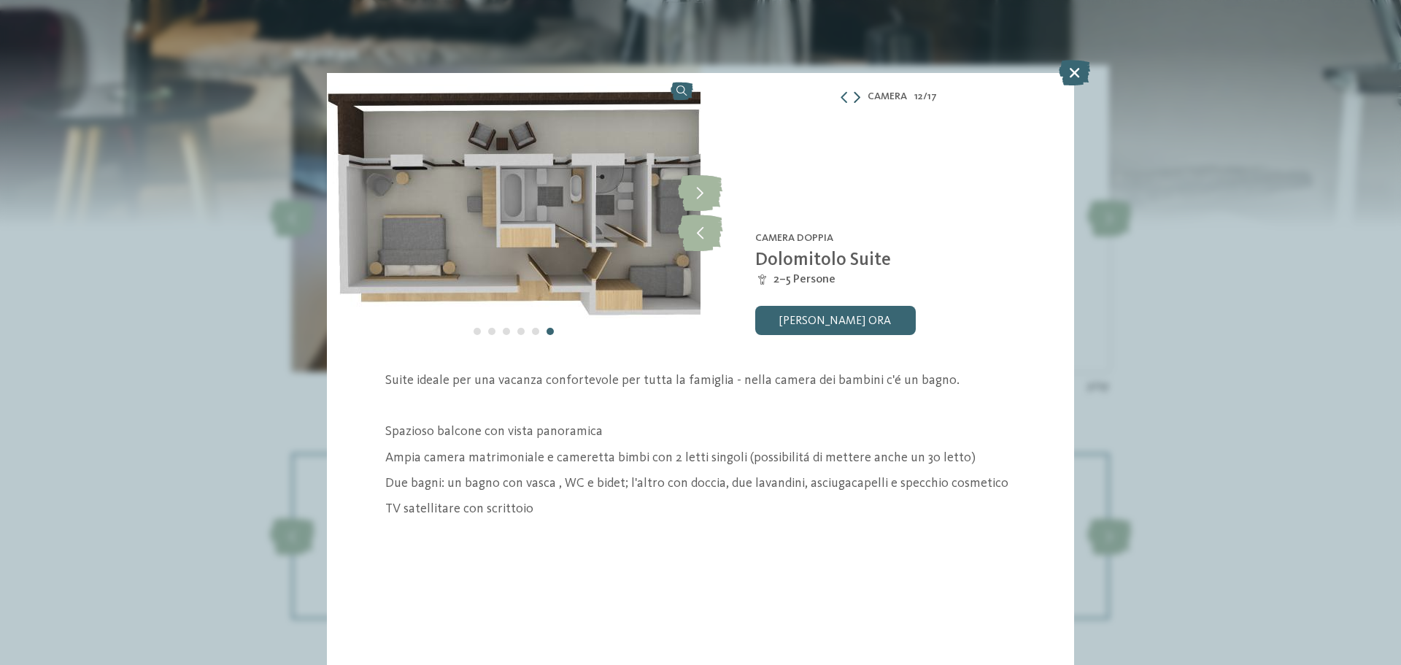
click at [855, 99] on icon at bounding box center [857, 97] width 7 height 12
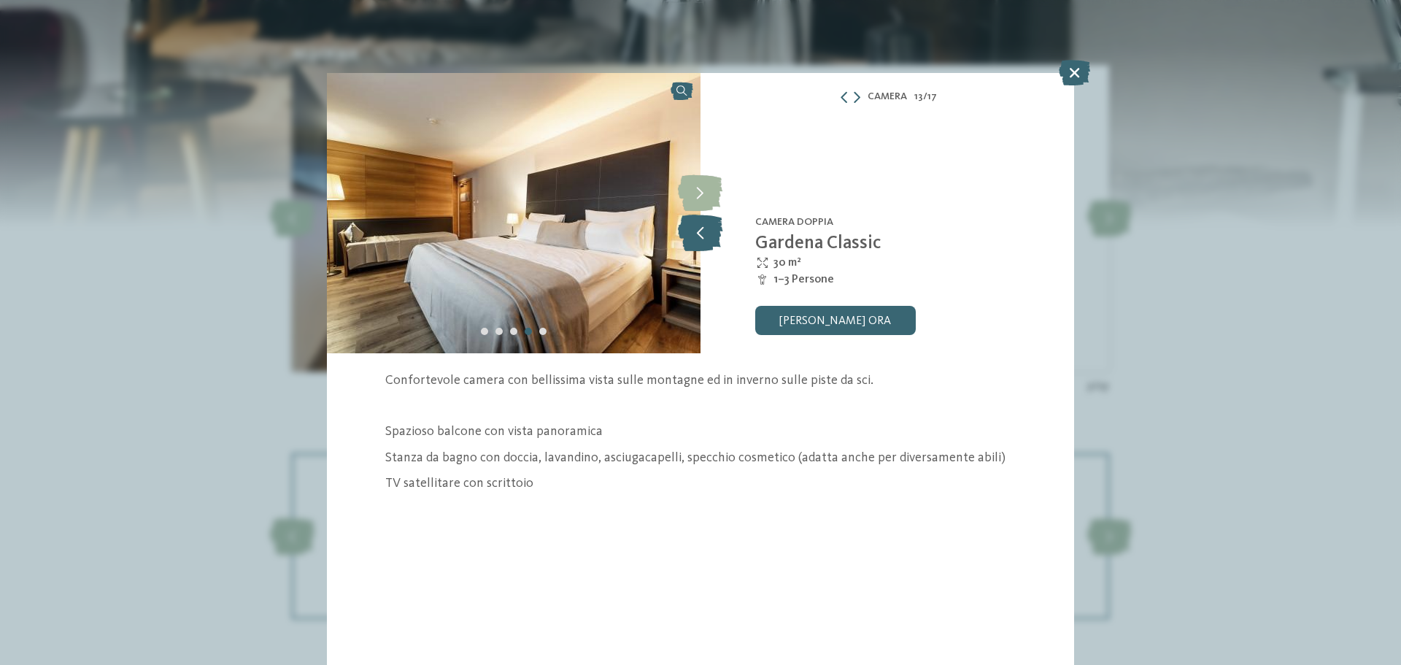
click at [693, 242] on icon at bounding box center [700, 233] width 45 height 36
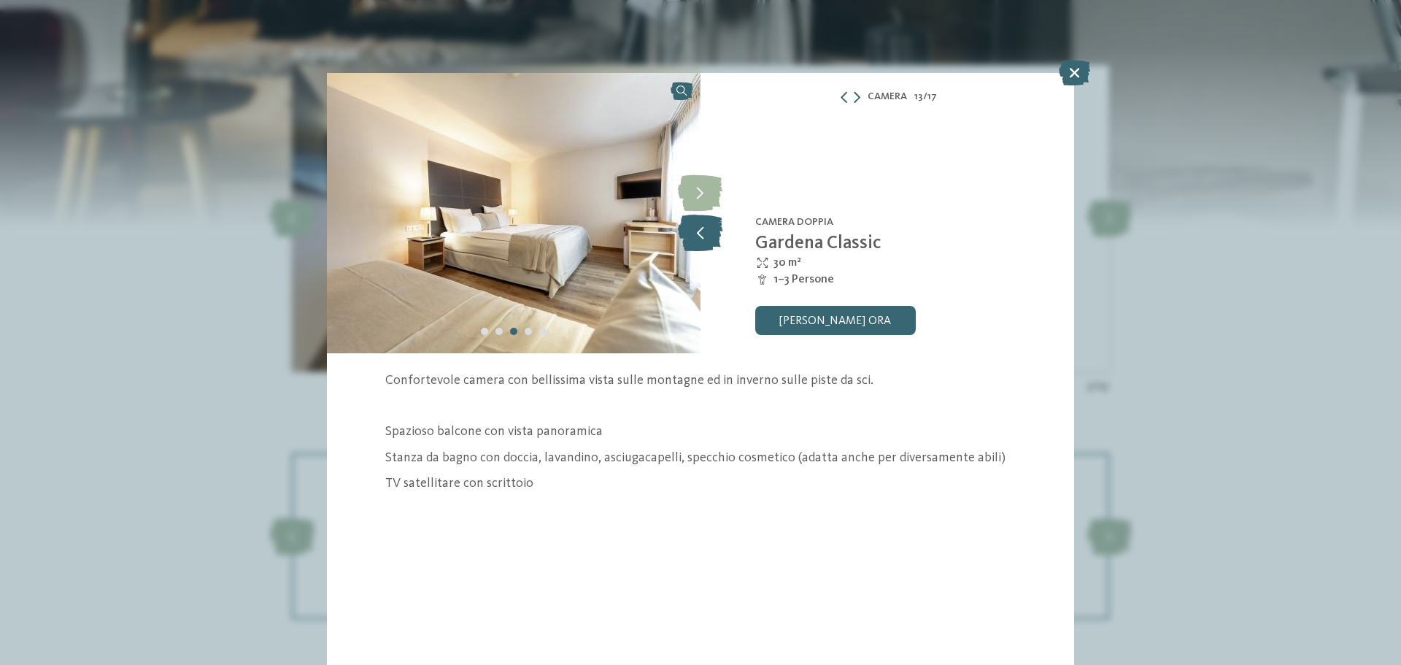
click at [691, 238] on icon at bounding box center [700, 233] width 45 height 36
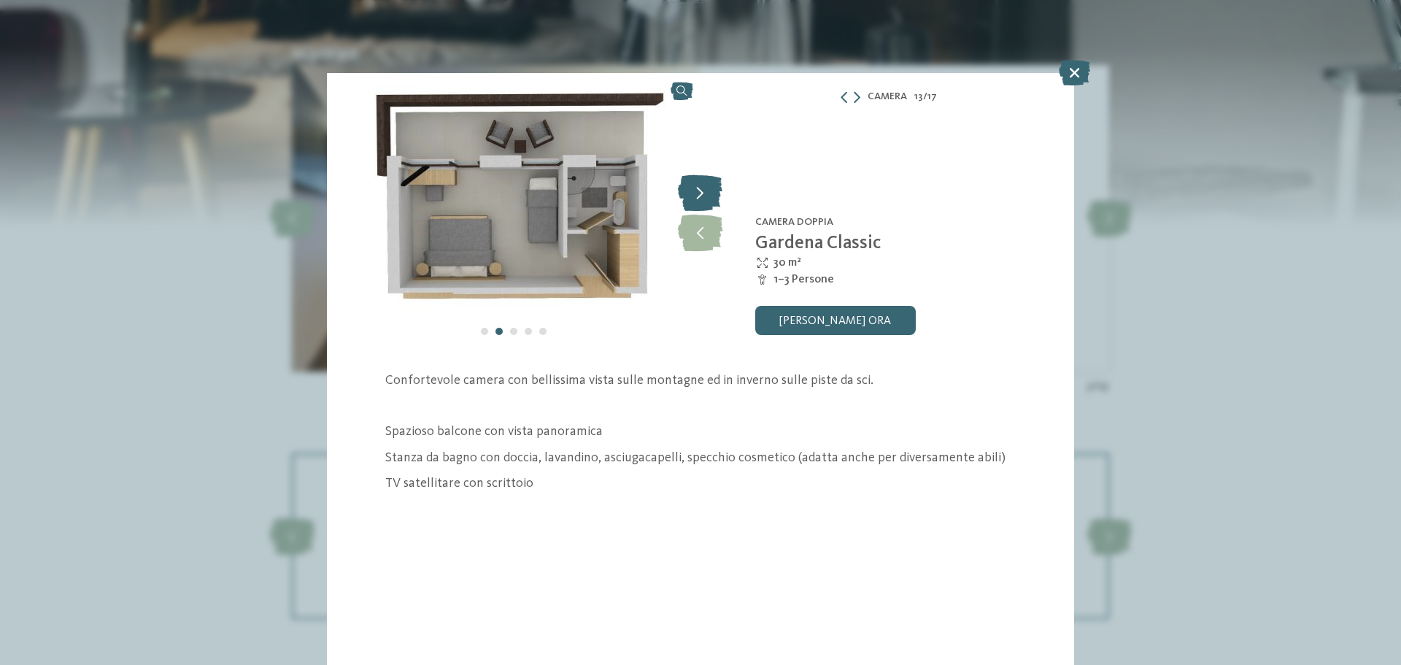
click at [707, 195] on icon at bounding box center [700, 192] width 45 height 36
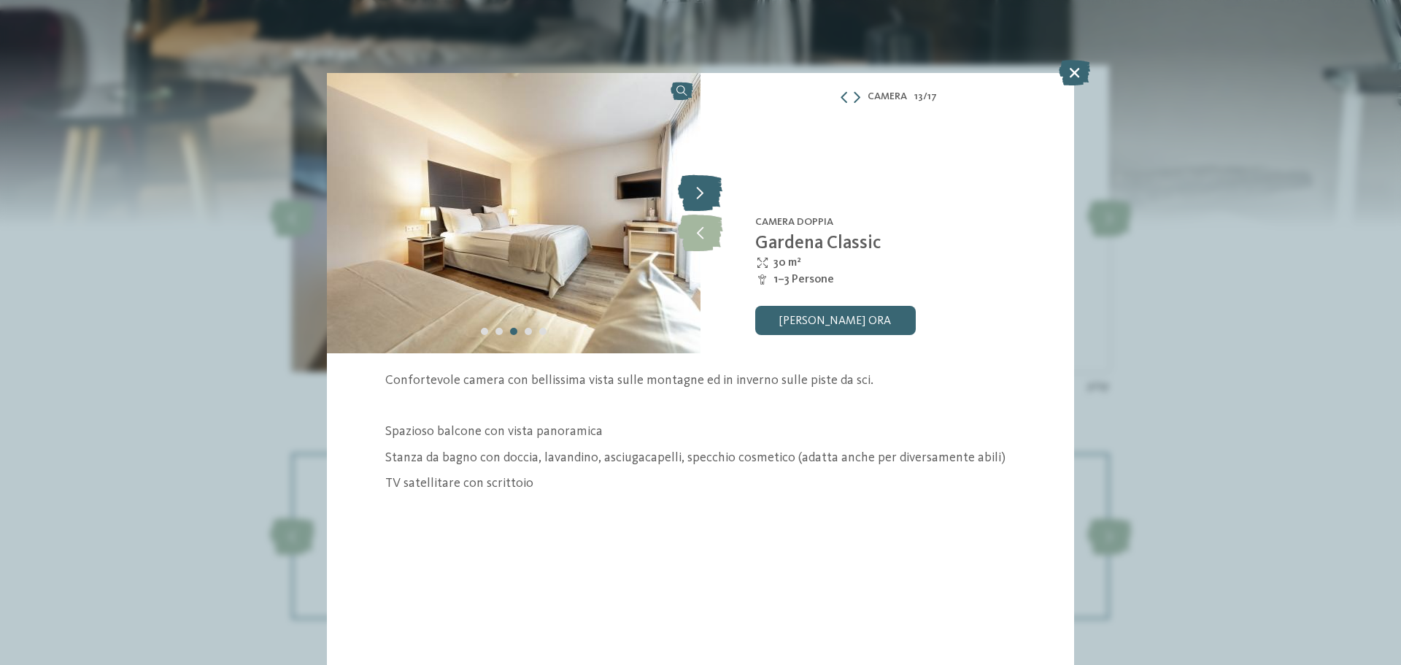
click at [707, 195] on icon at bounding box center [700, 192] width 45 height 36
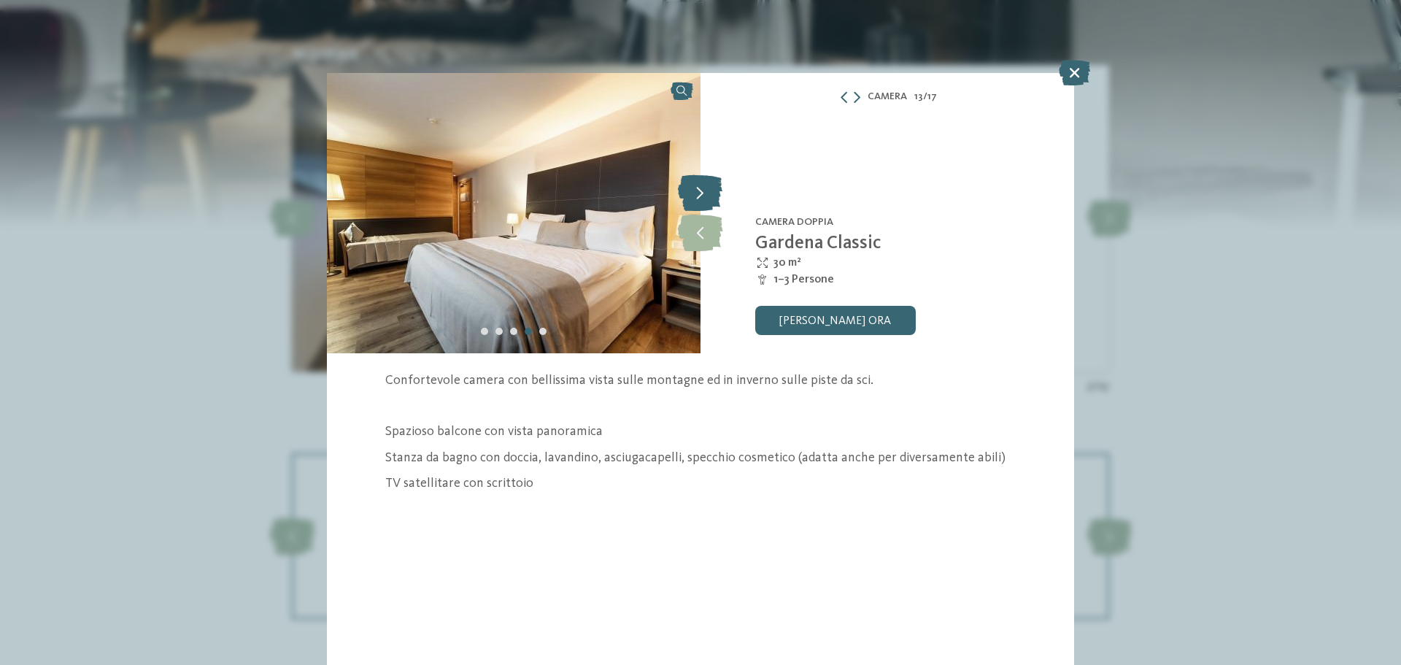
click at [707, 195] on icon at bounding box center [700, 192] width 45 height 36
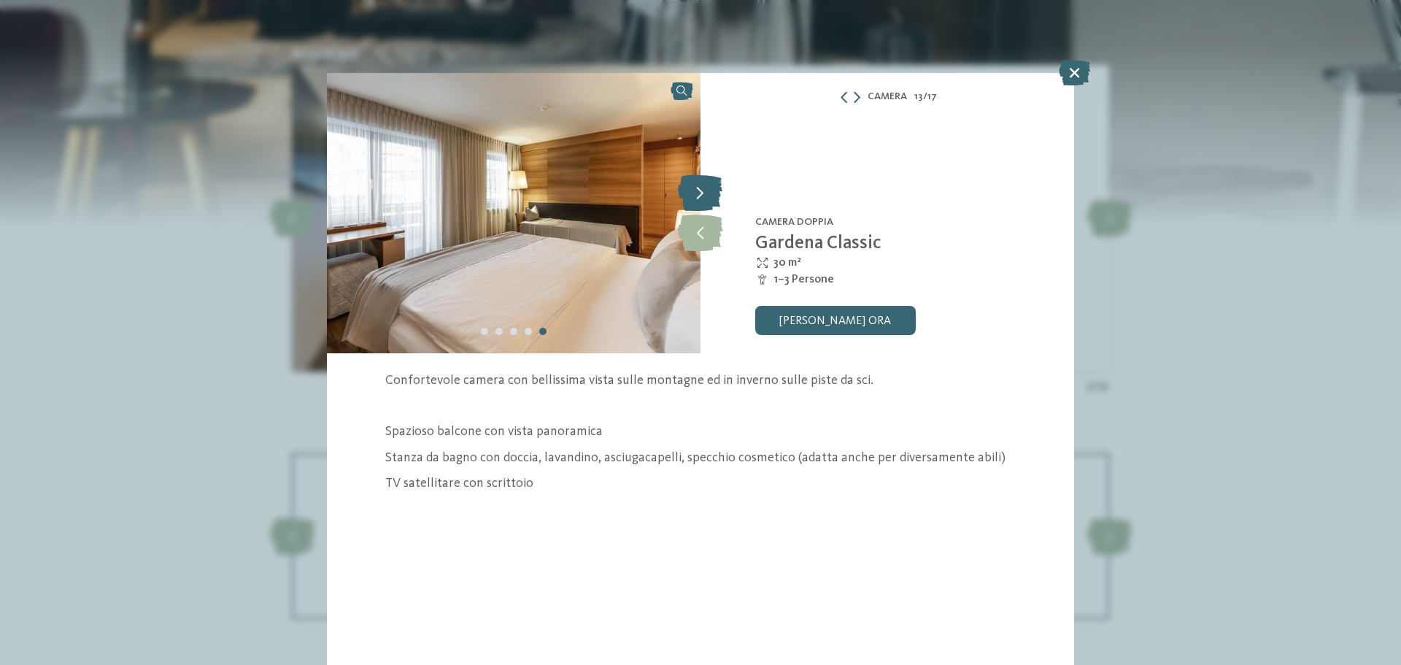
click at [707, 195] on icon at bounding box center [700, 192] width 45 height 36
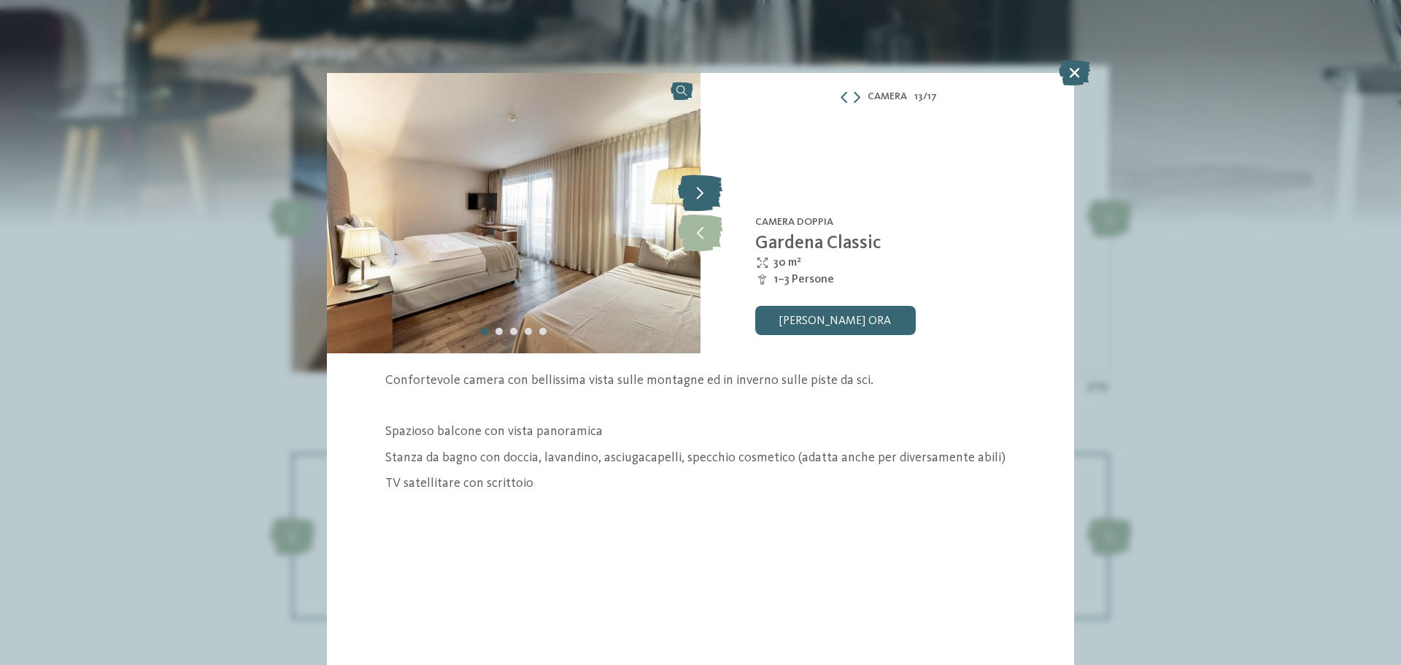
click at [707, 195] on icon at bounding box center [700, 192] width 45 height 36
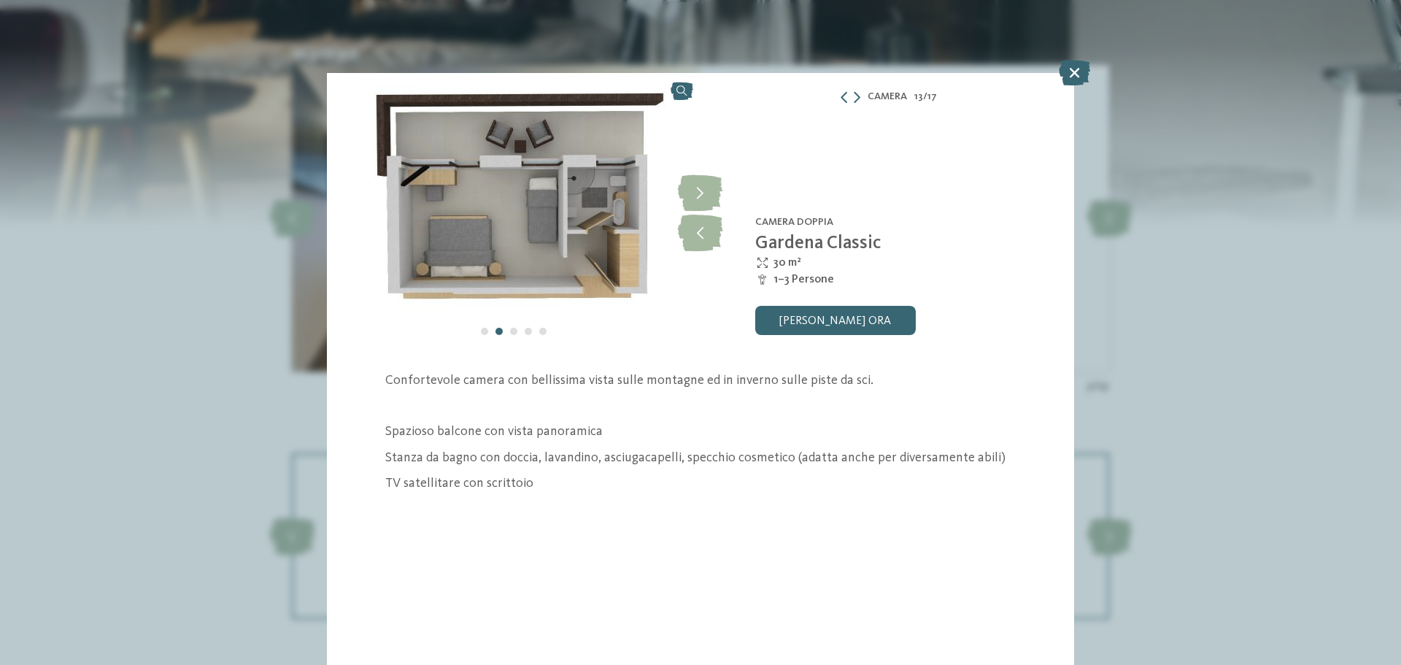
click at [575, 215] on img at bounding box center [514, 213] width 374 height 280
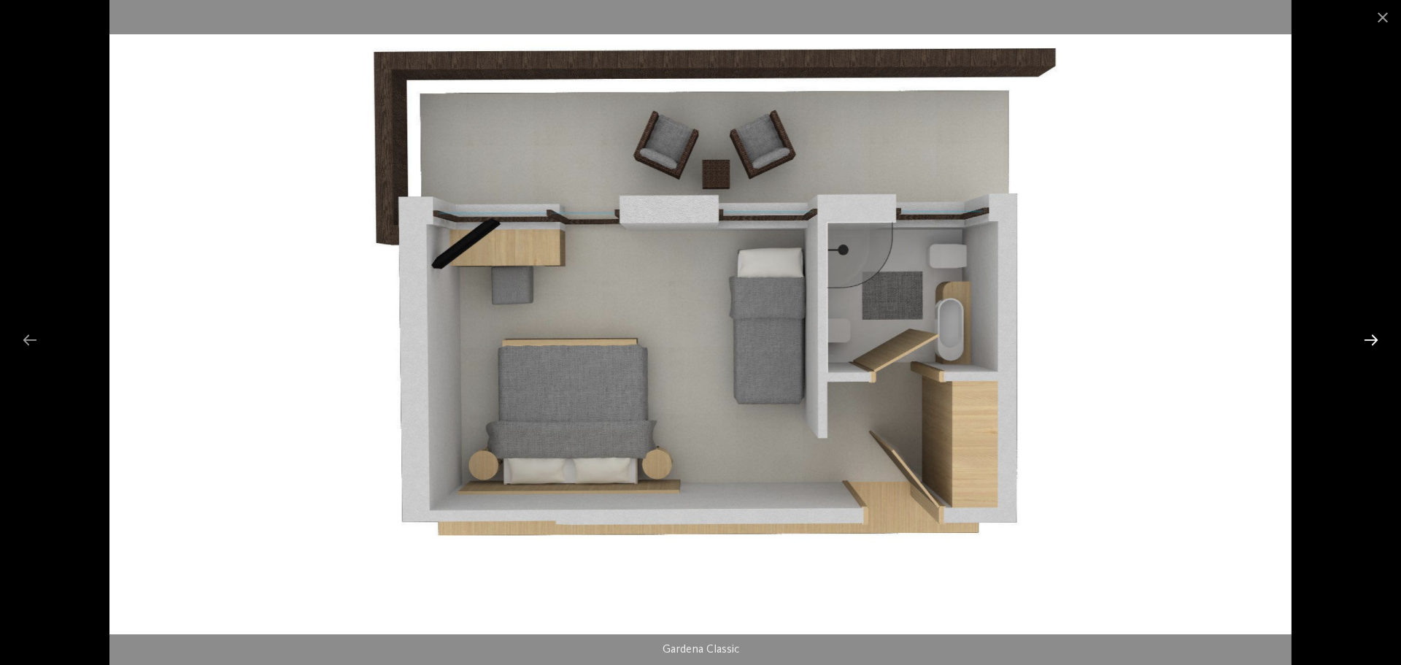
click at [1373, 344] on div at bounding box center [1371, 340] width 31 height 28
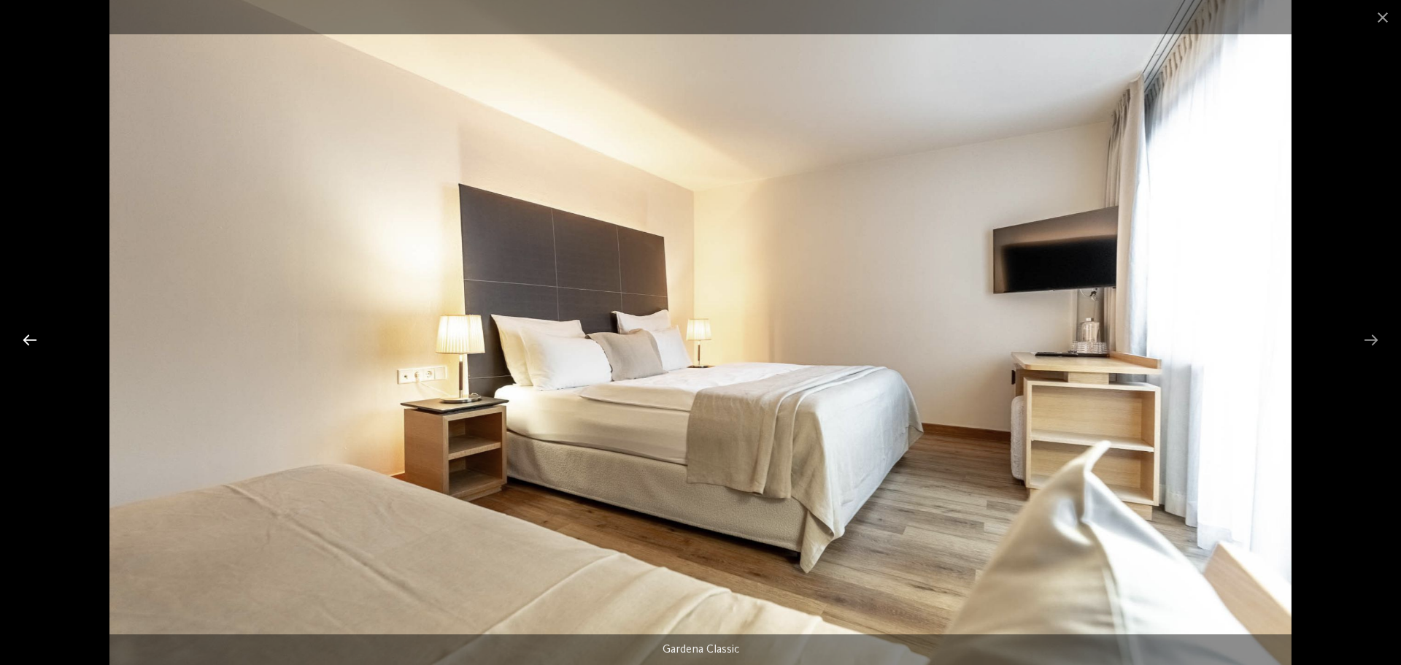
click at [18, 336] on div at bounding box center [30, 340] width 31 height 28
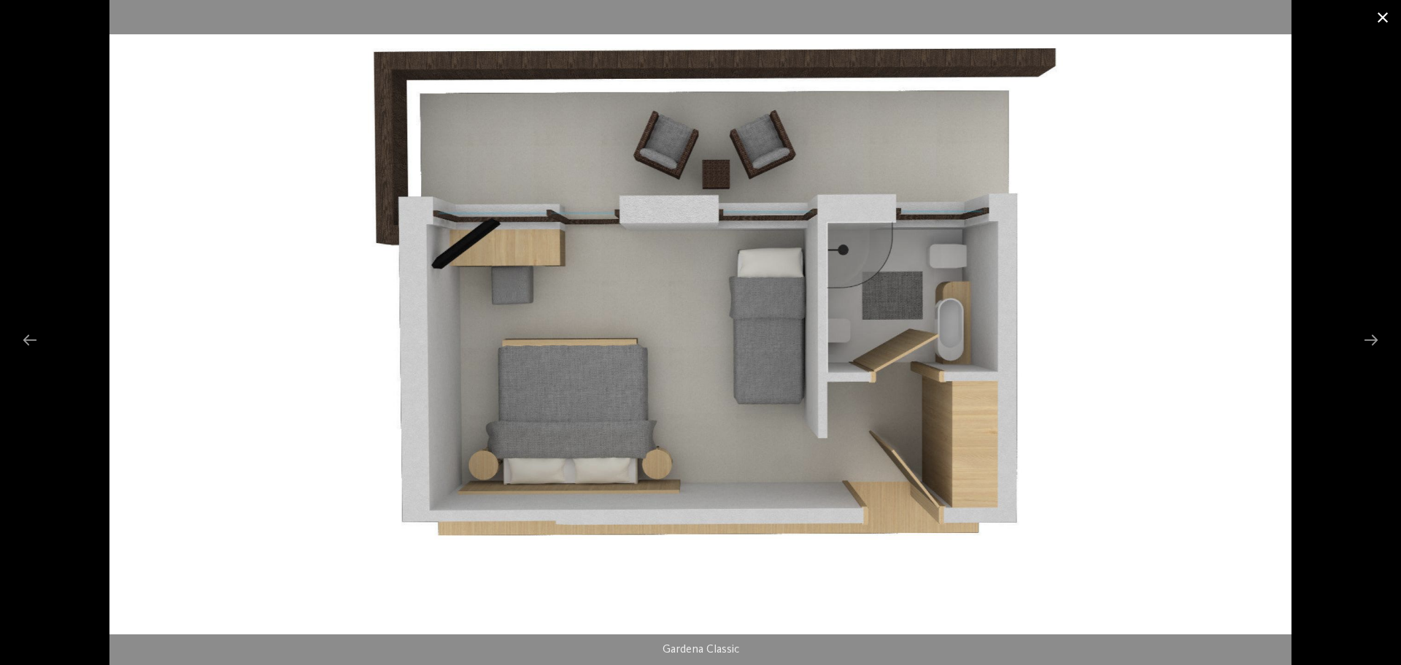
click at [1382, 24] on span at bounding box center [1383, 17] width 36 height 34
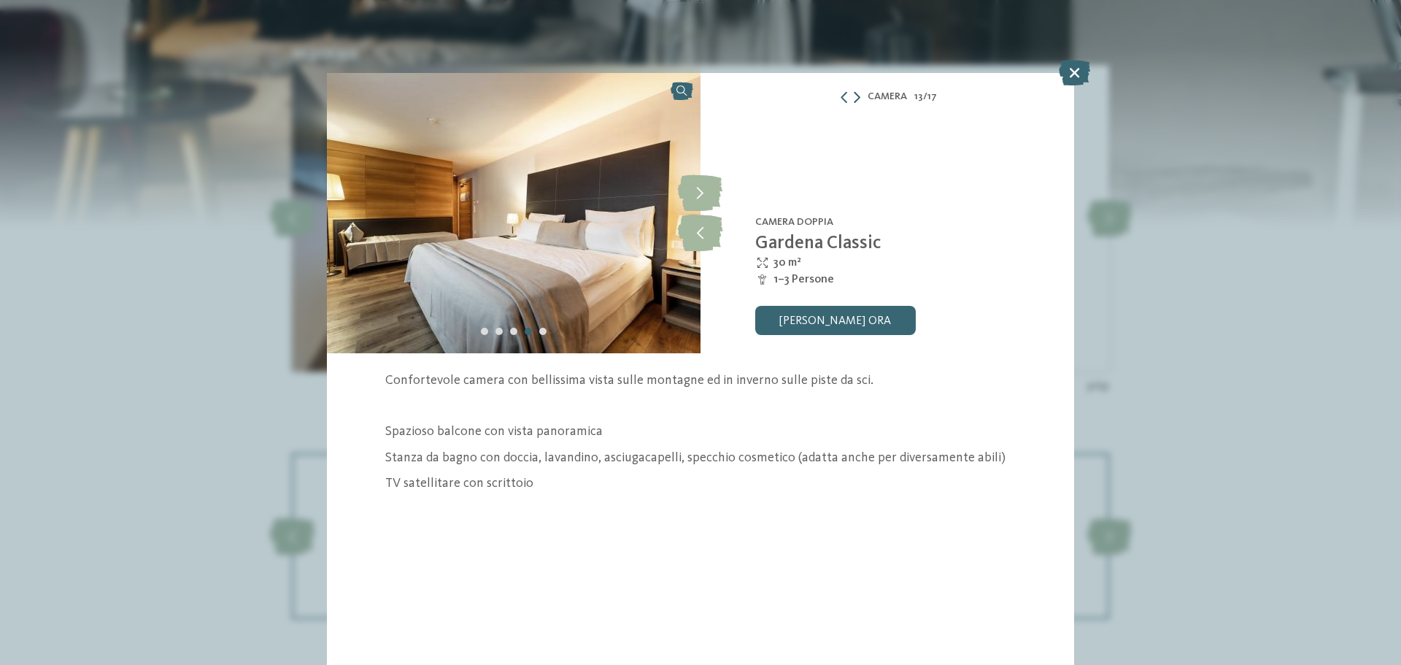
click at [857, 100] on icon at bounding box center [857, 97] width 7 height 12
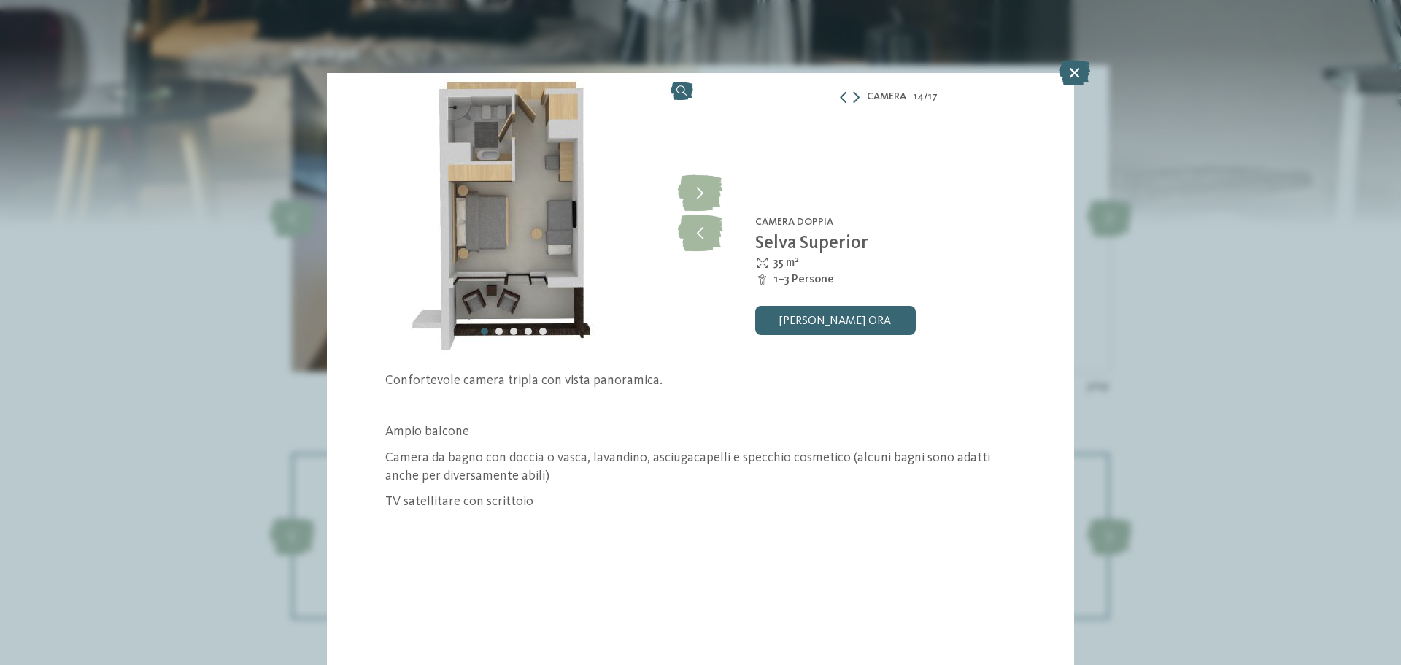
click at [844, 93] on icon at bounding box center [844, 97] width 12 height 12
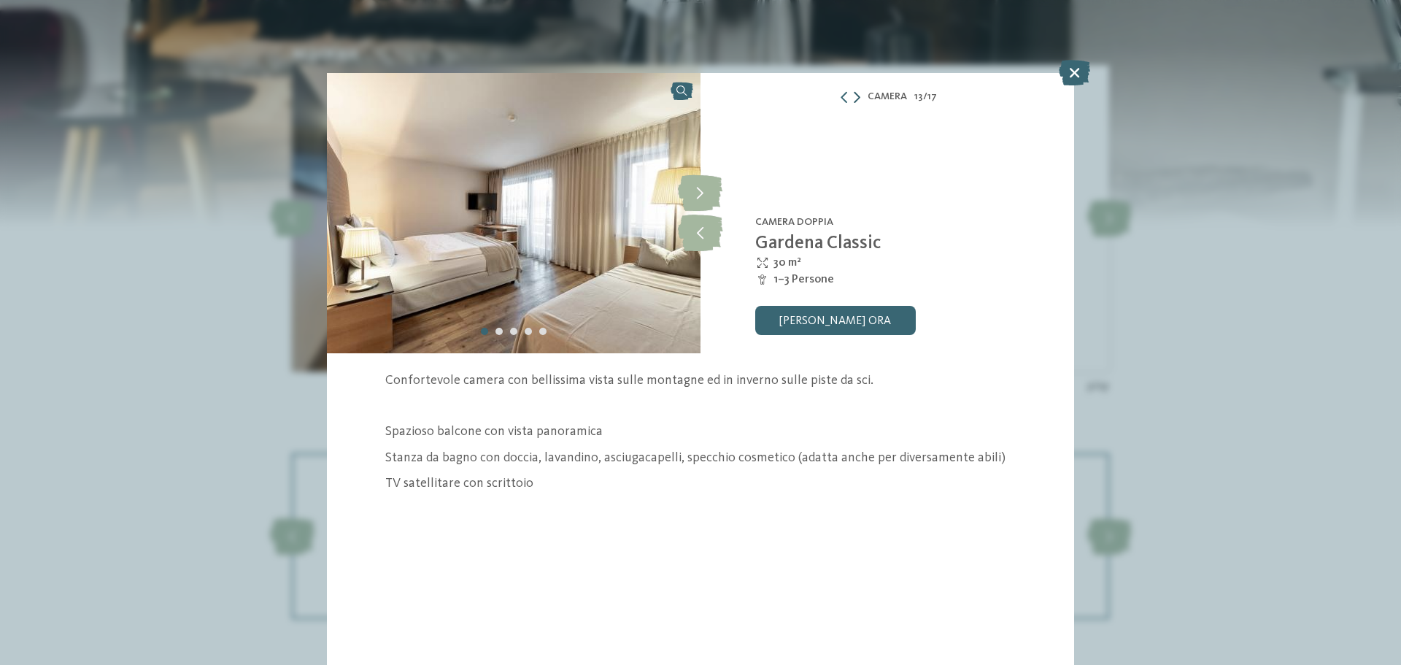
click at [858, 93] on icon at bounding box center [857, 97] width 7 height 12
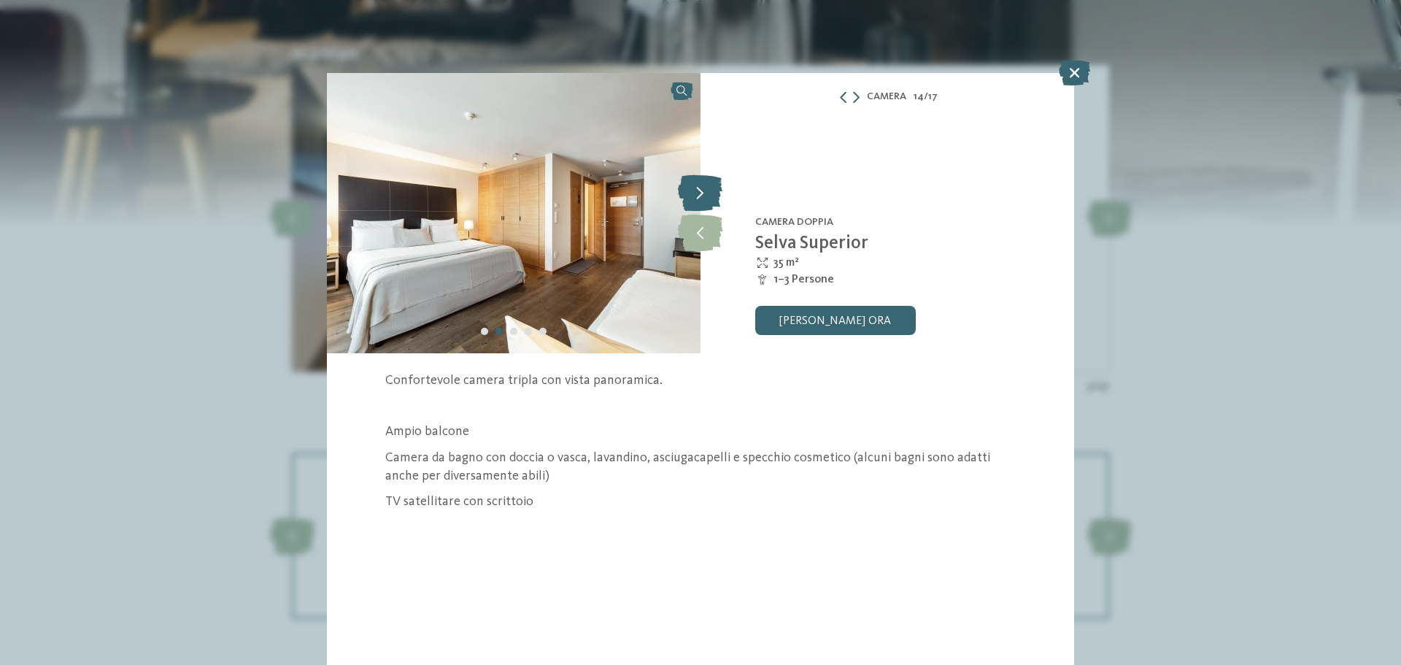
click at [713, 192] on icon at bounding box center [700, 192] width 45 height 36
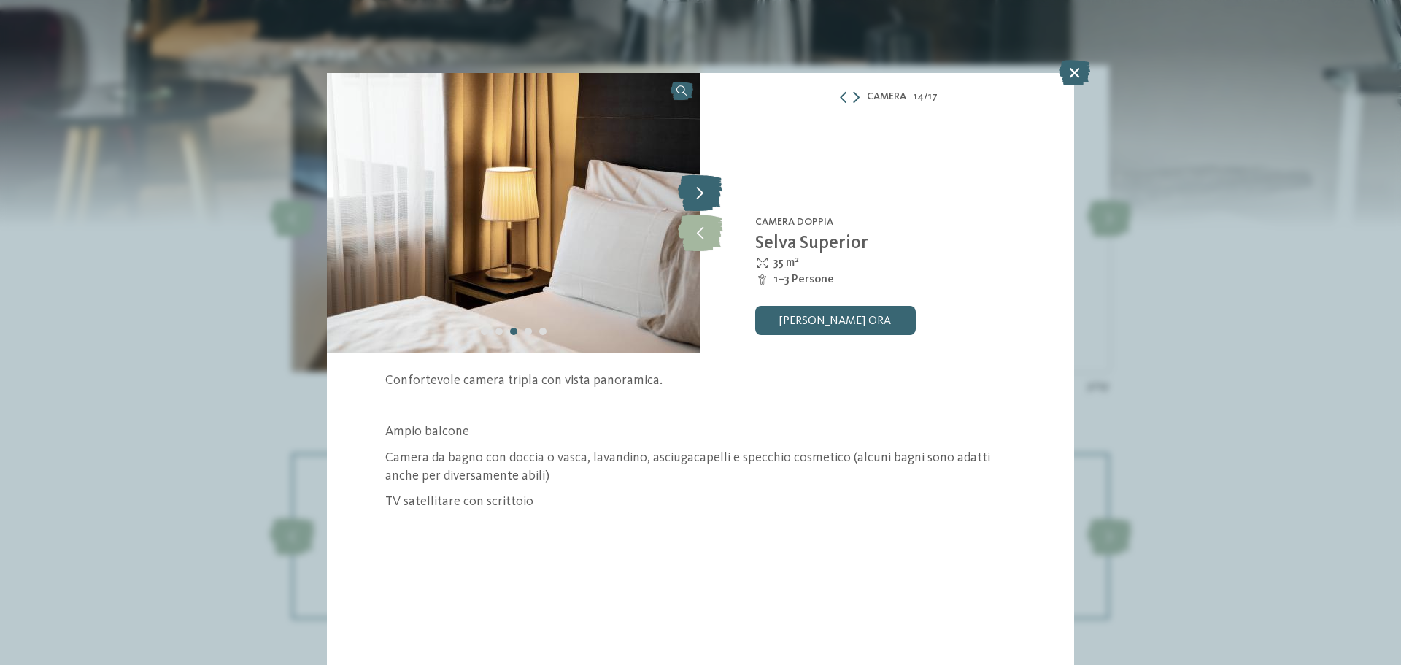
click at [713, 192] on icon at bounding box center [700, 192] width 45 height 36
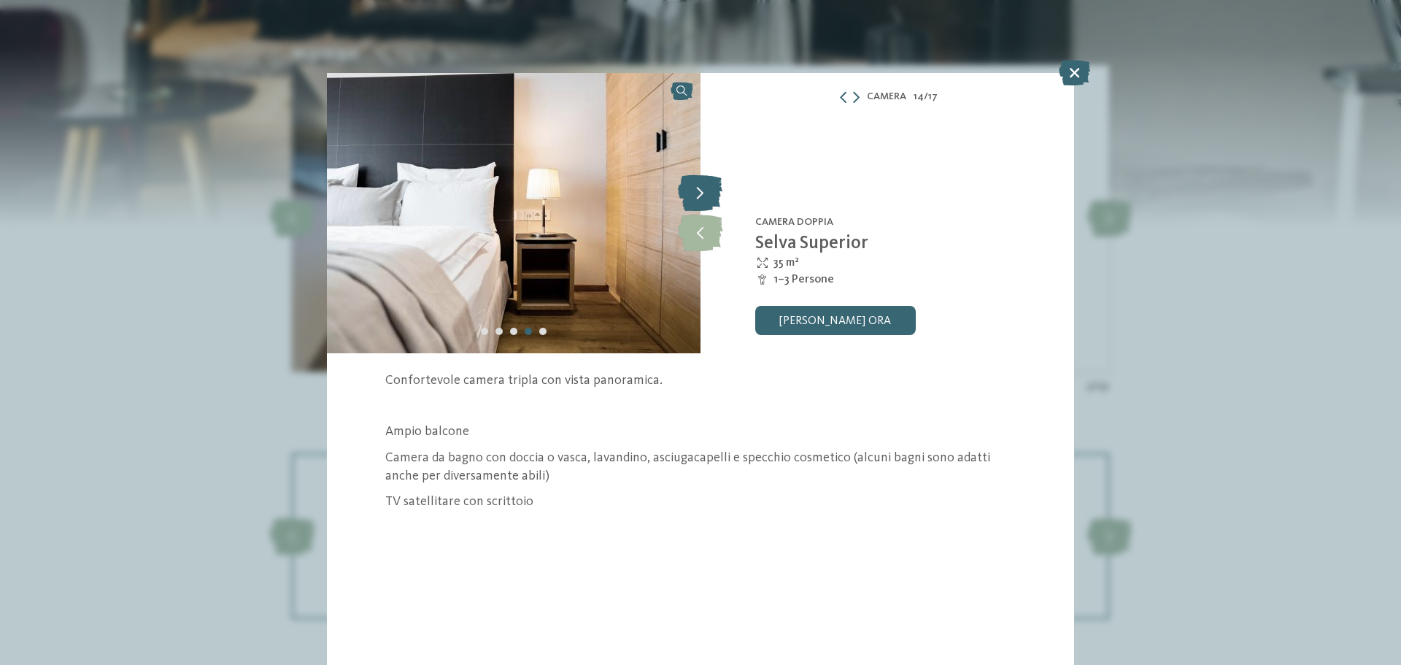
click at [713, 192] on icon at bounding box center [700, 192] width 45 height 36
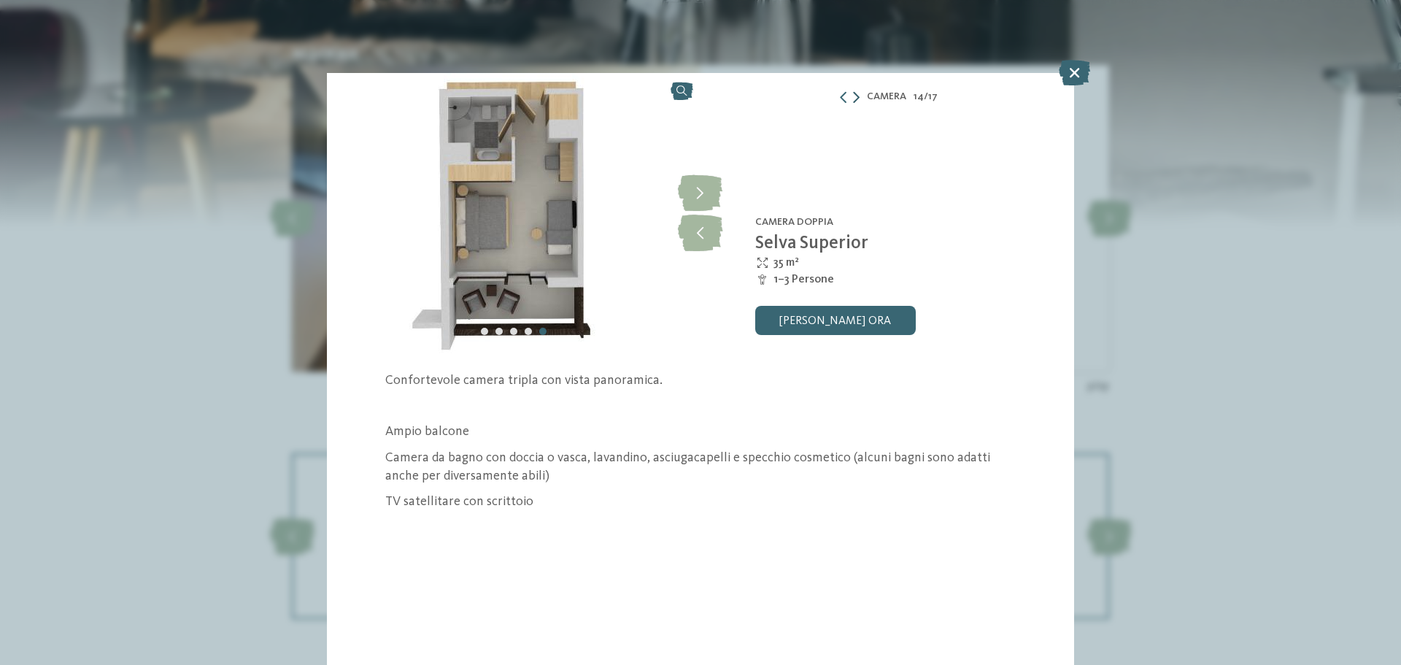
click at [857, 91] on icon at bounding box center [856, 97] width 7 height 12
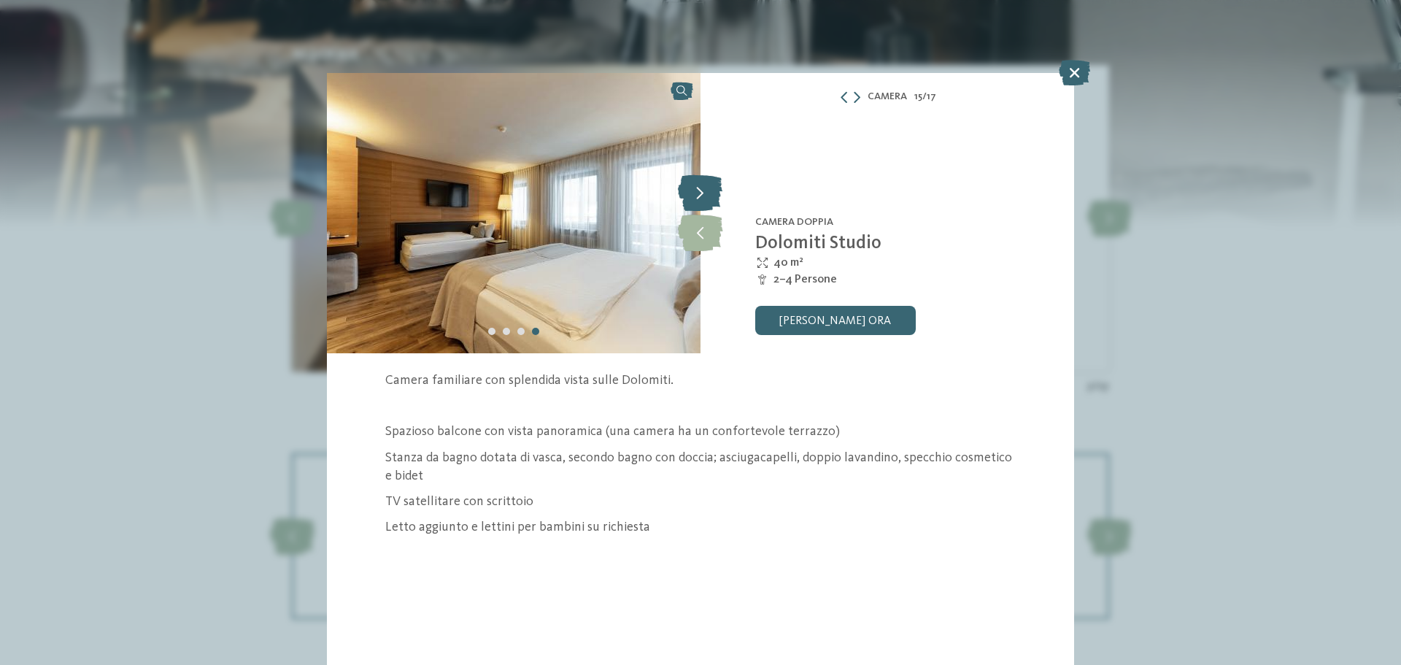
click at [701, 188] on icon at bounding box center [700, 192] width 45 height 36
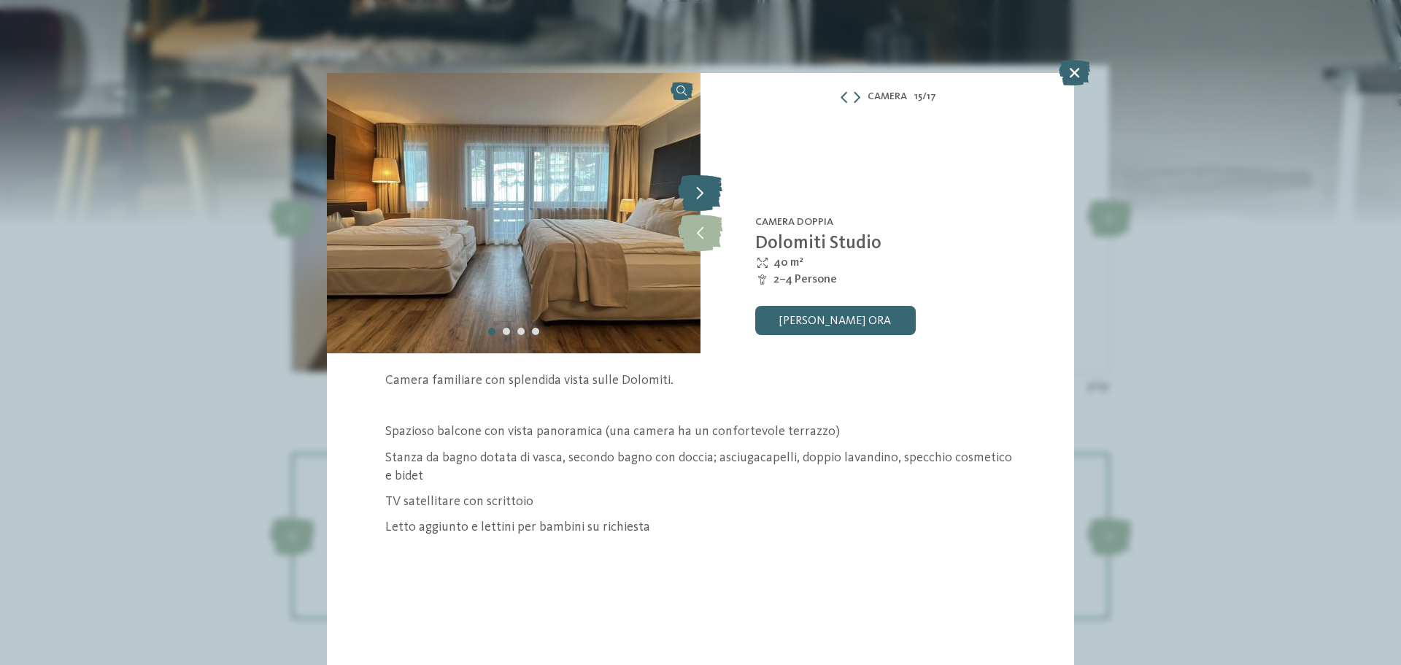
click at [701, 188] on icon at bounding box center [700, 192] width 45 height 36
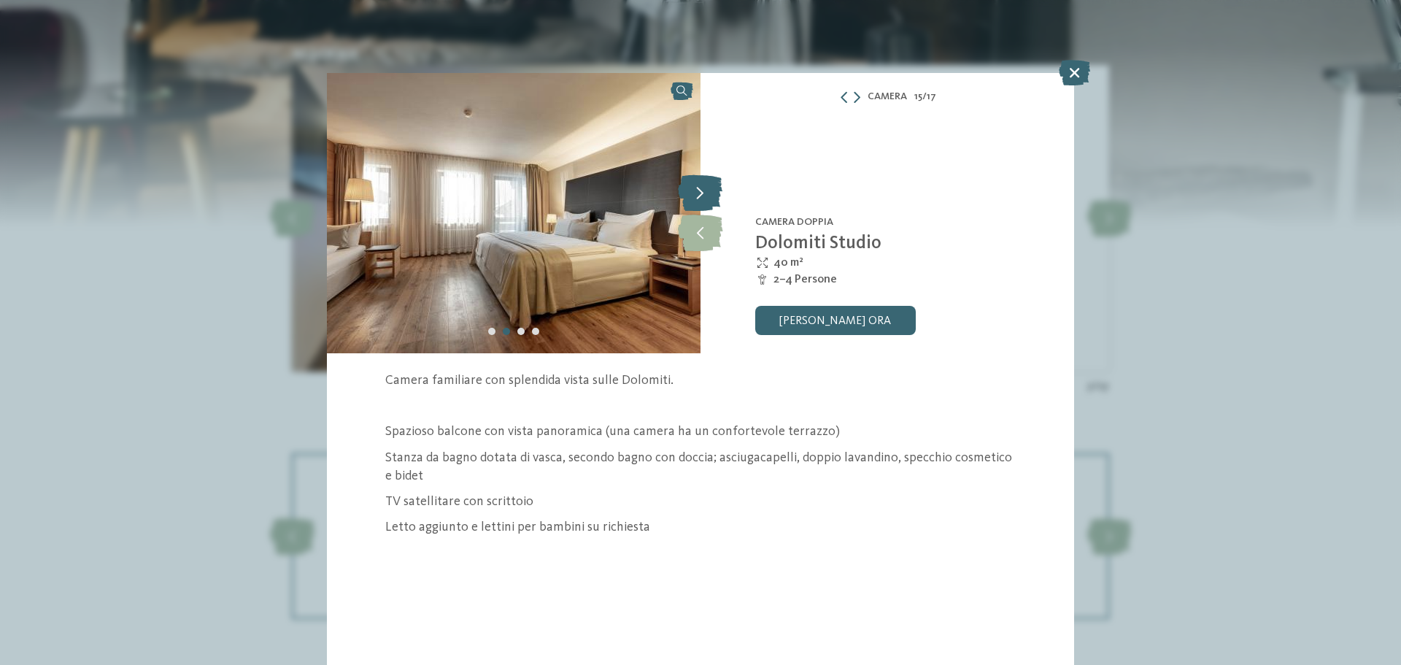
click at [701, 188] on icon at bounding box center [700, 192] width 45 height 36
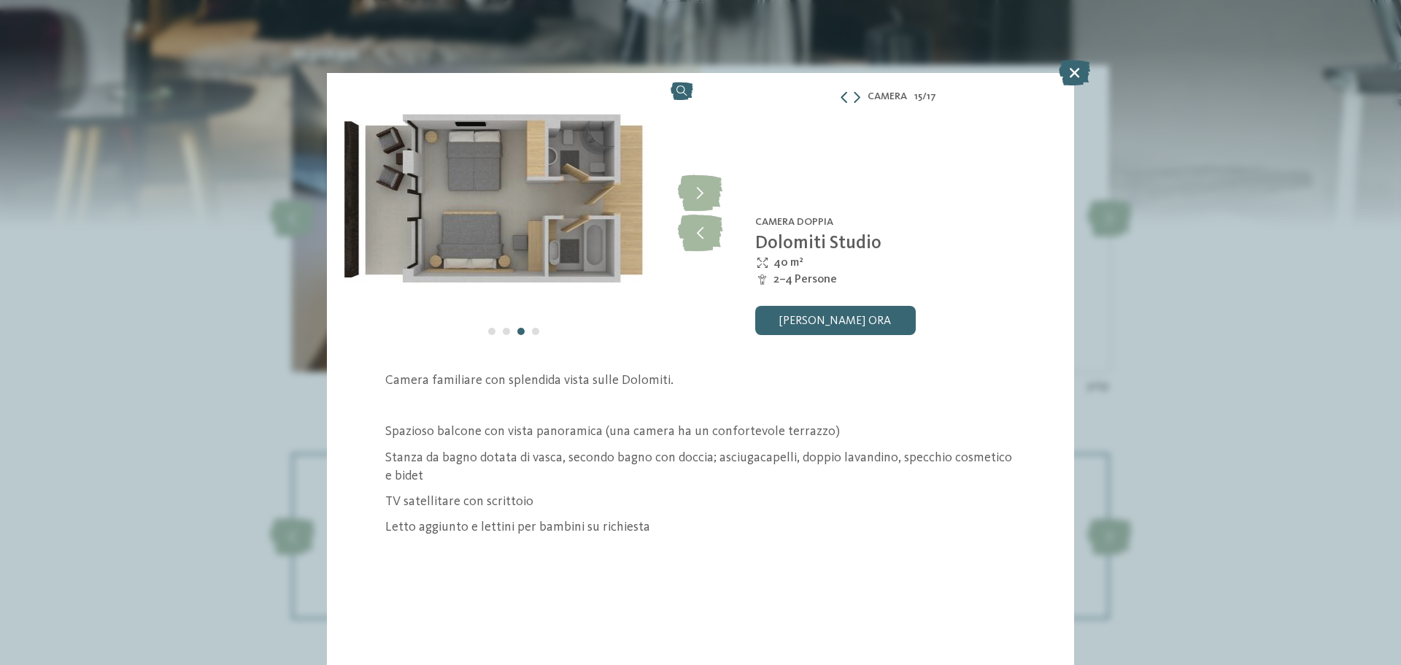
click at [846, 97] on icon at bounding box center [845, 97] width 12 height 12
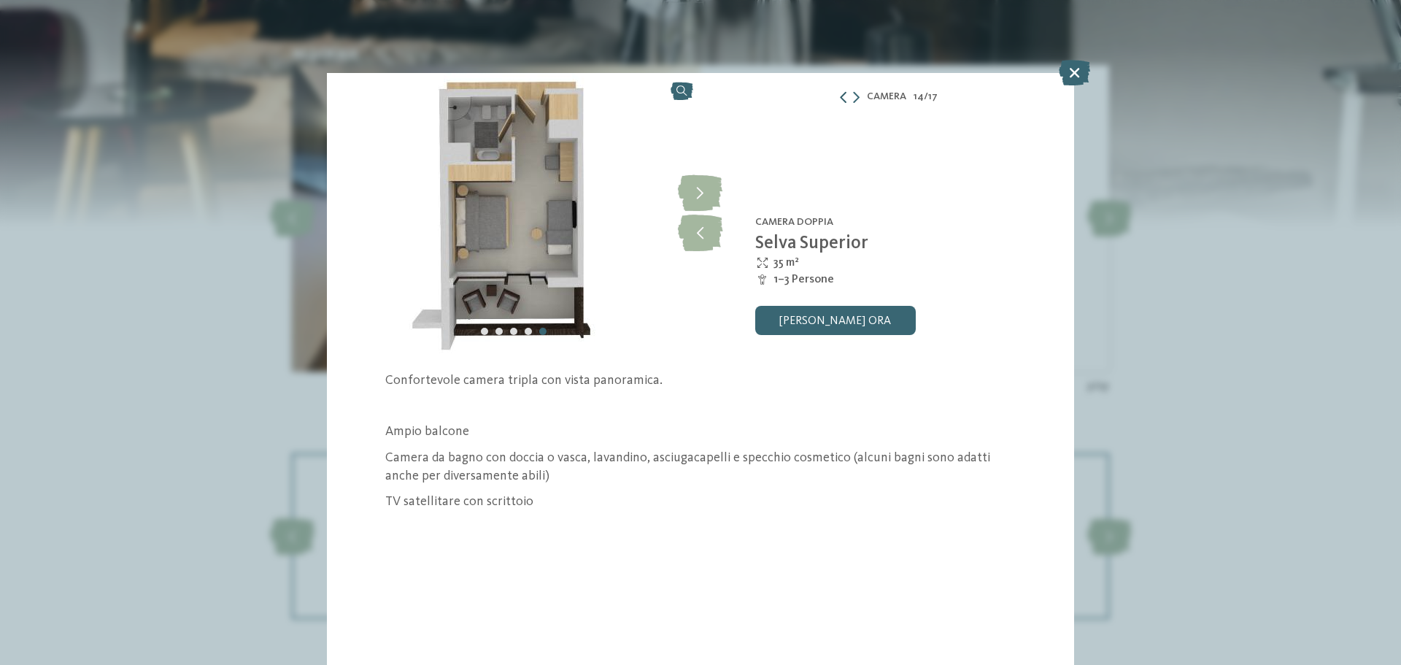
click at [846, 97] on icon at bounding box center [844, 97] width 12 height 12
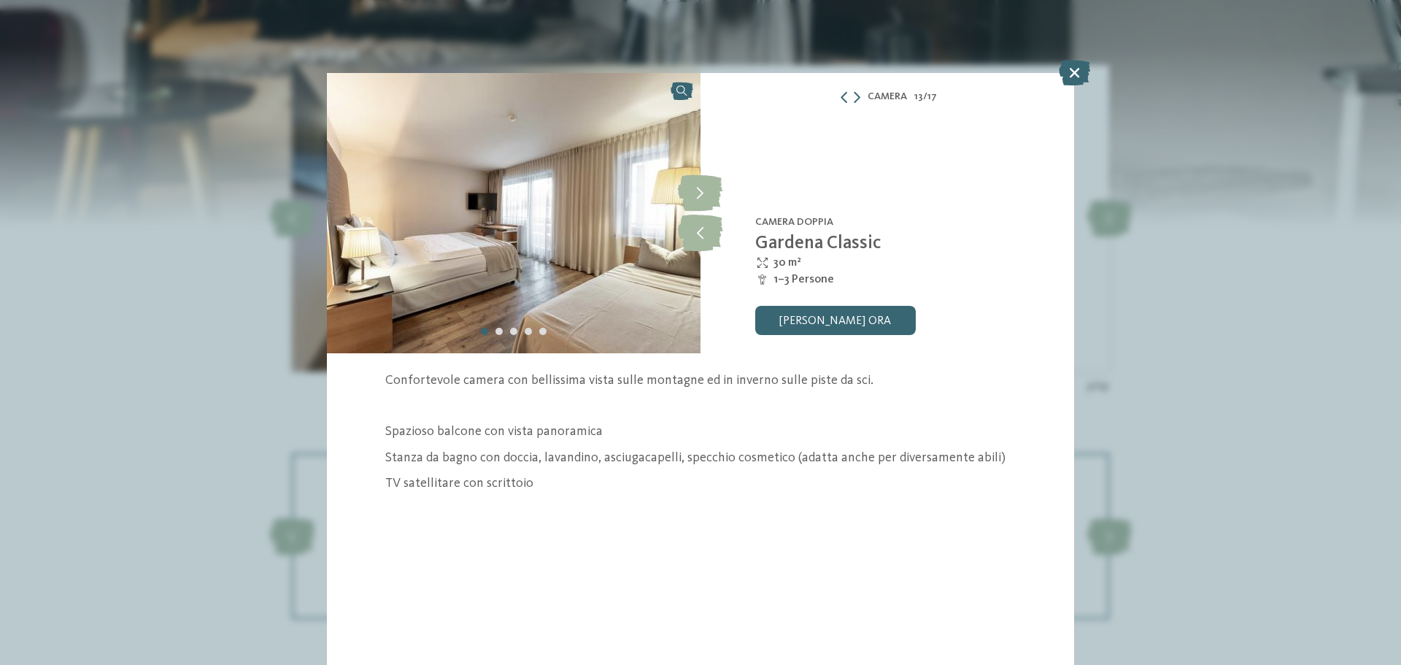
click at [861, 99] on div "Camera 13 / 17" at bounding box center [888, 97] width 374 height 18
click at [860, 97] on icon at bounding box center [857, 97] width 7 height 12
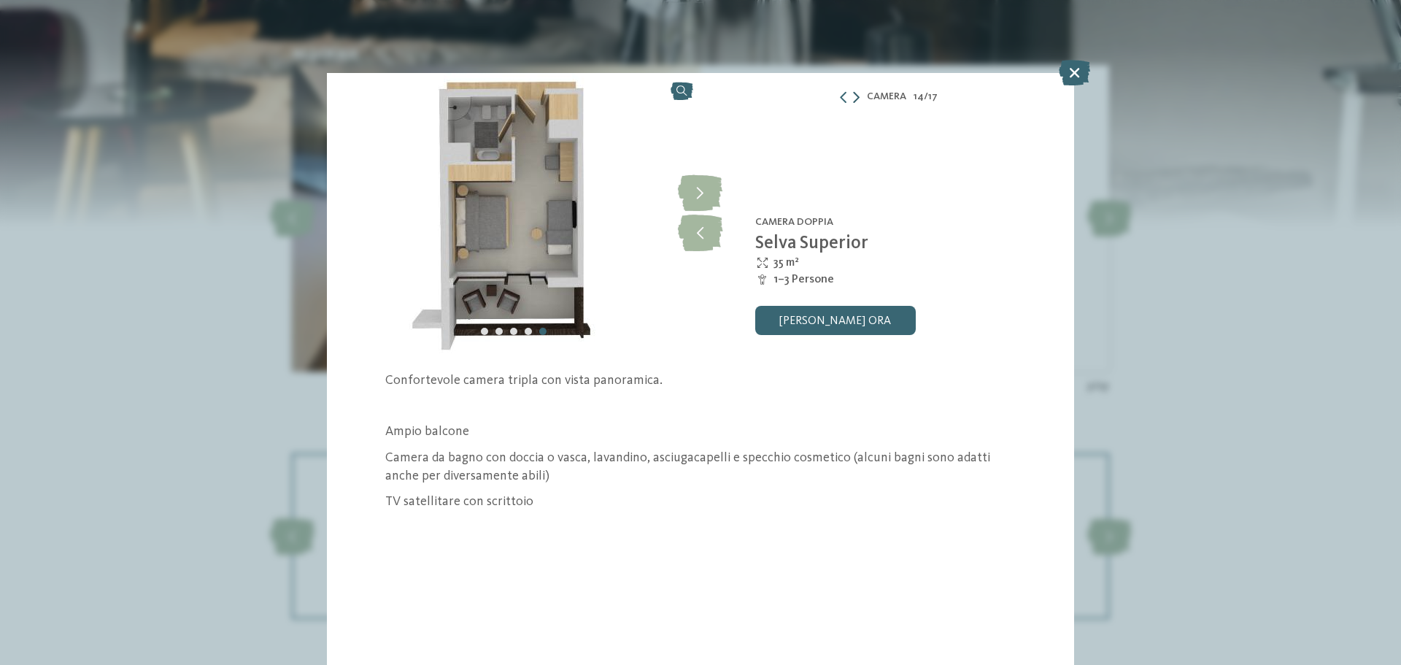
click at [860, 97] on icon at bounding box center [856, 97] width 7 height 12
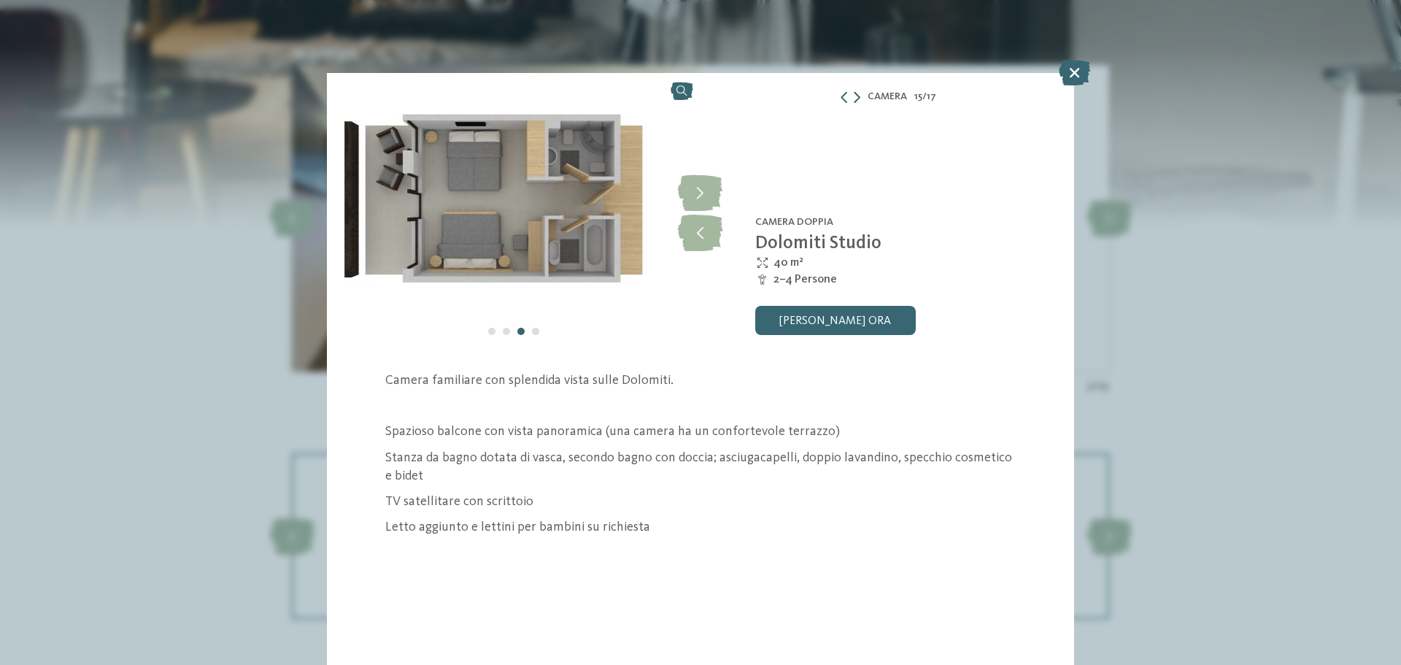
click at [860, 97] on icon at bounding box center [857, 97] width 7 height 12
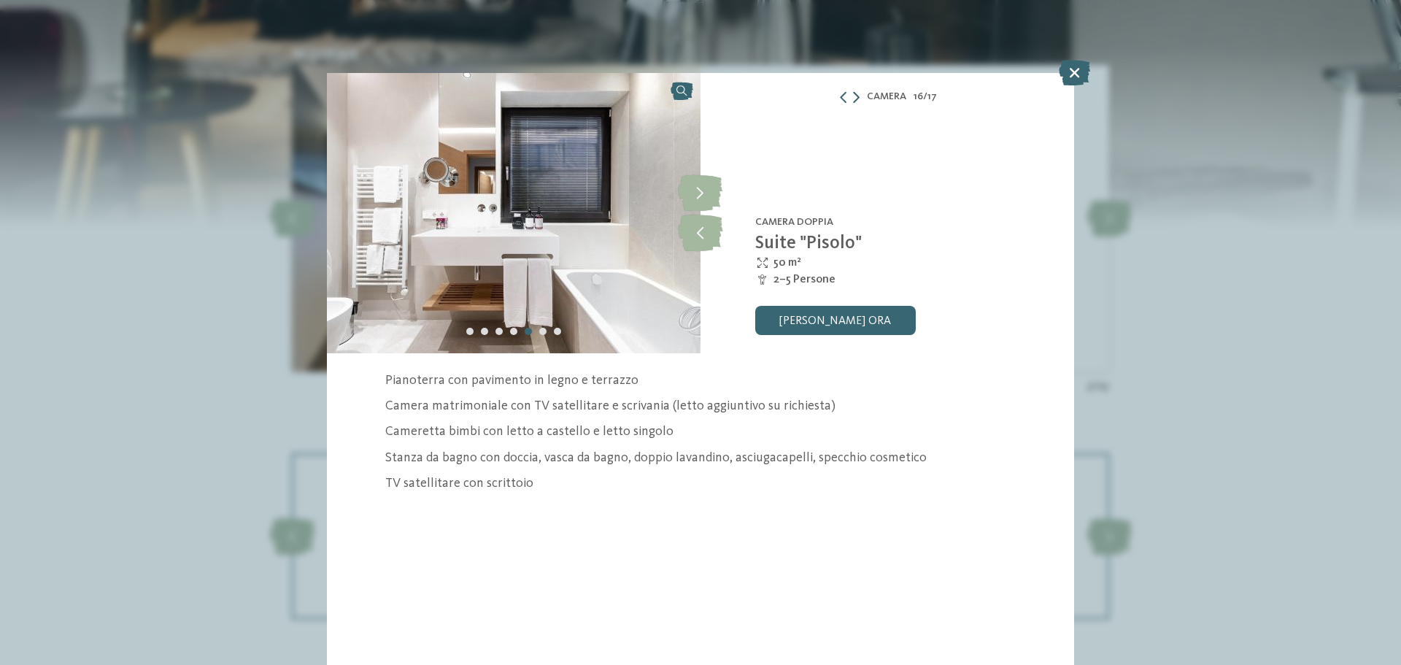
click at [860, 97] on icon at bounding box center [856, 97] width 7 height 12
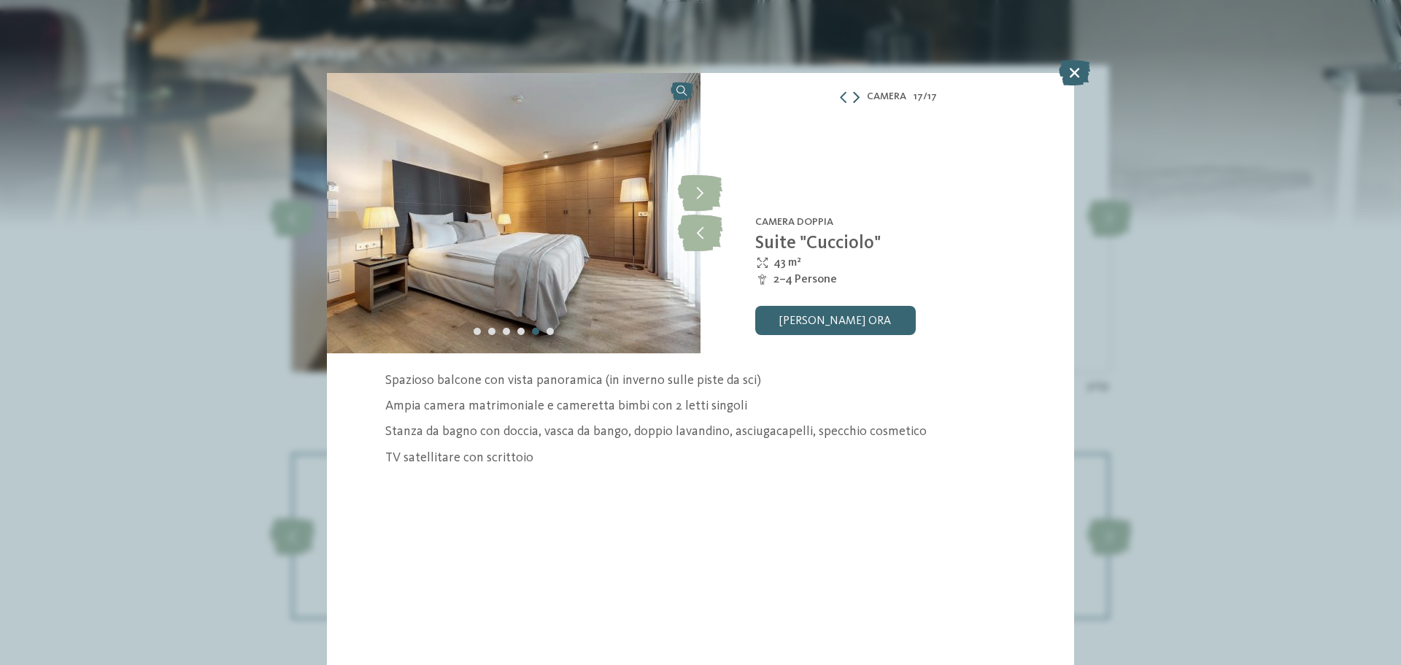
click at [860, 97] on icon at bounding box center [856, 97] width 7 height 12
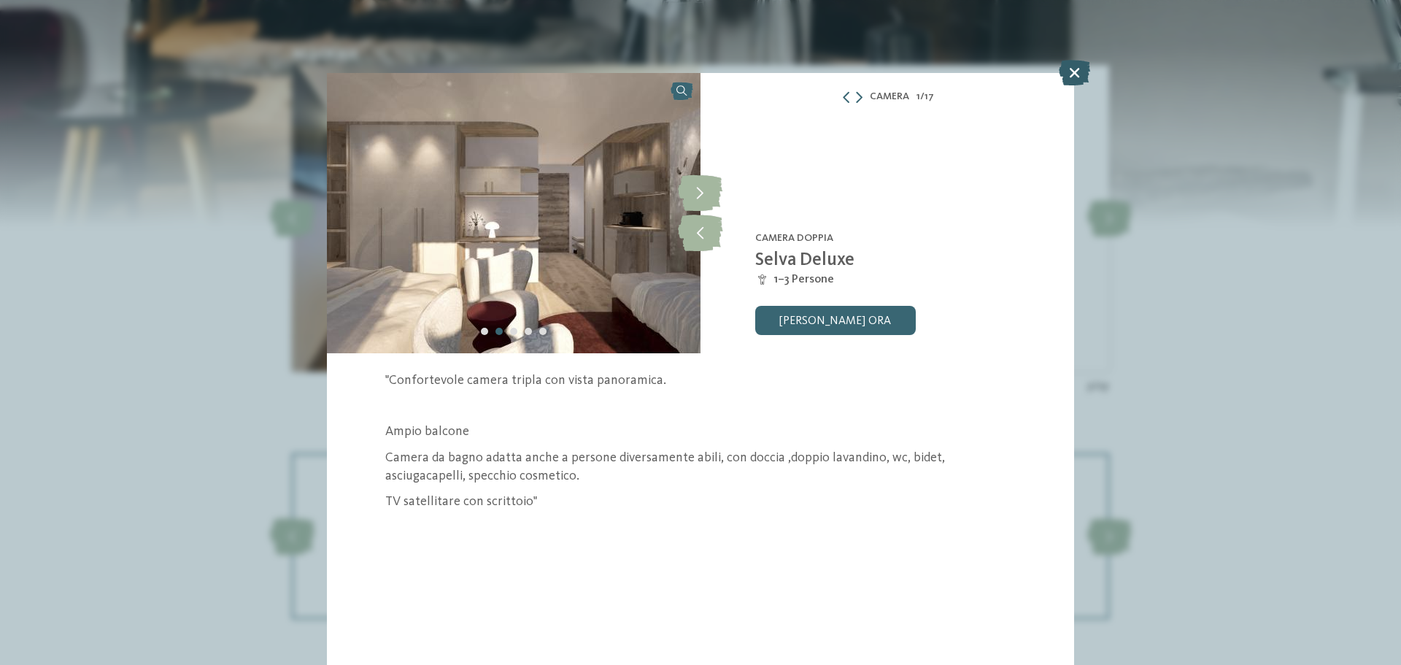
click at [1071, 73] on icon at bounding box center [1074, 73] width 31 height 26
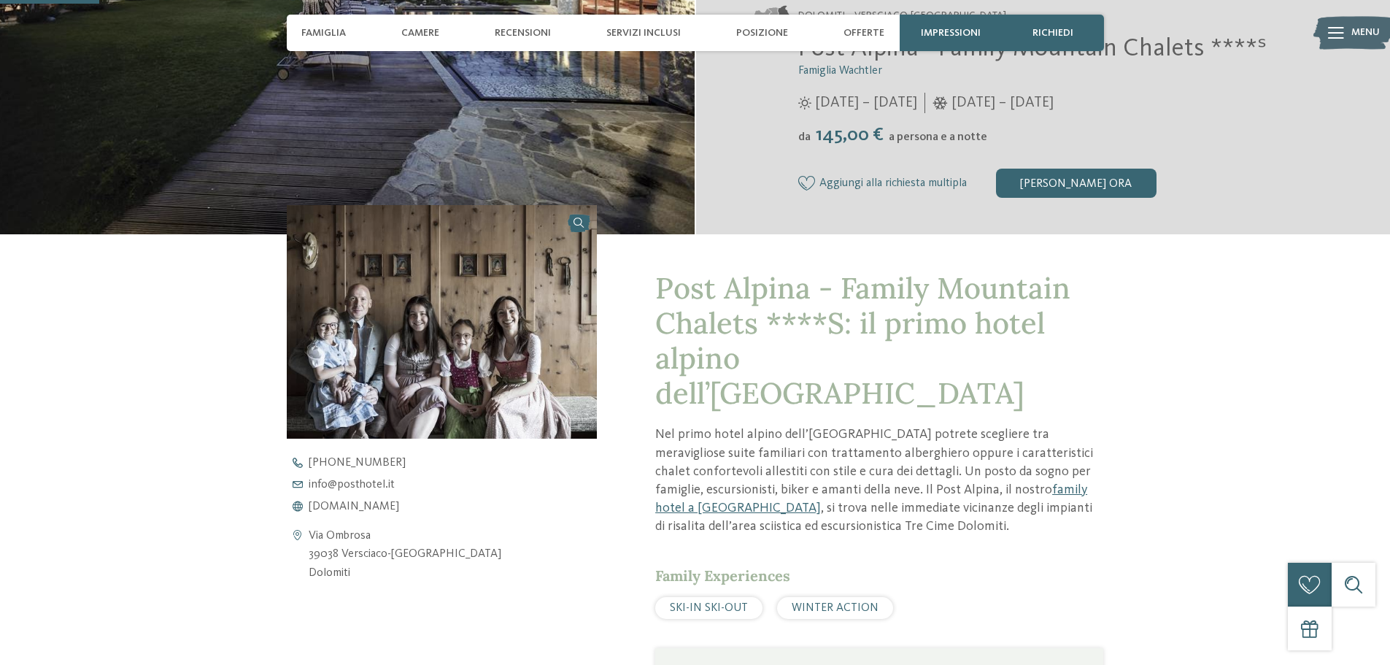
scroll to position [438, 0]
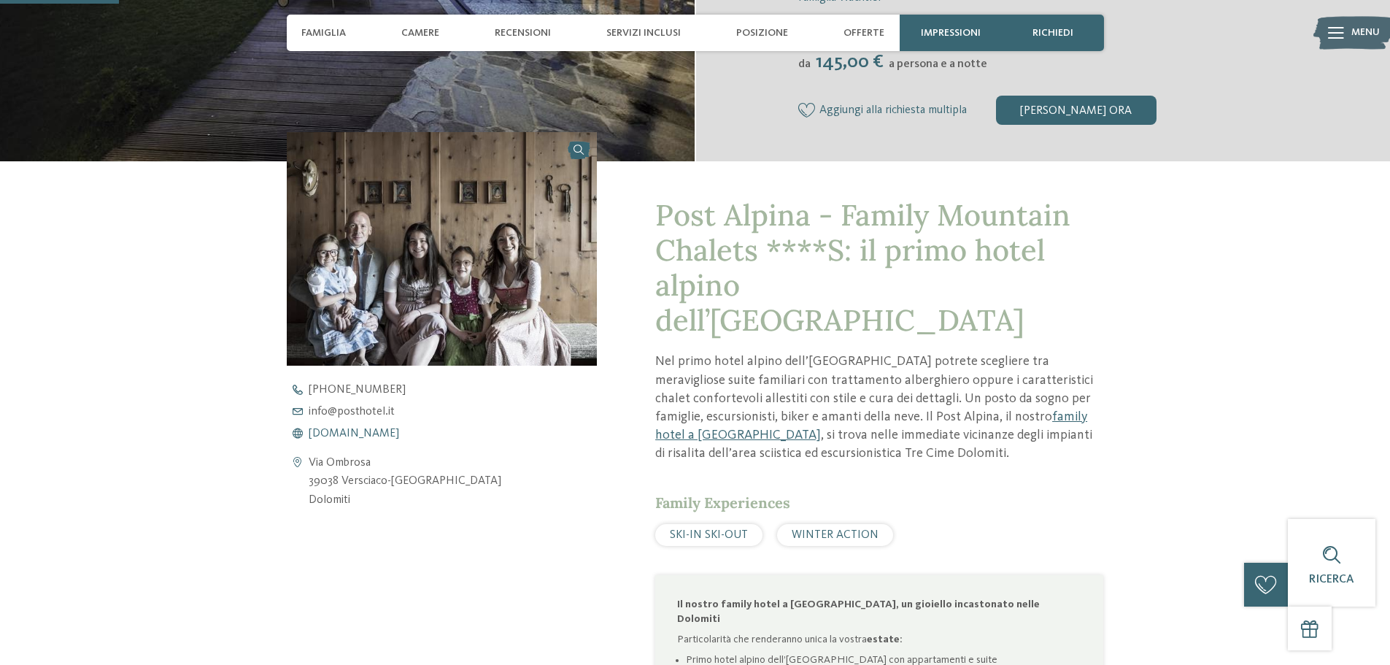
click at [345, 431] on span "www.postalpina.it" at bounding box center [354, 434] width 91 height 12
